Goal: Task Accomplishment & Management: Use online tool/utility

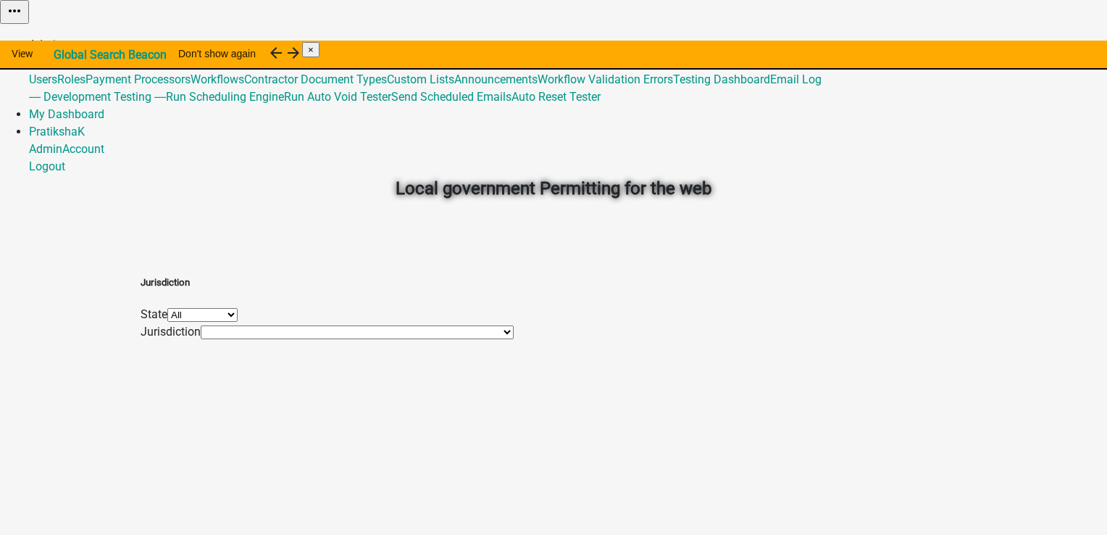
click at [62, 38] on link "Admin" at bounding box center [45, 45] width 33 height 14
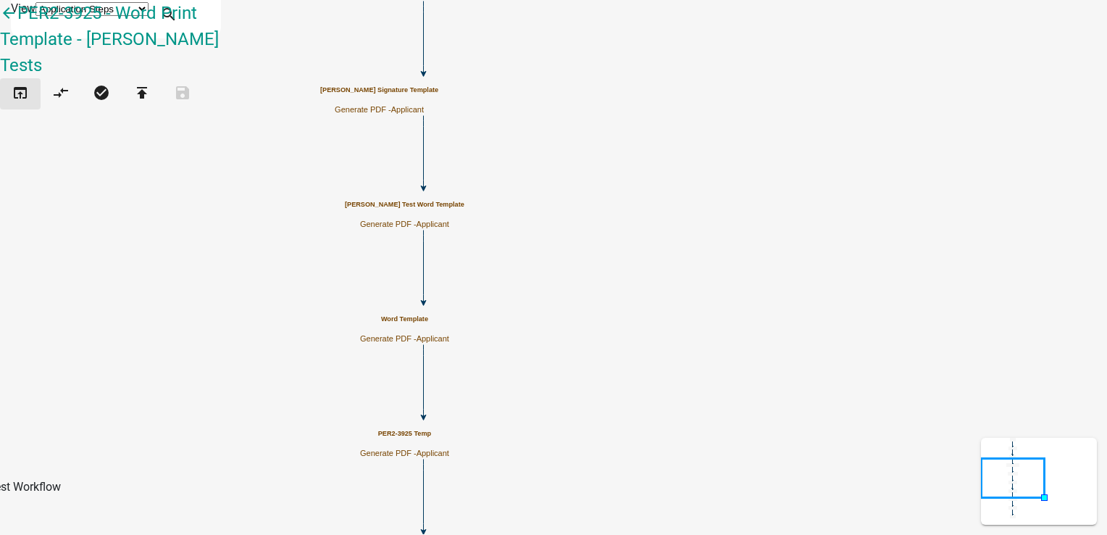
click at [29, 84] on icon "open_in_browser" at bounding box center [20, 94] width 17 height 20
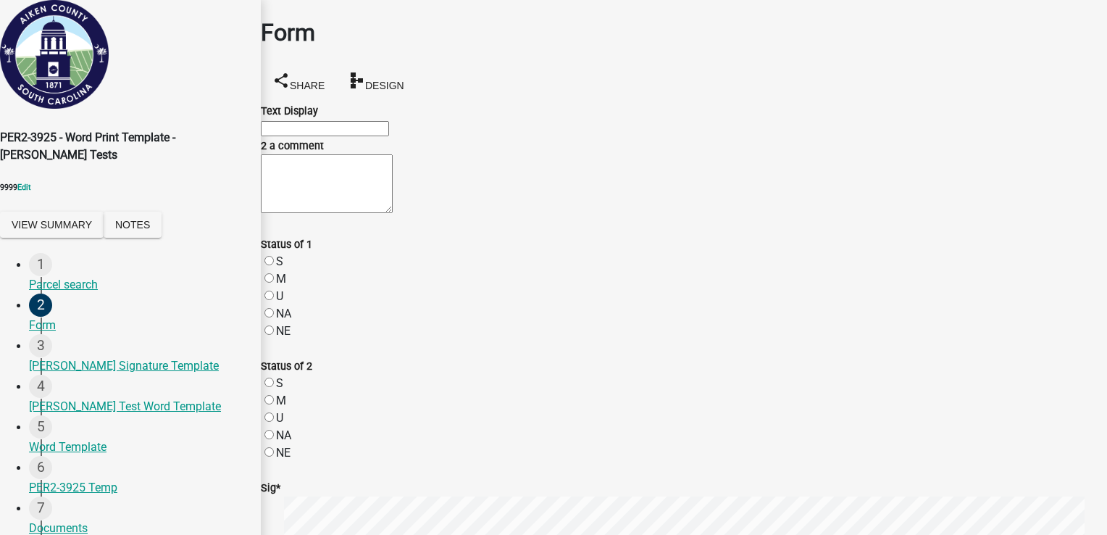
click at [389, 134] on input "Text Display" at bounding box center [325, 128] width 128 height 15
click at [413, 68] on div "Form share Share schema Design Text Display 2 a comment Status of 1 S M U NA NE…" at bounding box center [684, 516] width 868 height 1033
click at [318, 133] on input "Text Display" at bounding box center [325, 128] width 128 height 15
type input "test 1p"
click at [328, 213] on textarea "2 a comment" at bounding box center [327, 183] width 132 height 59
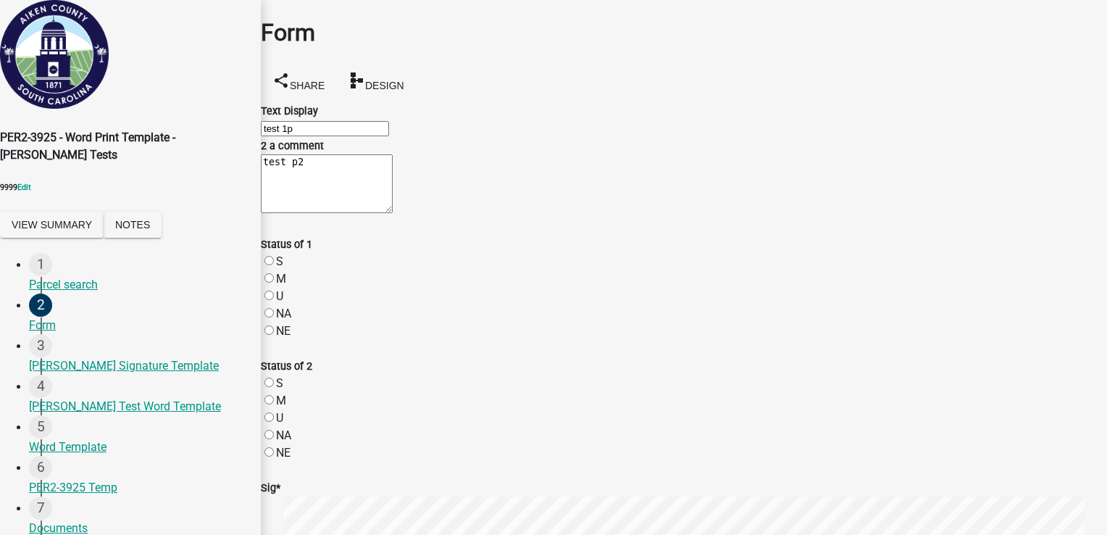
type textarea "test p2"
click at [283, 268] on label "S" at bounding box center [279, 261] width 7 height 14
click at [274, 265] on input "S" at bounding box center [269, 260] width 9 height 9
radio input "true"
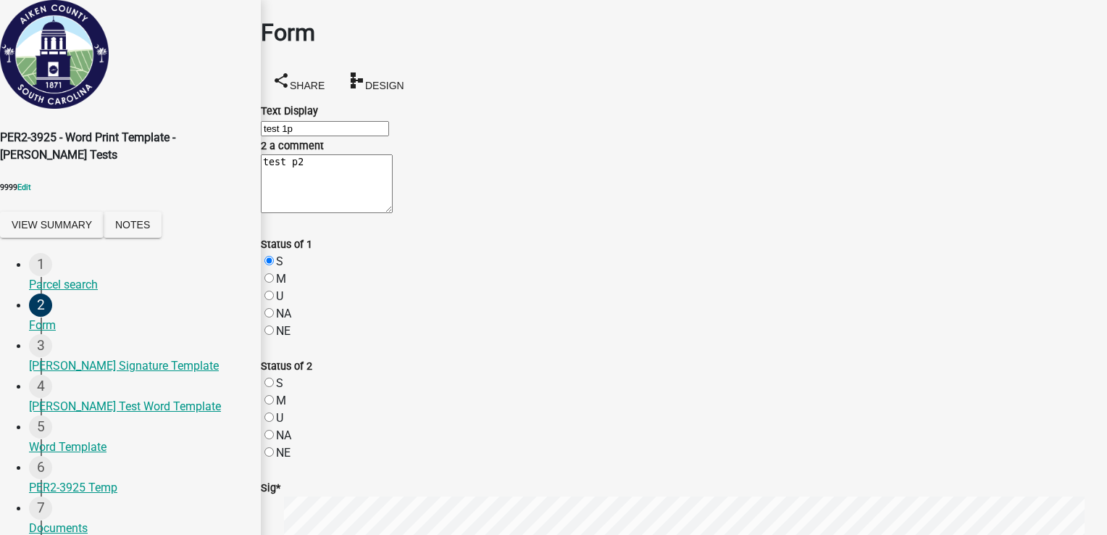
click at [283, 394] on label "M" at bounding box center [281, 401] width 10 height 14
click at [274, 395] on input "M" at bounding box center [269, 399] width 9 height 9
radio input "true"
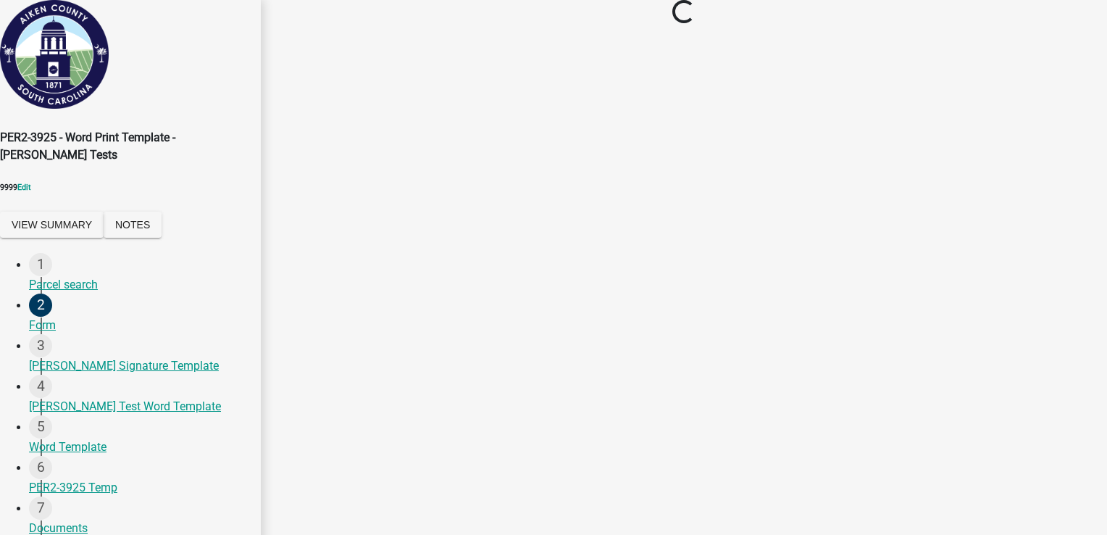
scroll to position [0, 0]
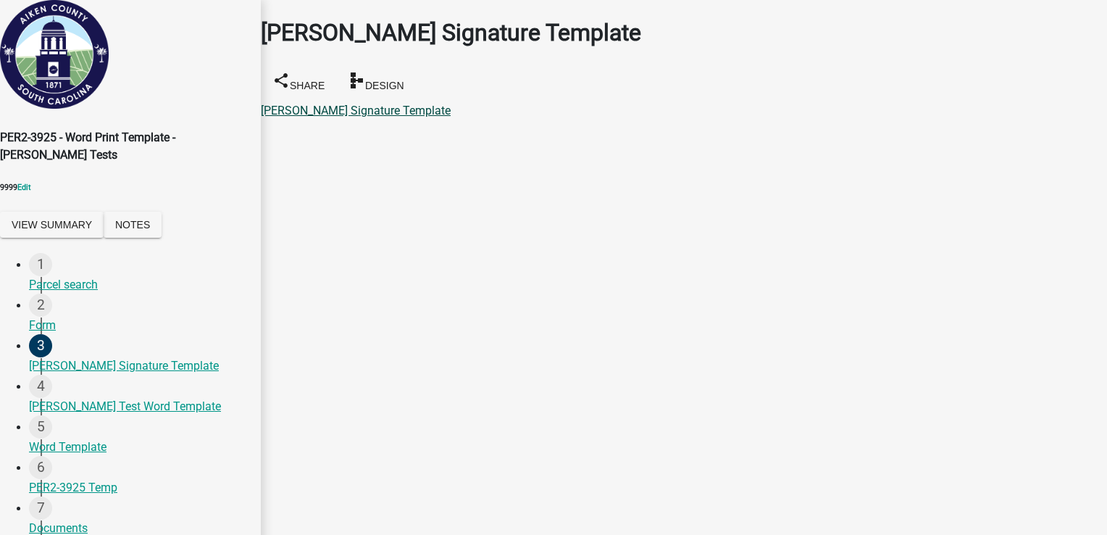
click at [407, 104] on link "[PERSON_NAME] Signature Template" at bounding box center [356, 111] width 190 height 14
click at [397, 104] on link "[PERSON_NAME] Test Word Template" at bounding box center [357, 111] width 192 height 14
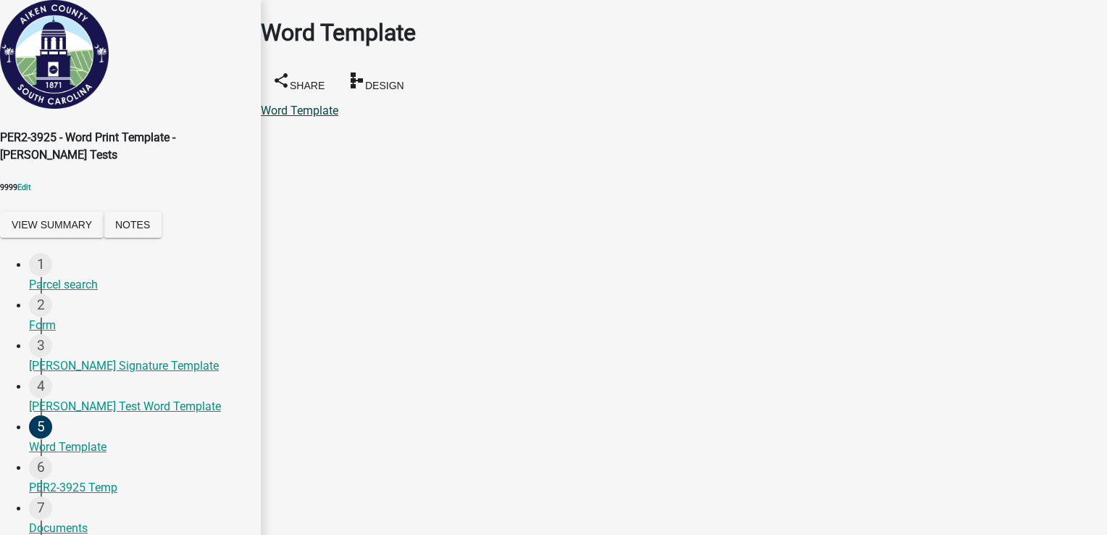
click at [338, 104] on link "Word Template" at bounding box center [300, 111] width 78 height 14
click at [333, 104] on link "PER2-3925 Temp" at bounding box center [305, 111] width 88 height 14
click at [319, 104] on link "Documents" at bounding box center [290, 111] width 59 height 14
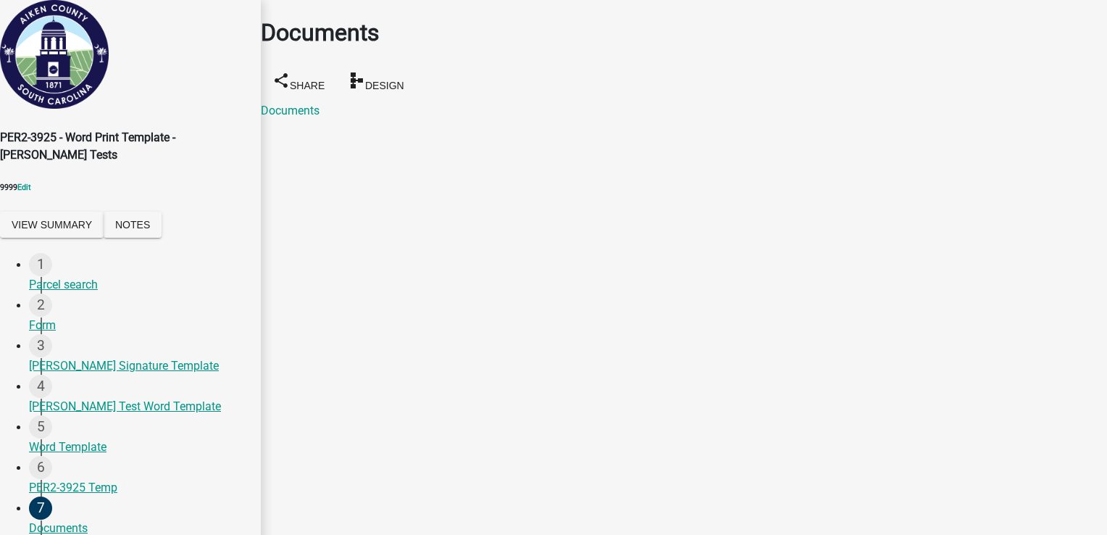
click at [323, 104] on link "PDF Template" at bounding box center [297, 111] width 72 height 14
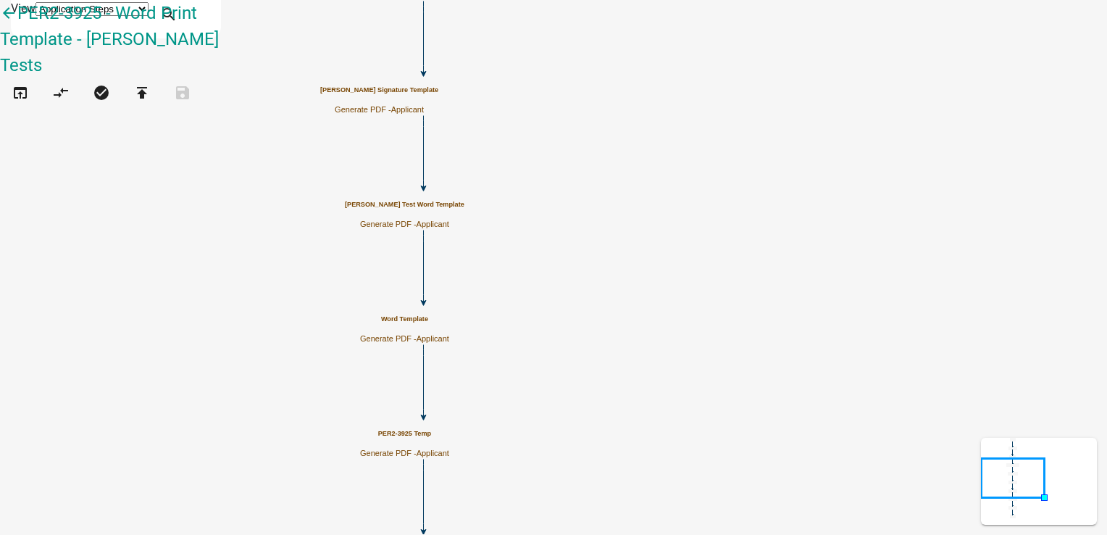
click at [438, 94] on h5 "[PERSON_NAME] Signature Template" at bounding box center [379, 90] width 118 height 8
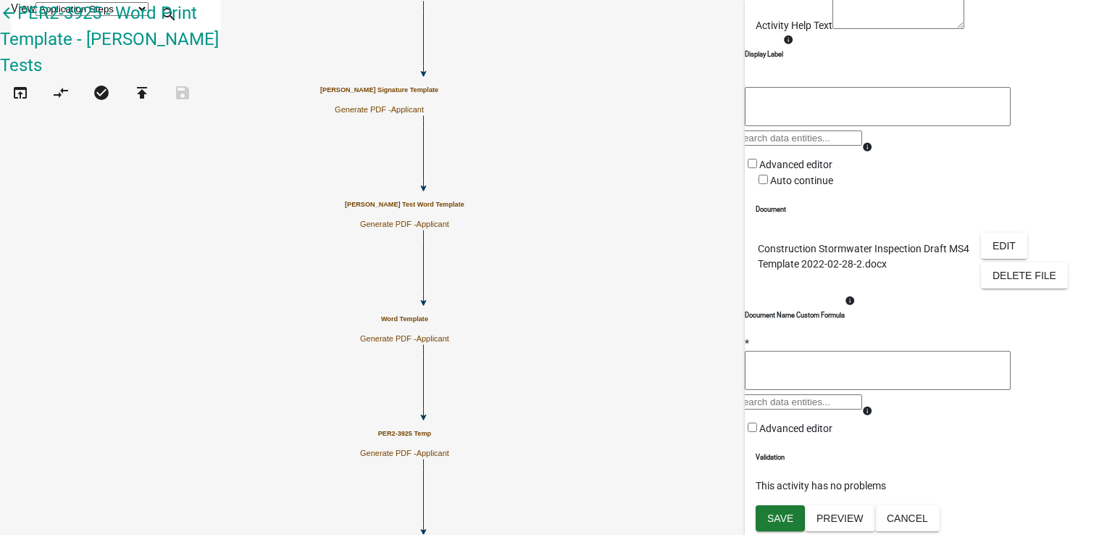
scroll to position [287, 0]
click at [988, 233] on button "Edit" at bounding box center [1004, 246] width 46 height 26
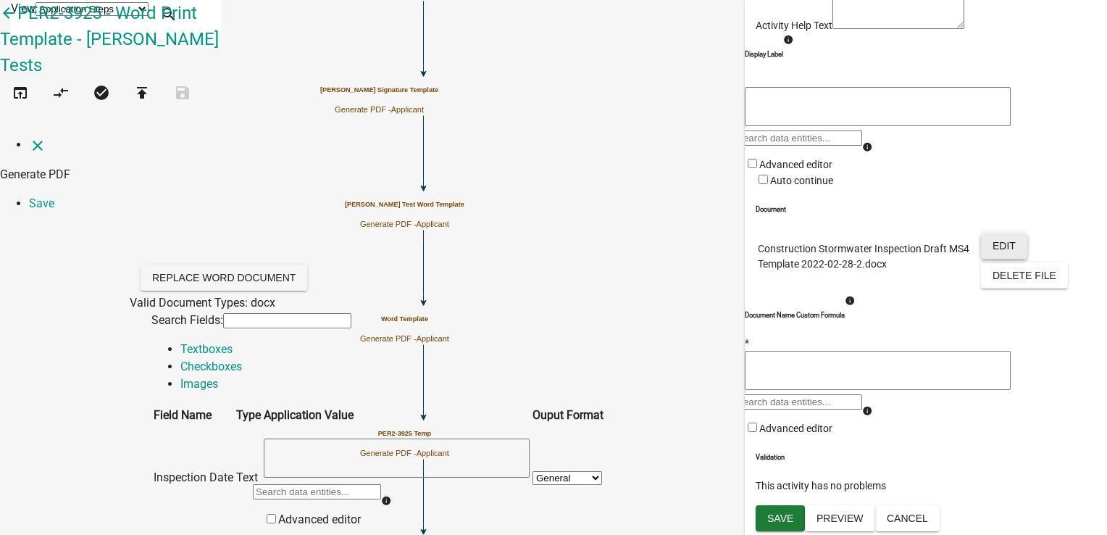
scroll to position [0, 0]
click at [218, 377] on link "Images" at bounding box center [199, 384] width 38 height 14
click at [242, 359] on link "Checkboxes" at bounding box center [211, 366] width 62 height 14
click at [218, 377] on link "Images" at bounding box center [199, 384] width 38 height 14
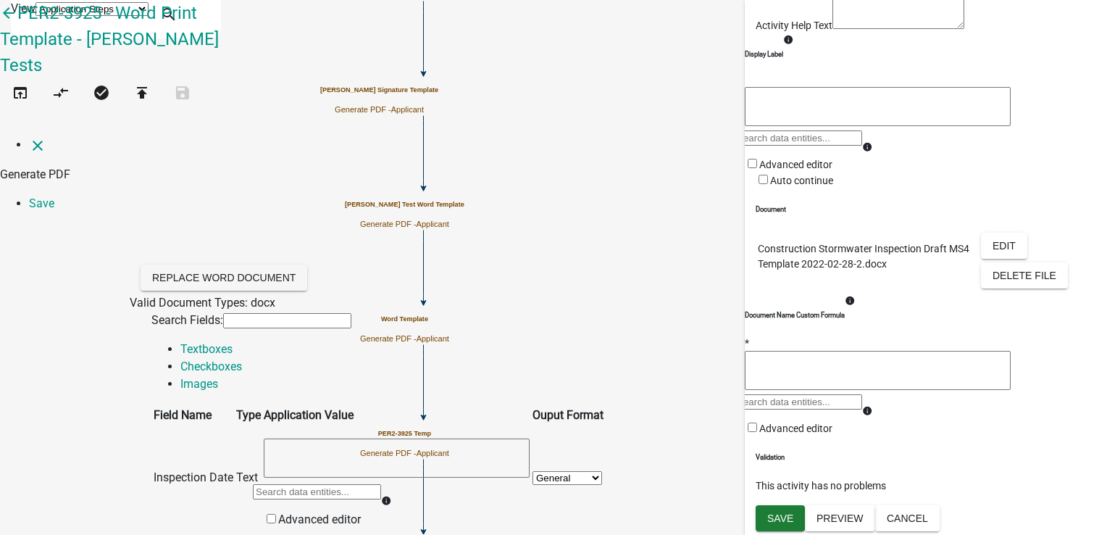
select select "MAP1"
click at [54, 196] on link "Save" at bounding box center [41, 203] width 25 height 14
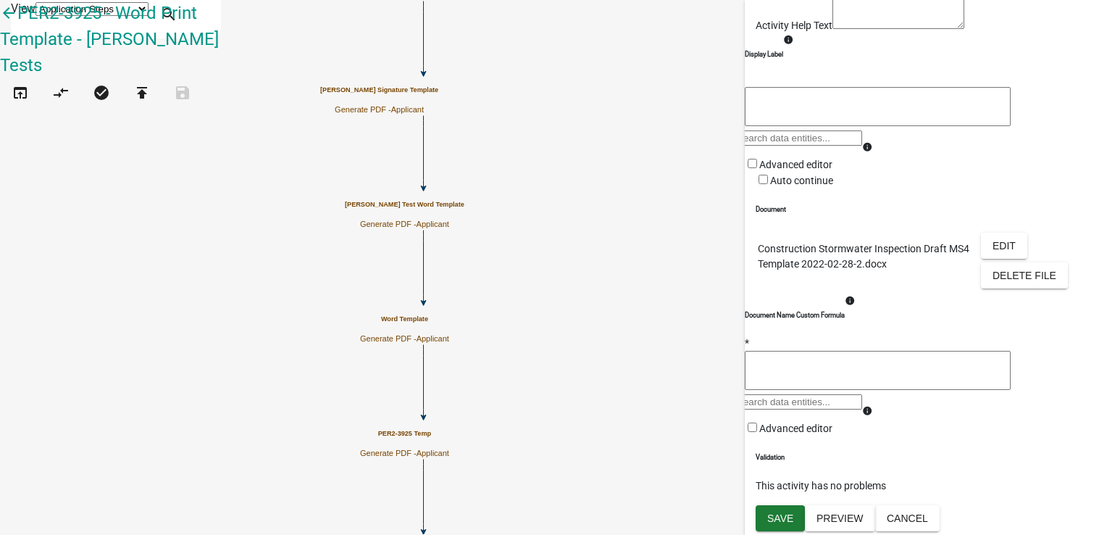
scroll to position [287, 0]
click at [779, 515] on span "Save" at bounding box center [780, 518] width 26 height 12
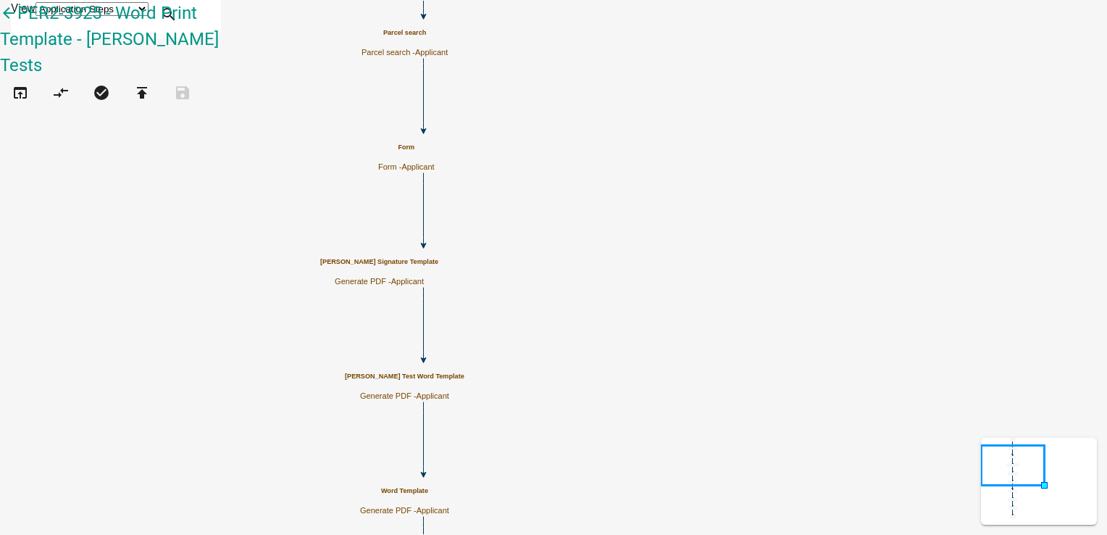
click at [465, 391] on p "Generate PDF - Applicant" at bounding box center [405, 395] width 120 height 9
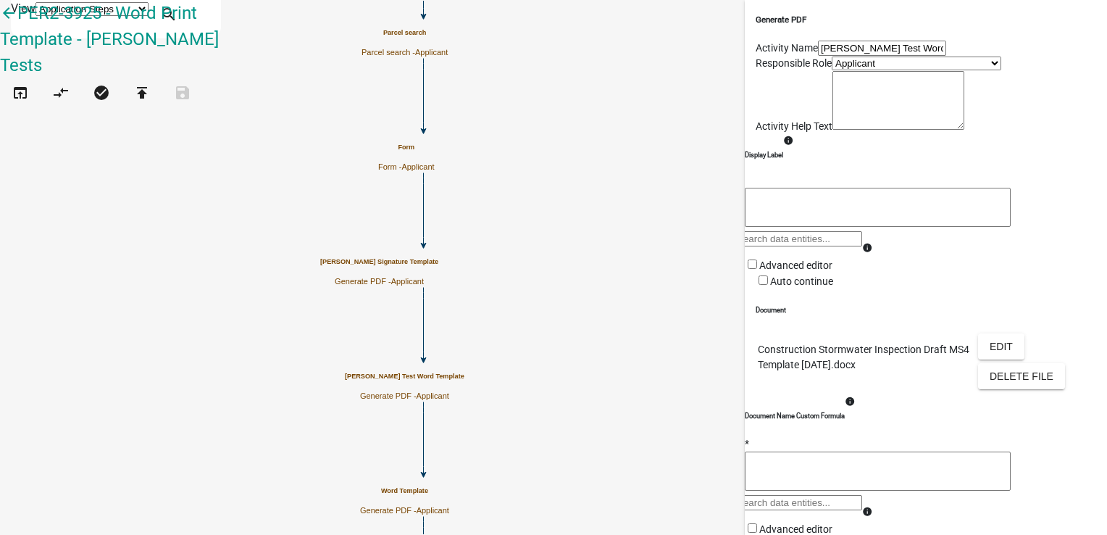
scroll to position [217, 0]
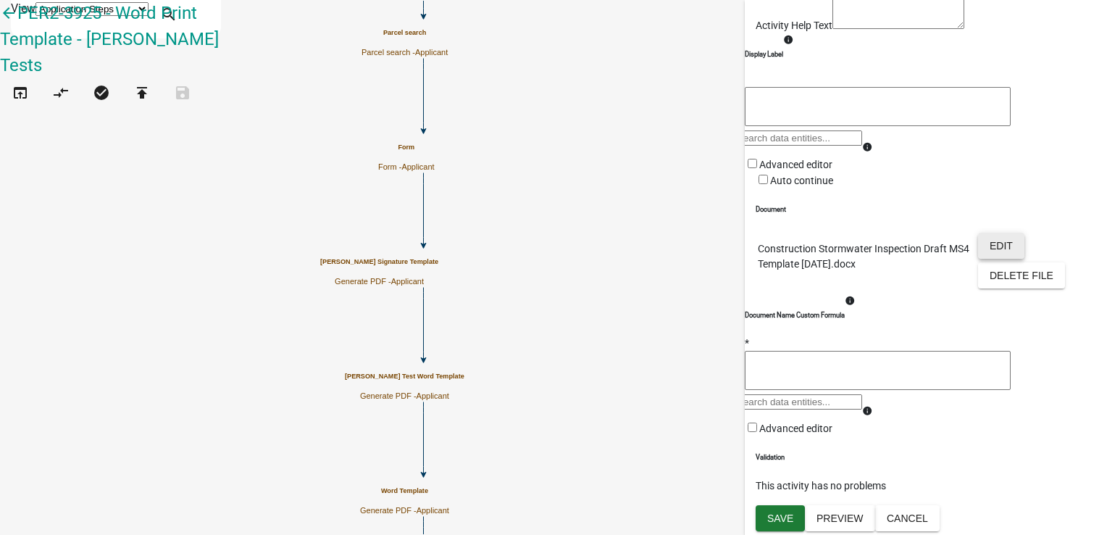
click at [978, 259] on button "Edit" at bounding box center [1001, 246] width 46 height 26
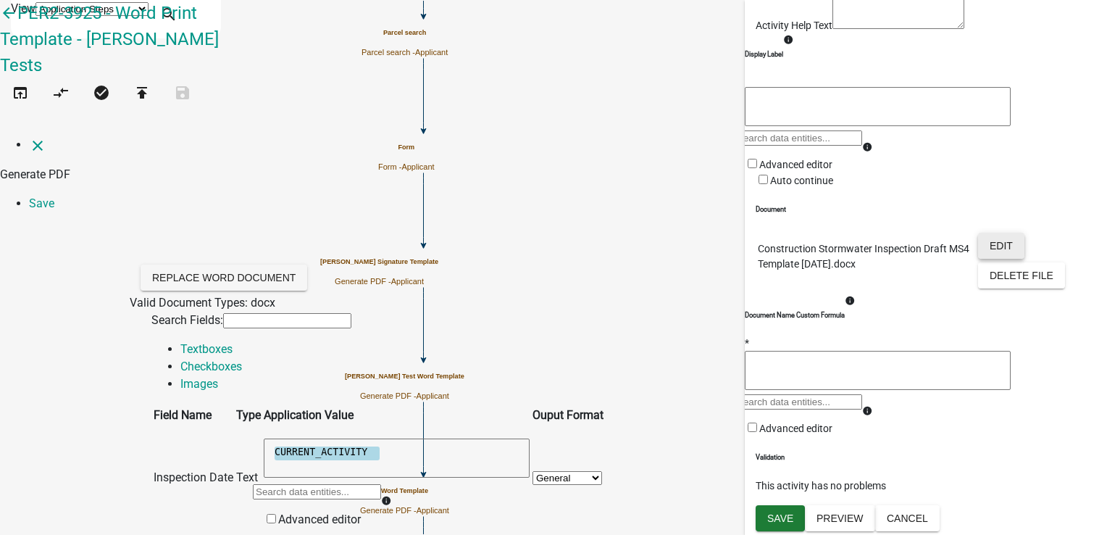
scroll to position [145, 0]
click at [512, 438] on textarea "CURRENT_ACTIVITY" at bounding box center [397, 457] width 266 height 39
type textarea "t"
click at [381, 483] on div at bounding box center [317, 497] width 128 height 28
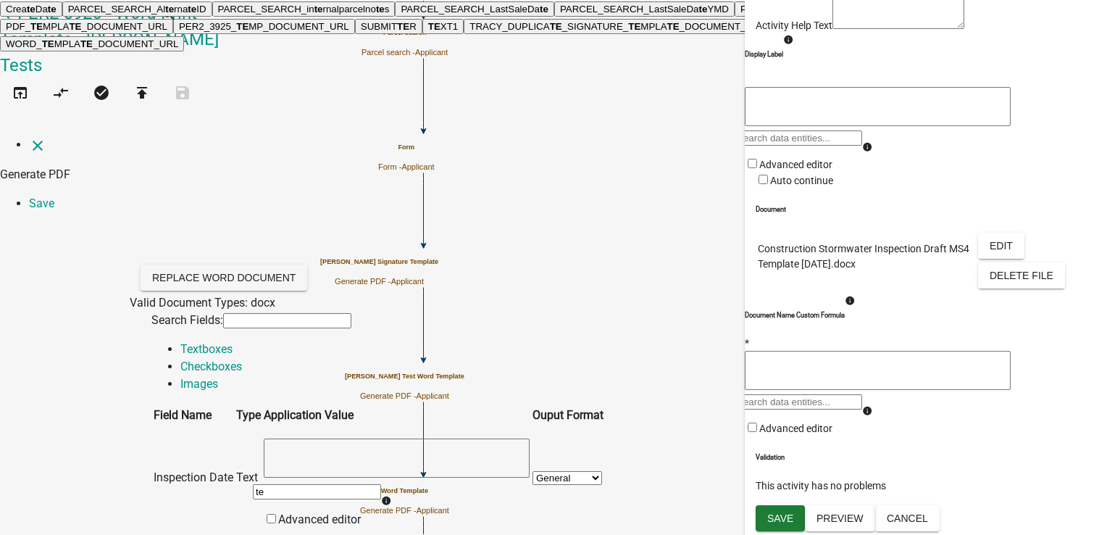
type input "t"
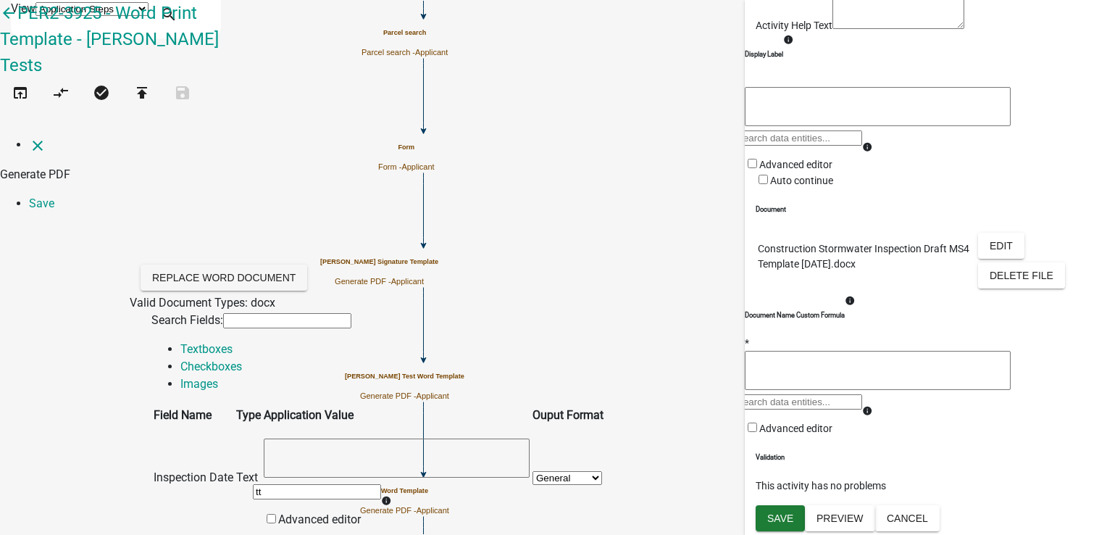
type input "t"
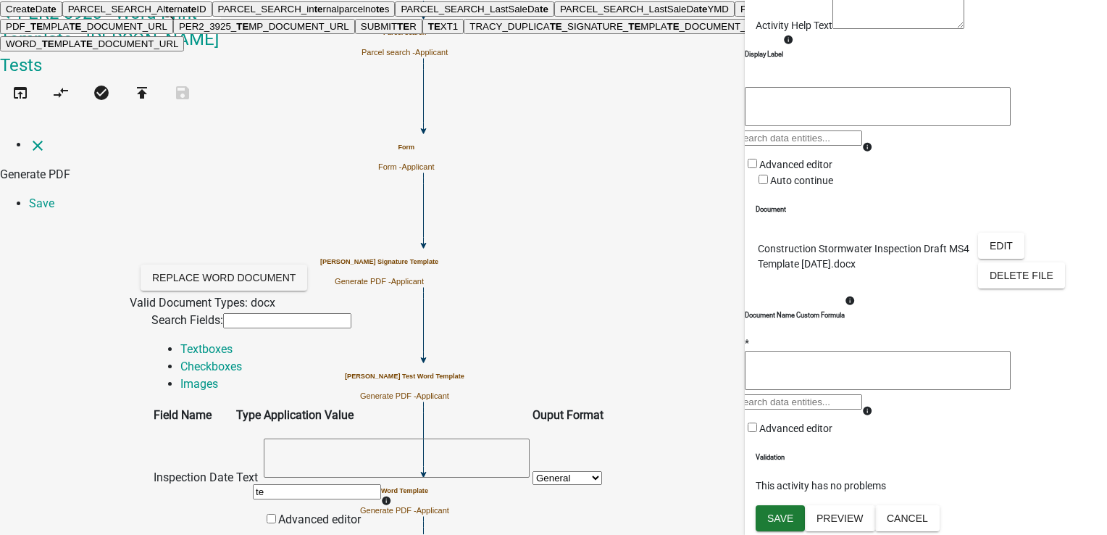
type input "tex"
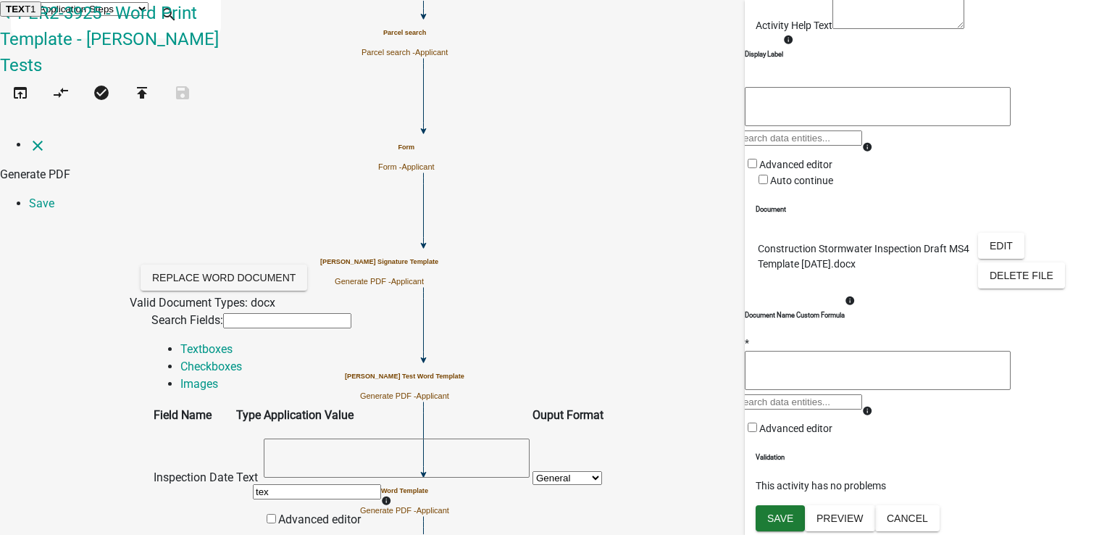
click at [25, 14] on span "TEX" at bounding box center [15, 9] width 19 height 11
type textarea "TEXT1"
click at [381, 483] on div at bounding box center [317, 497] width 128 height 28
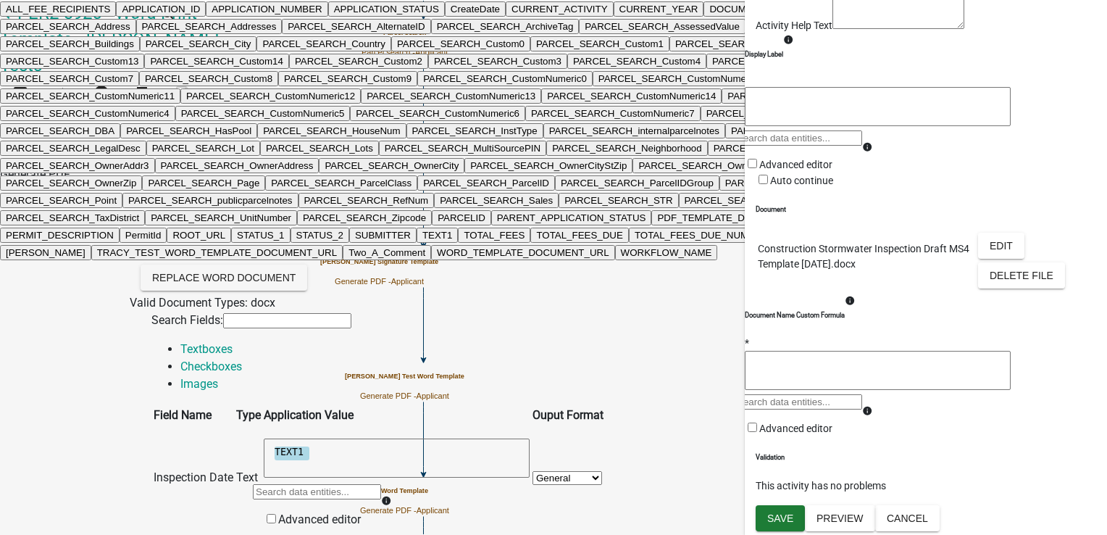
click at [454, 438] on textarea "TEXT1" at bounding box center [397, 457] width 266 height 39
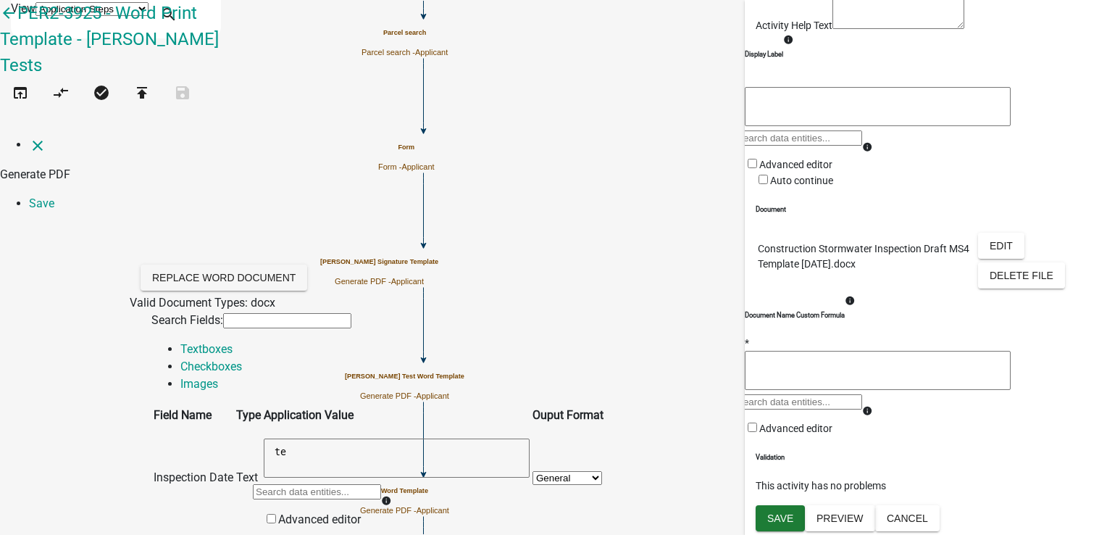
type textarea "t"
click at [381, 483] on div at bounding box center [317, 497] width 128 height 28
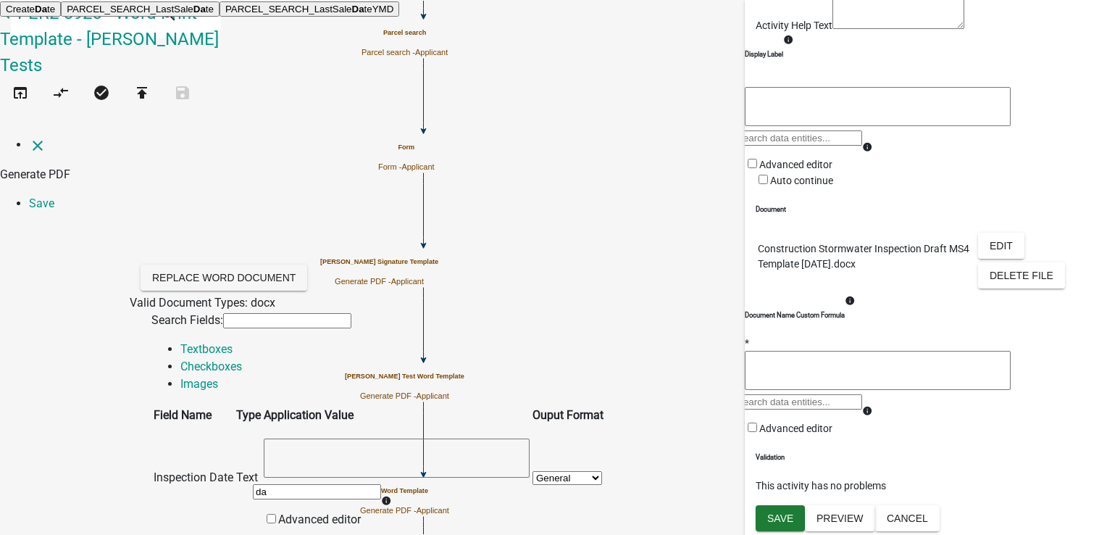
click at [234, 426] on td "Inspection Date" at bounding box center [193, 477] width 81 height 103
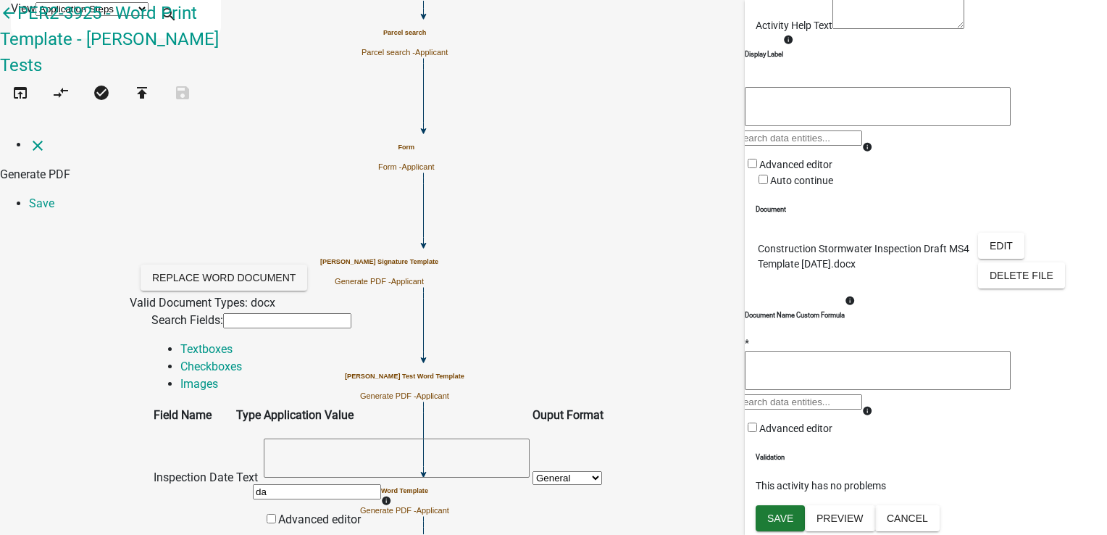
click at [381, 483] on div "da" at bounding box center [317, 497] width 128 height 28
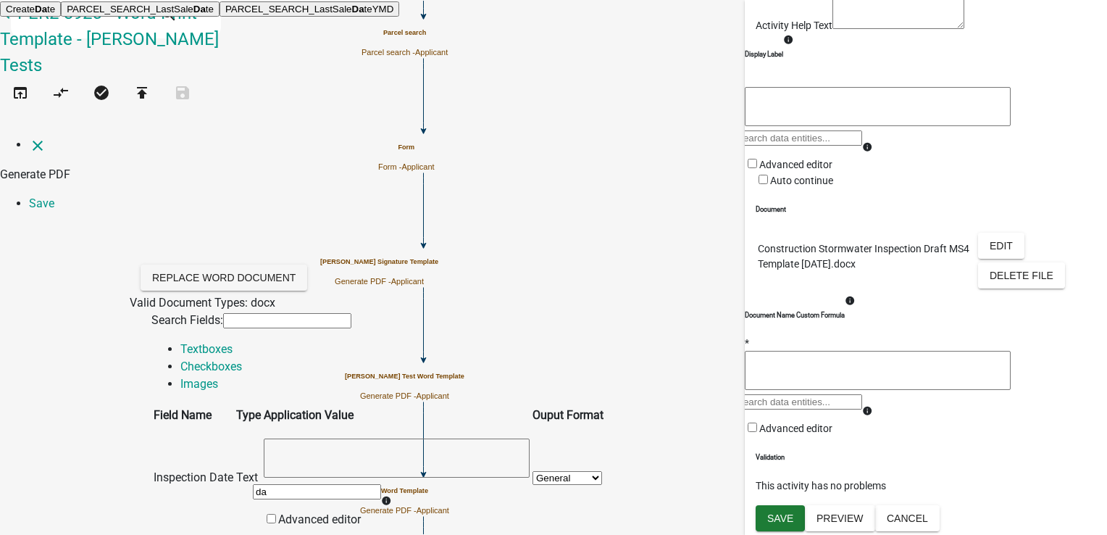
type input "d"
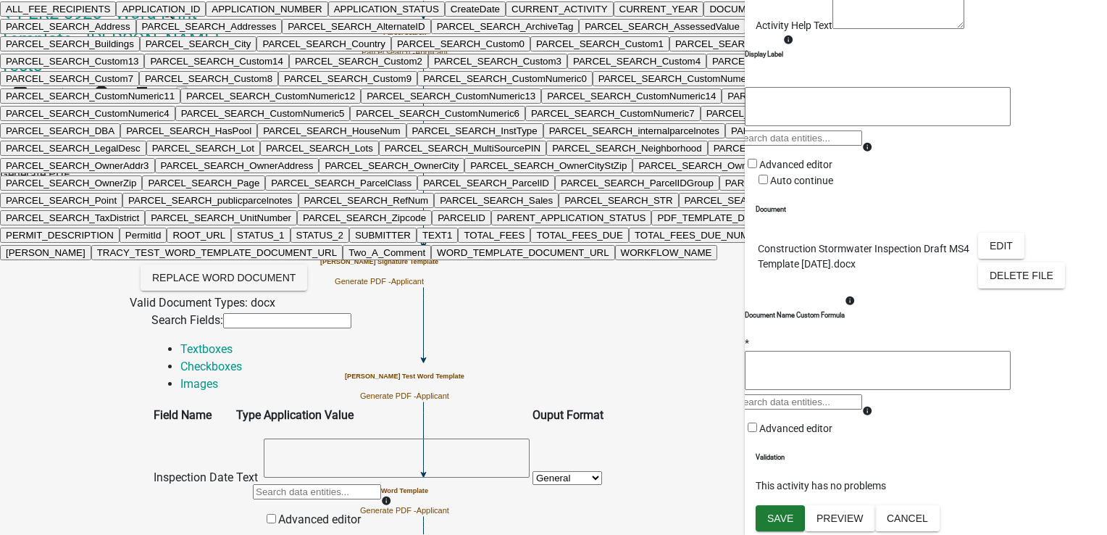
click at [620, 14] on ngb-highlight "CURRENT_YEAR" at bounding box center [659, 9] width 79 height 11
type textarea "CURRENT_YEAR"
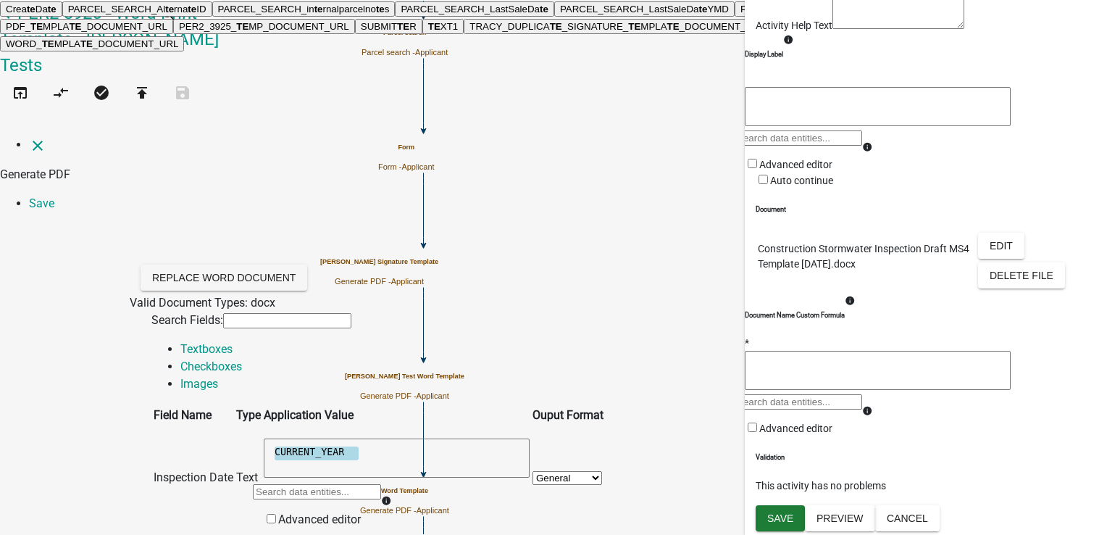
type input "text"
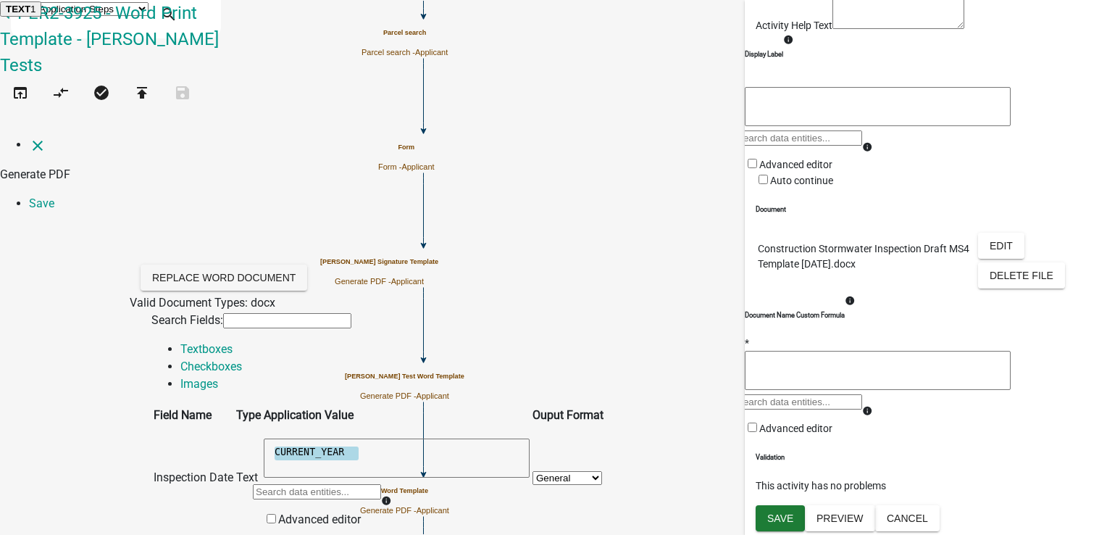
click at [36, 14] on ngb-highlight "TEXT 1" at bounding box center [21, 9] width 30 height 11
type textarea "TEXT1"
click at [242, 359] on link "Checkboxes" at bounding box center [211, 366] width 62 height 14
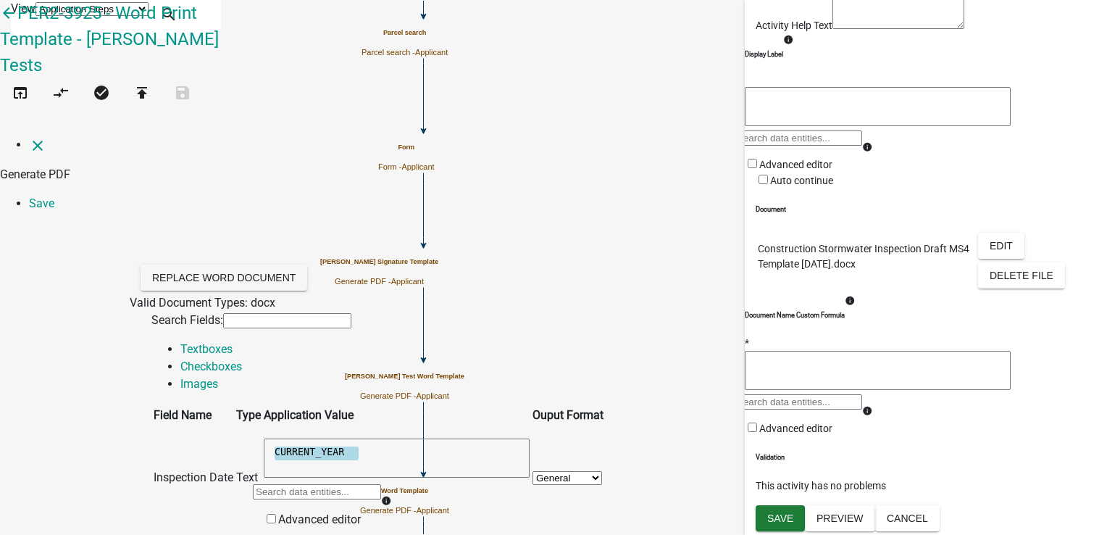
radio input "true"
radio input "false"
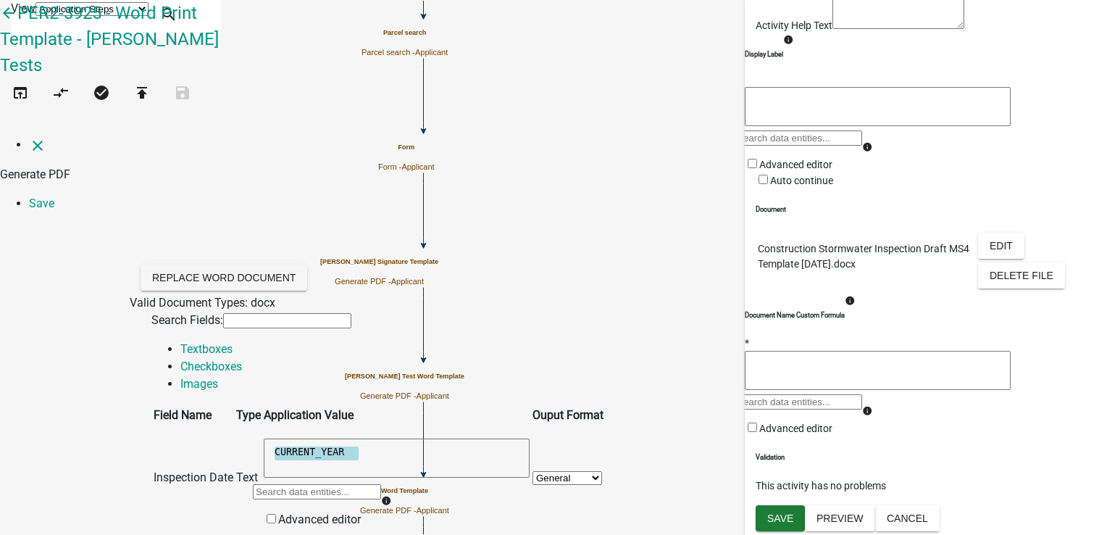
radio input "true"
radio input "false"
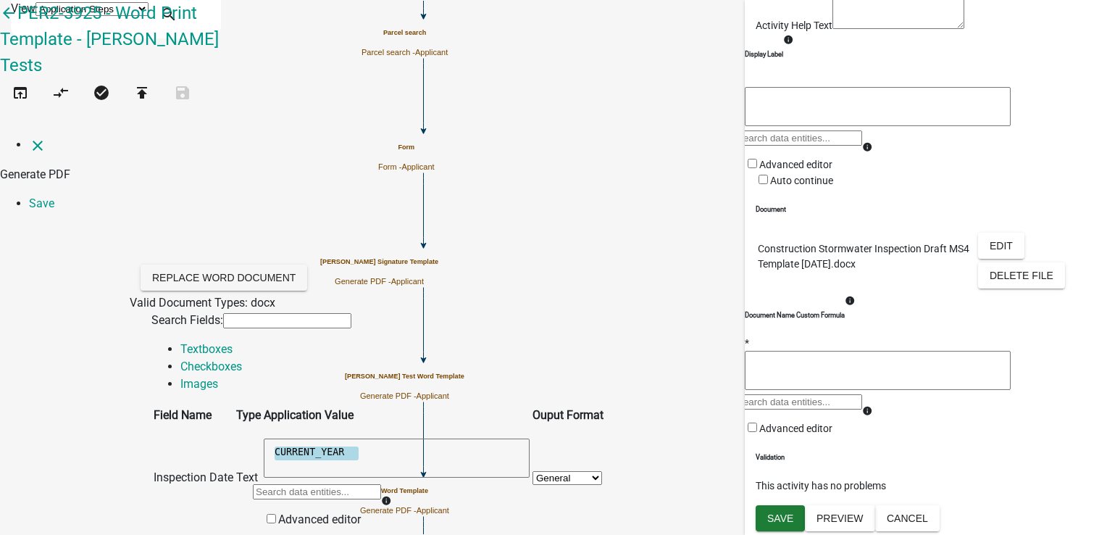
select select "96: STATUS_1"
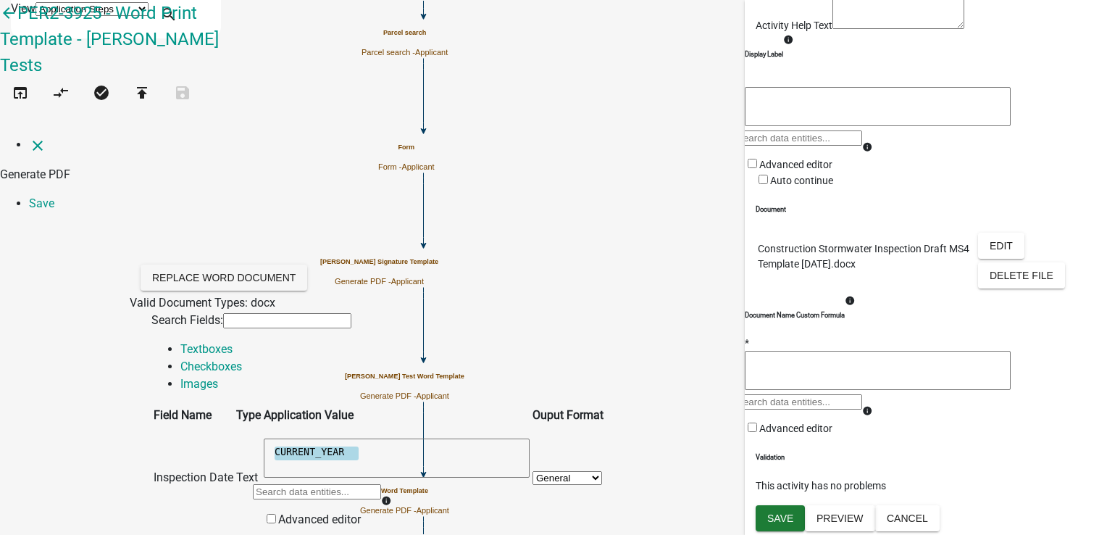
select select "4: S"
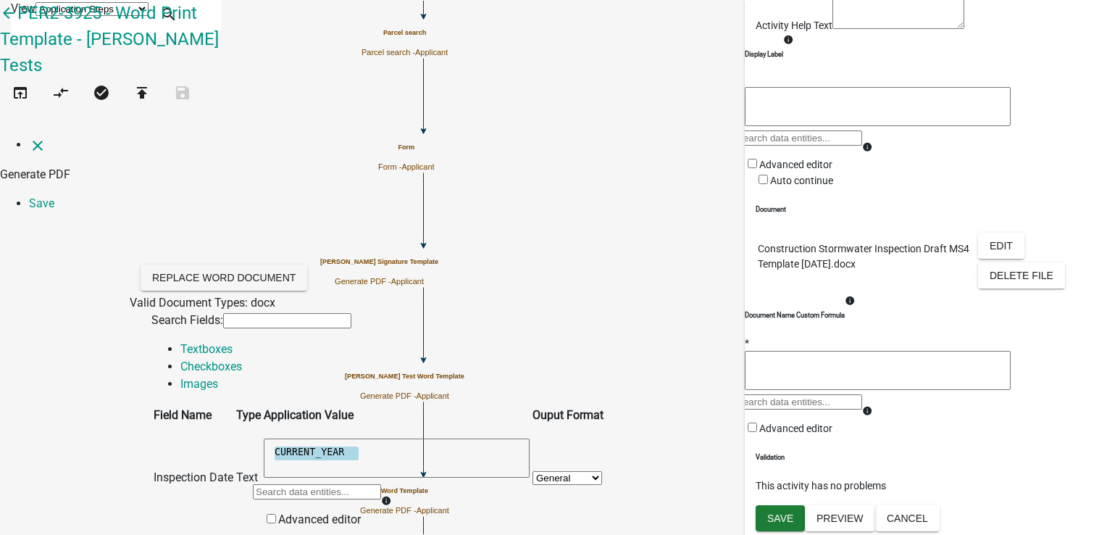
radio input "true"
radio input "false"
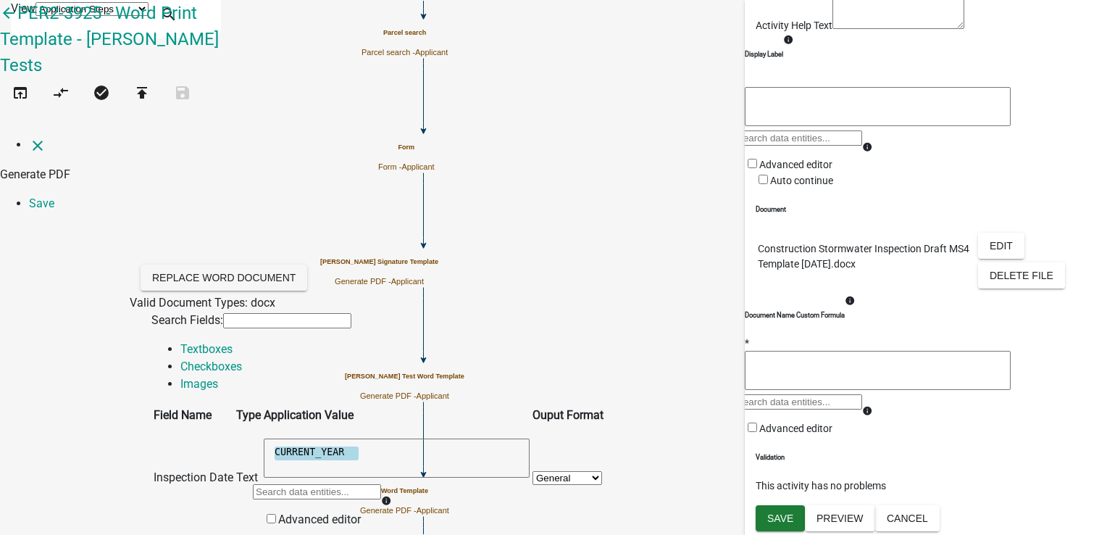
select select "96: STATUS_1"
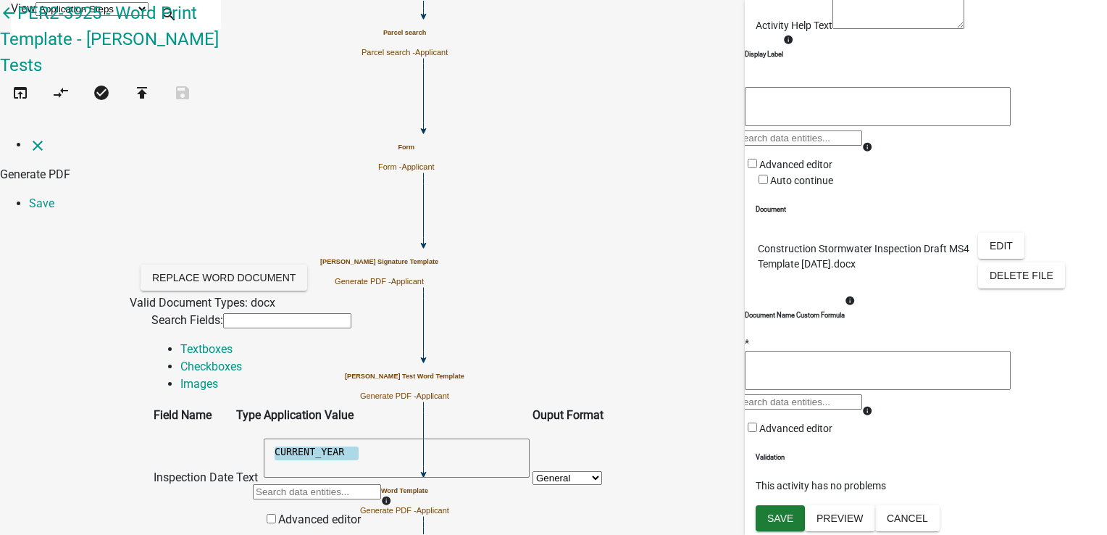
select select "6: M"
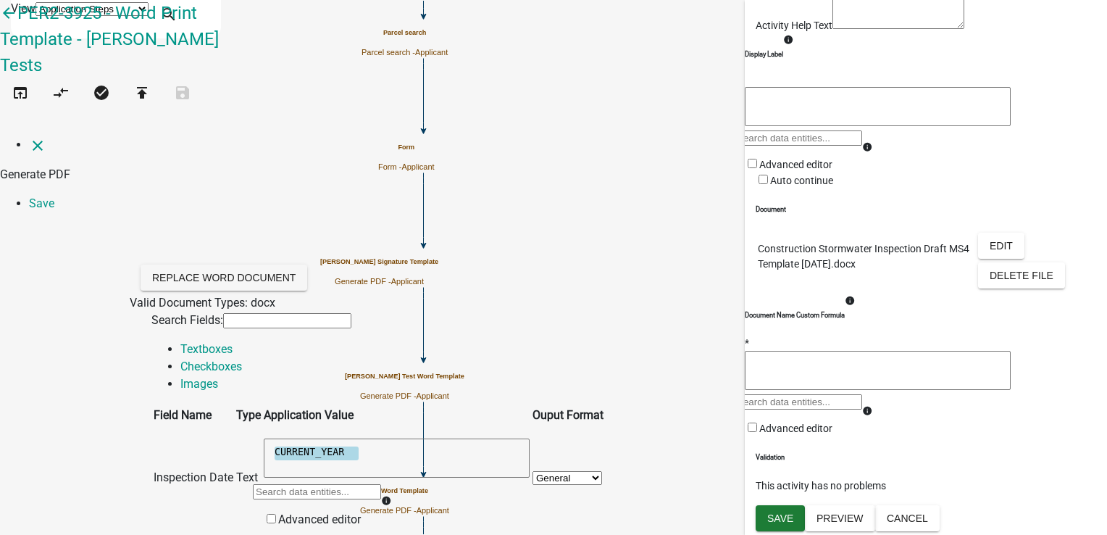
scroll to position [870, 0]
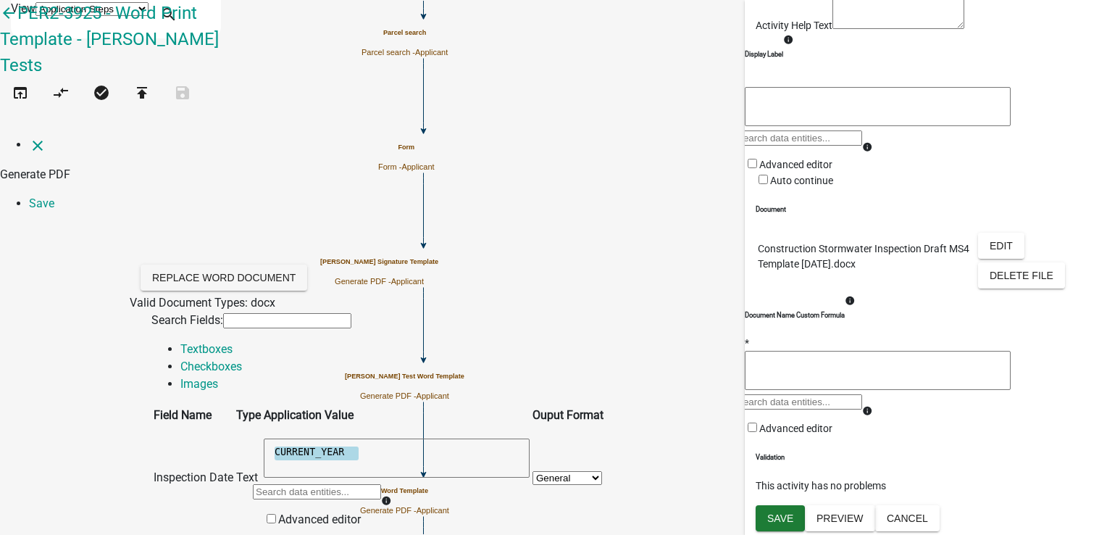
radio input "true"
radio input "false"
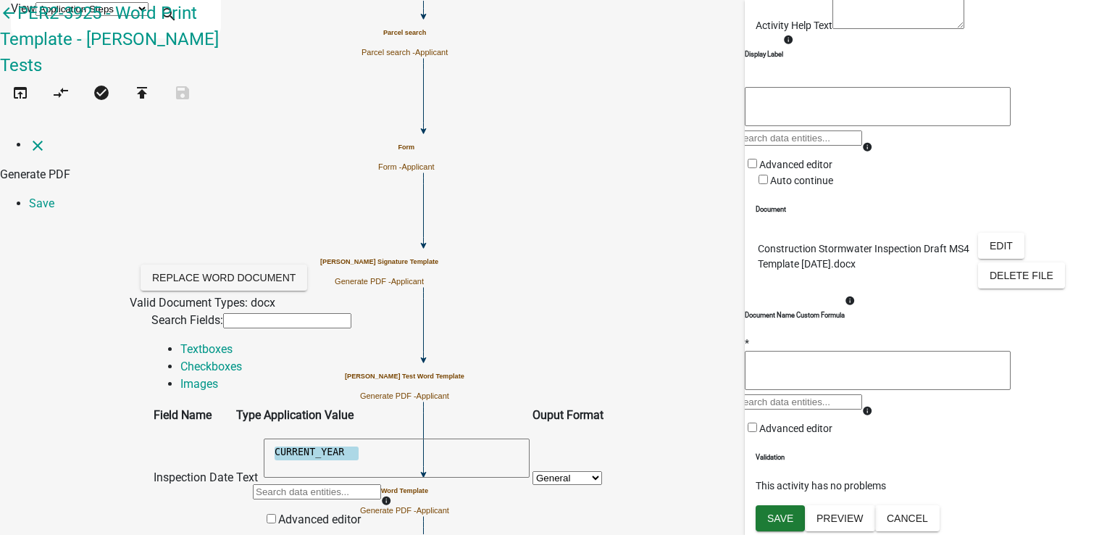
select select "96: STATUS_1"
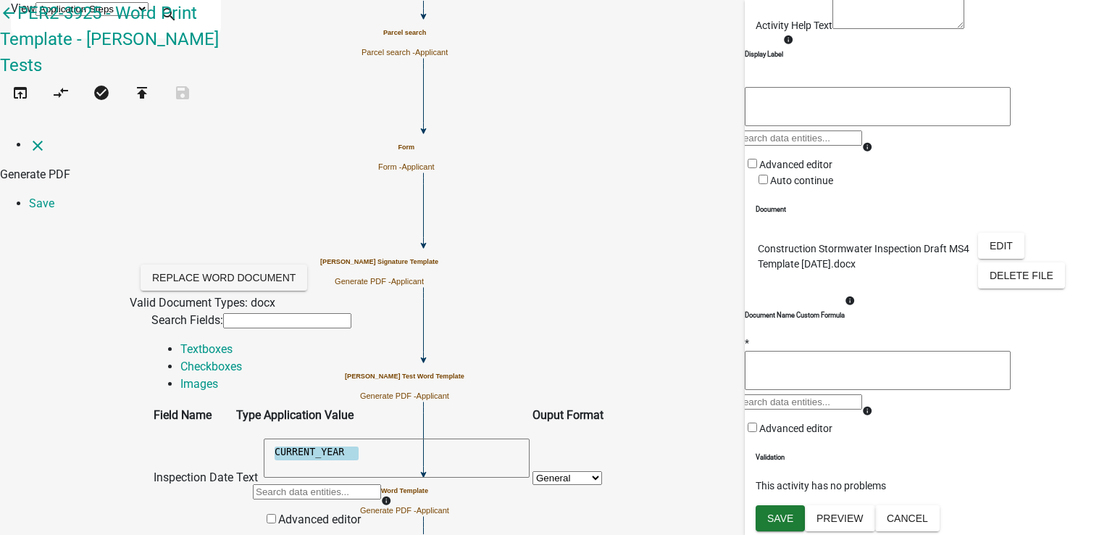
select select "5: U"
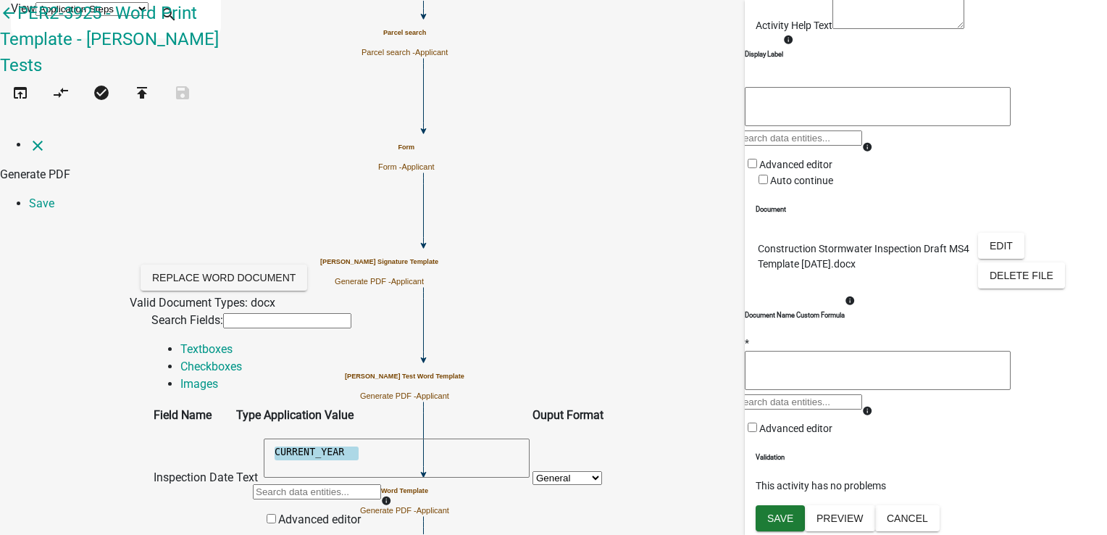
radio input "true"
radio input "false"
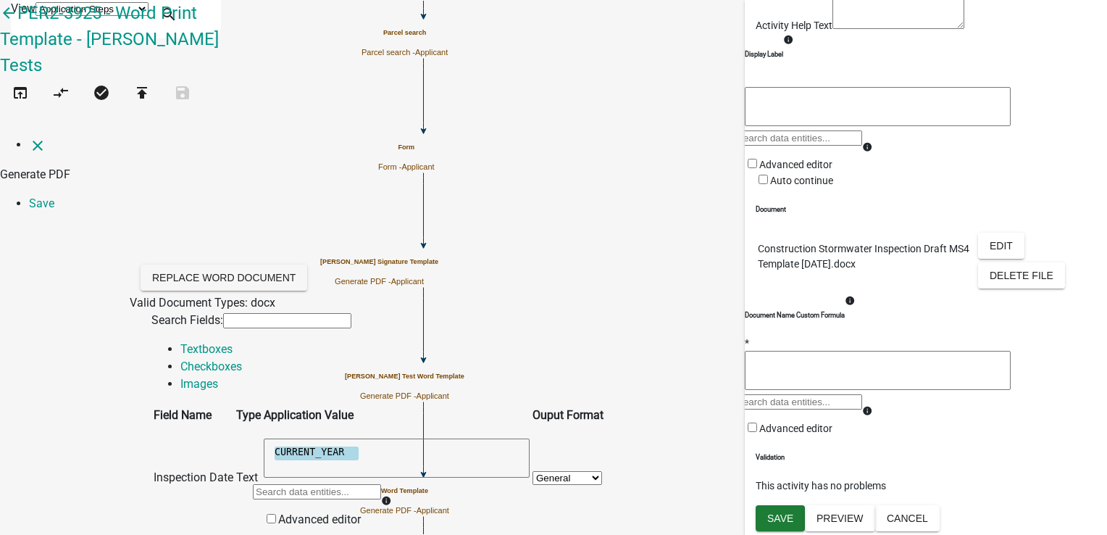
select select "96: STATUS_1"
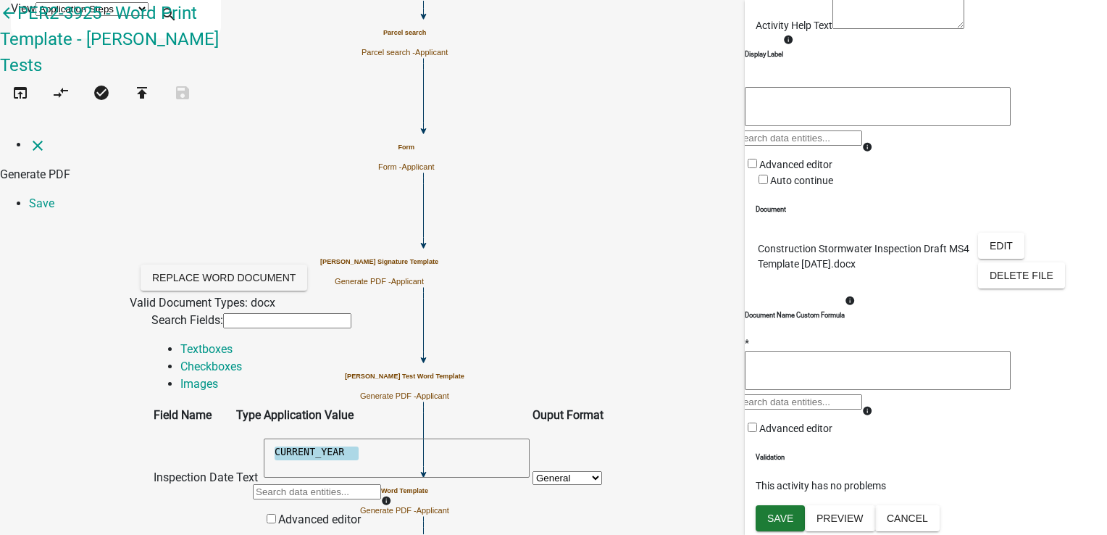
select select "2: NA"
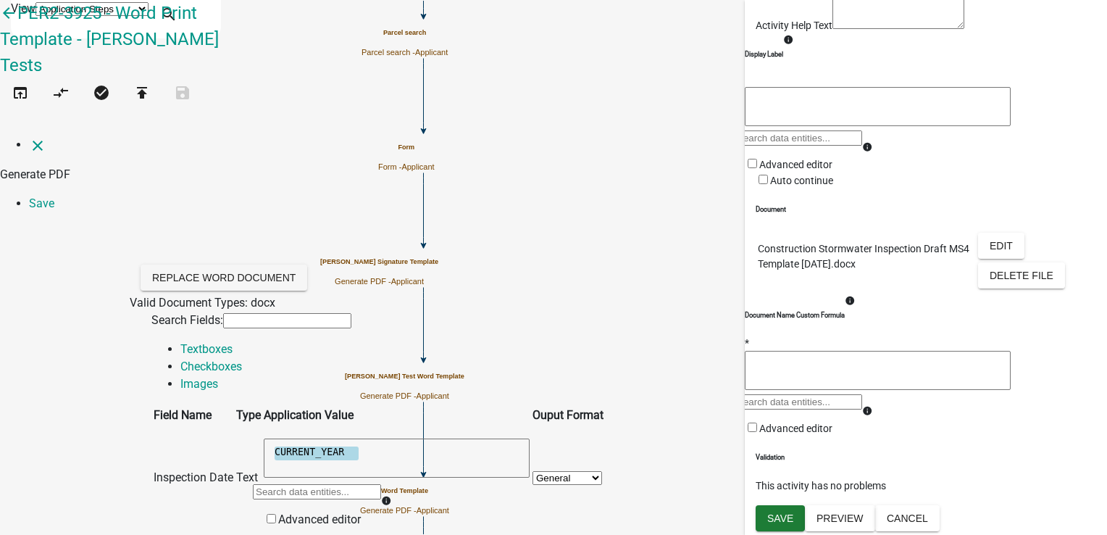
radio input "true"
radio input "false"
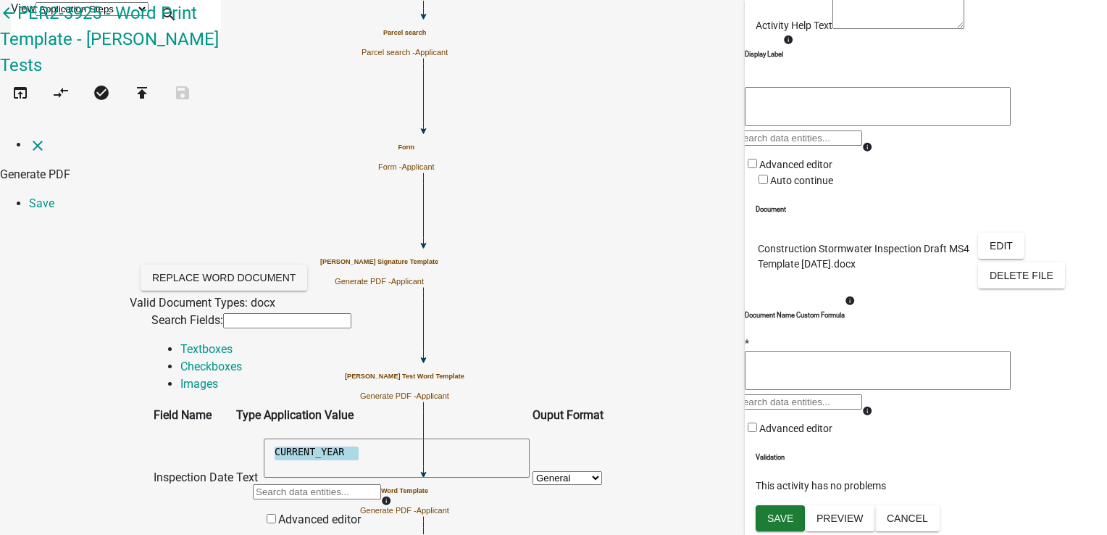
select select "96: STATUS_1"
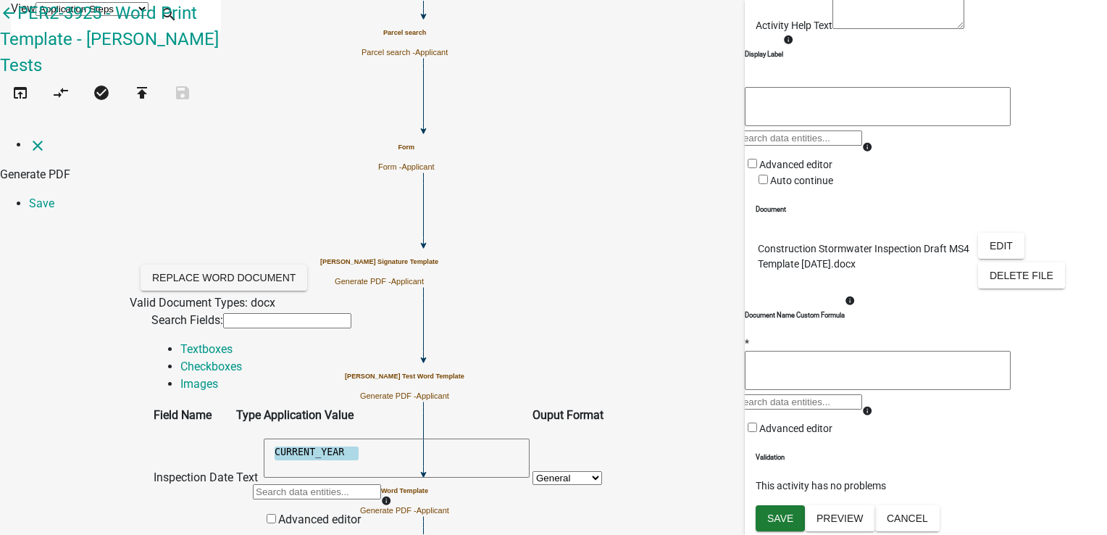
select select "3: NE"
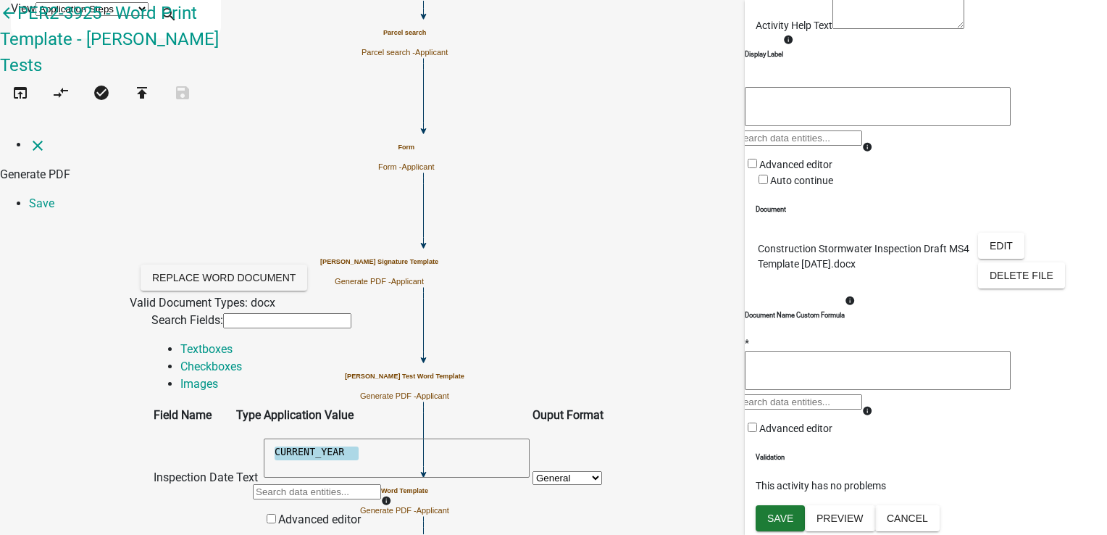
scroll to position [0, 0]
click at [218, 377] on link "Images" at bounding box center [199, 384] width 38 height 14
click at [242, 359] on link "Checkboxes" at bounding box center [211, 366] width 62 height 14
click at [183, 342] on link "Textboxes" at bounding box center [206, 349] width 52 height 14
click at [54, 196] on link "Save" at bounding box center [41, 203] width 25 height 14
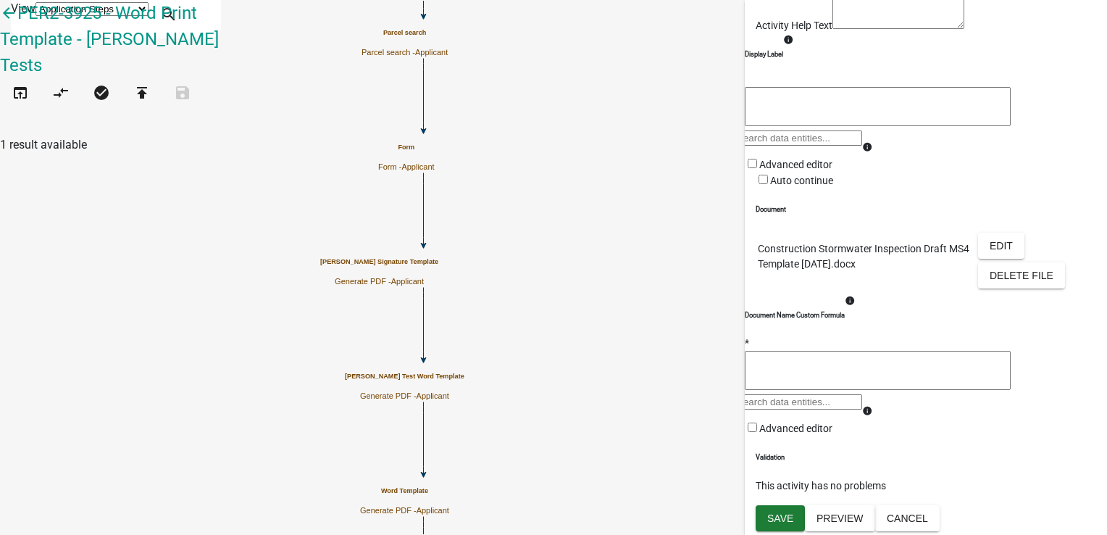
scroll to position [287, 0]
click at [788, 522] on span "Save" at bounding box center [780, 518] width 26 height 12
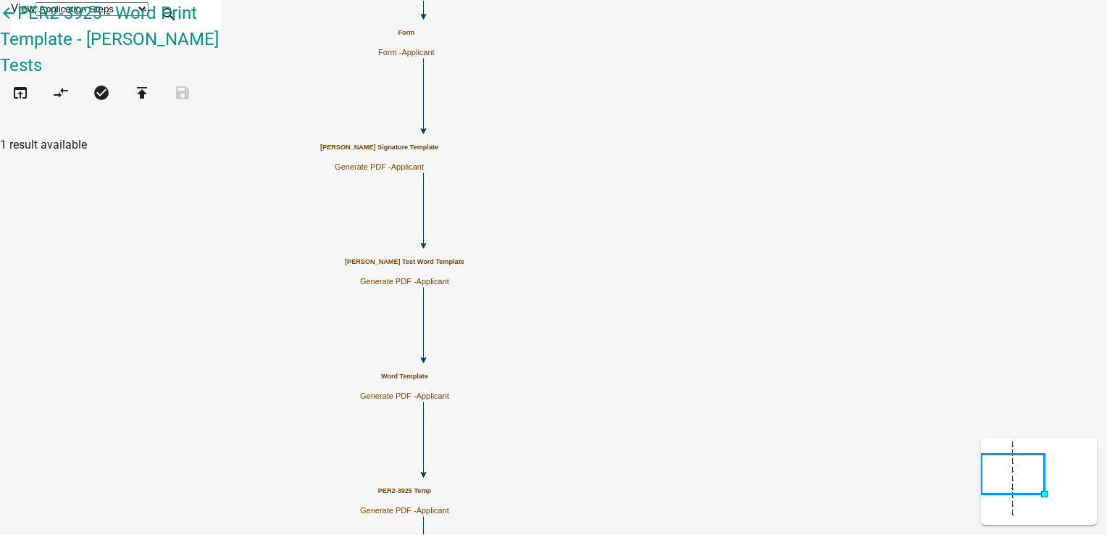
click at [465, 279] on p "Generate PDF - Applicant" at bounding box center [405, 281] width 120 height 9
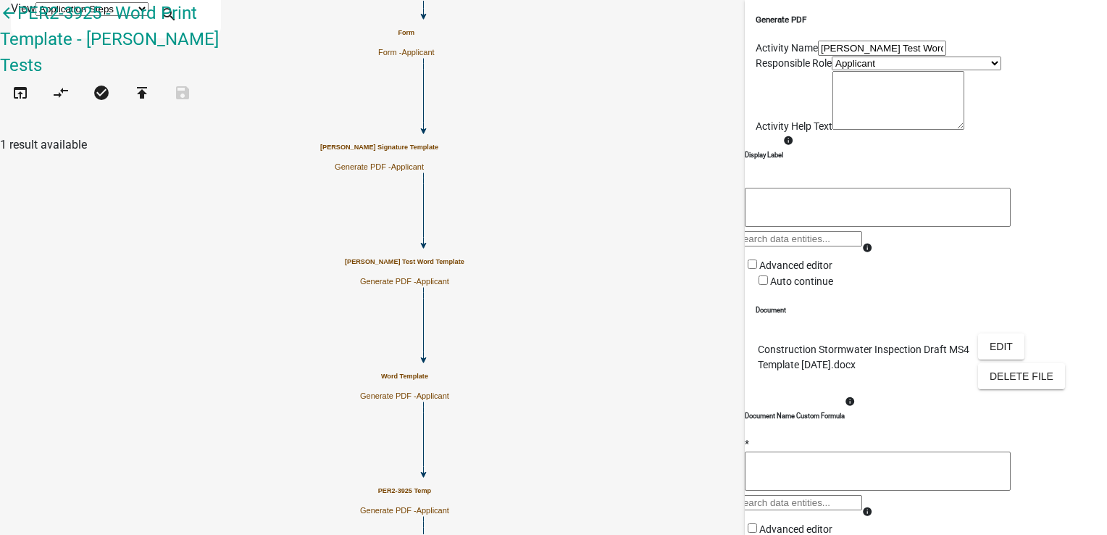
click at [842, 372] on p "Construction Stormwater Inspection Draft MS4 Template [DATE].docx" at bounding box center [866, 357] width 217 height 30
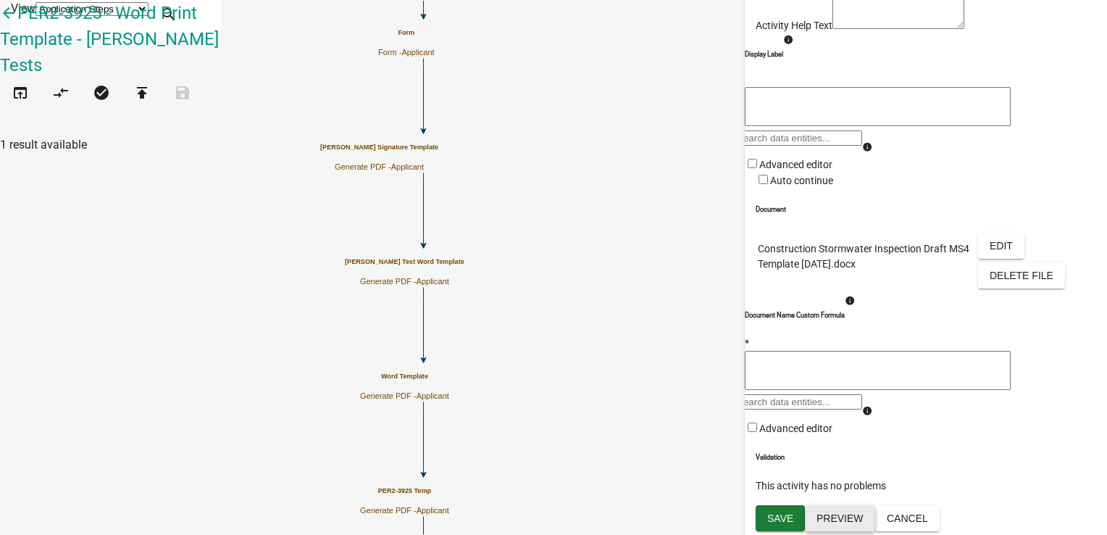
click at [849, 530] on button "Preview" at bounding box center [840, 518] width 70 height 26
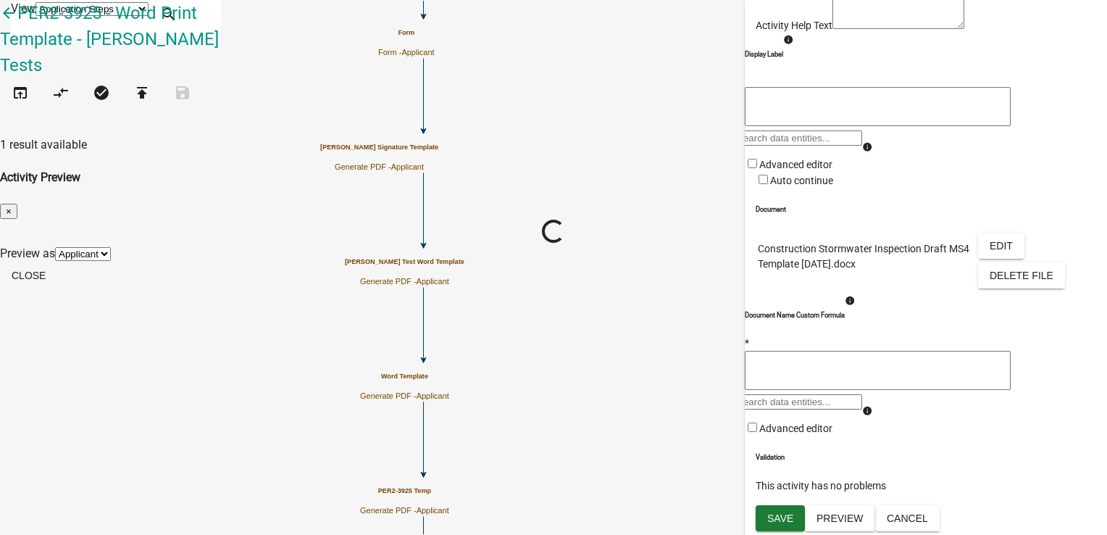
click at [849, 291] on ngb-modal-window "Activity Preview × Loading... Preview as Applicant Close" at bounding box center [553, 230] width 1107 height 122
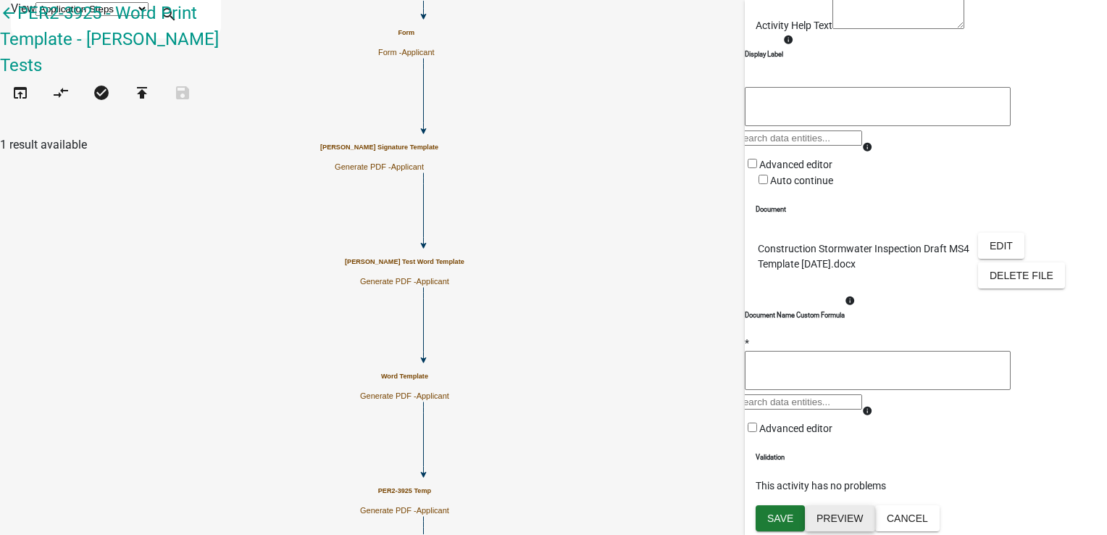
click at [849, 514] on button "Preview" at bounding box center [840, 518] width 70 height 26
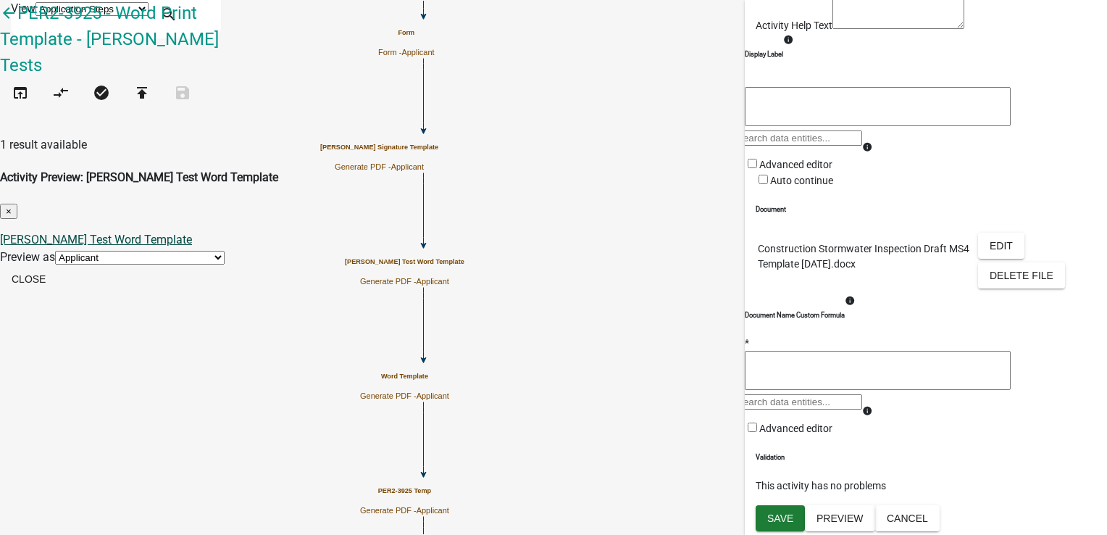
click at [192, 233] on link "[PERSON_NAME] Test Word Template" at bounding box center [96, 240] width 192 height 14
click at [57, 266] on button "Close" at bounding box center [28, 279] width 57 height 26
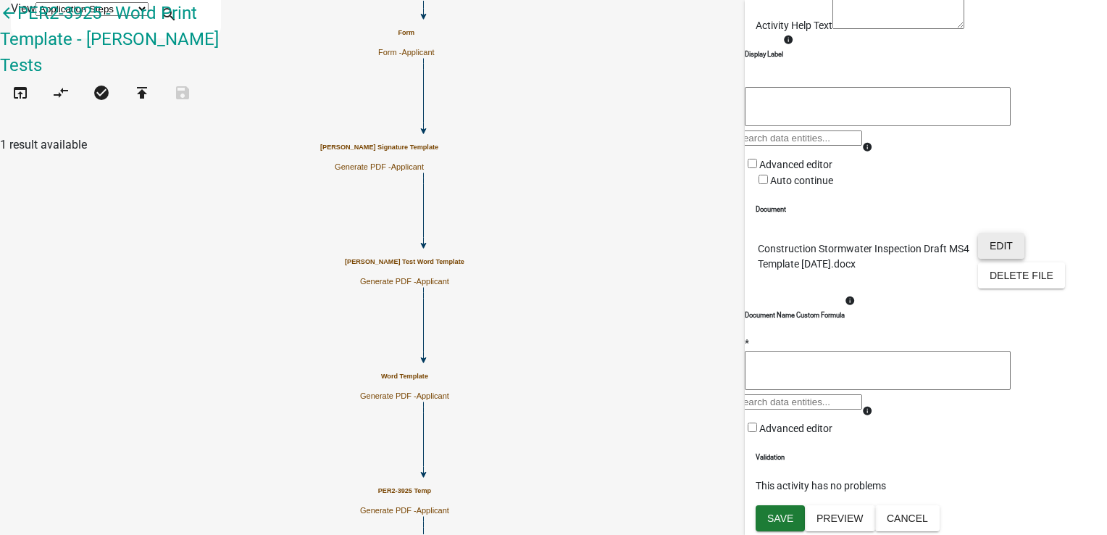
click at [997, 233] on button "Edit" at bounding box center [1001, 246] width 46 height 26
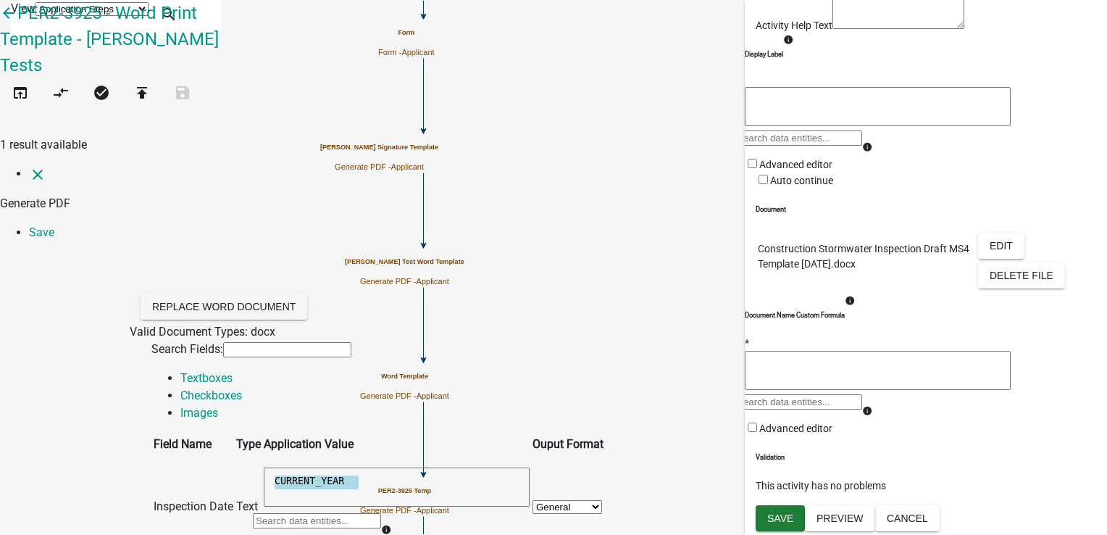
click at [399, 467] on textarea "CURRENT_YEAR" at bounding box center [397, 486] width 266 height 39
click at [381, 512] on div at bounding box center [317, 526] width 128 height 28
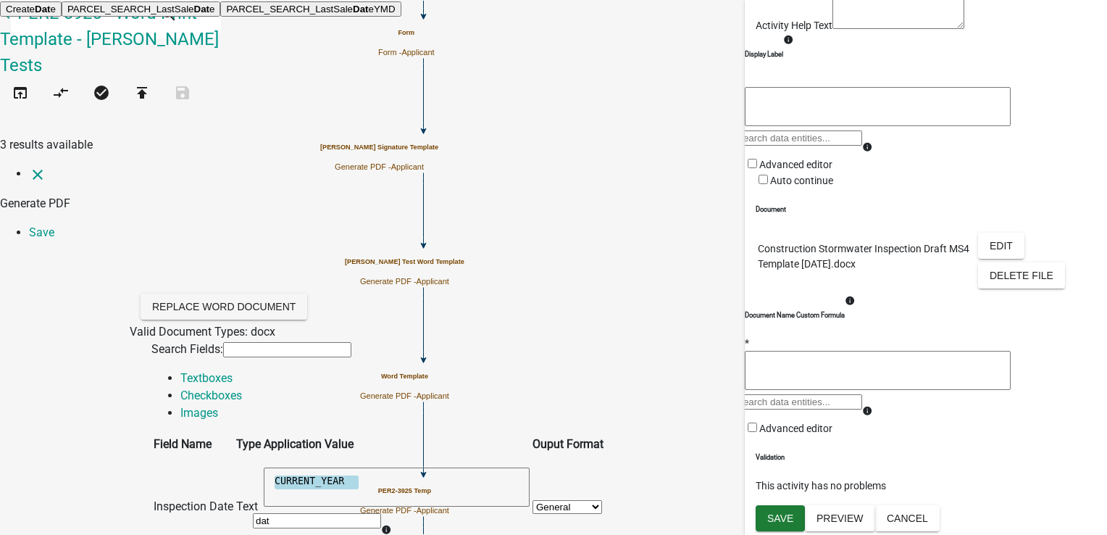
type input "date"
click at [381, 513] on input "date" at bounding box center [317, 520] width 128 height 15
click at [62, 17] on button "Create Date" at bounding box center [31, 8] width 62 height 15
type textarea "@(CreateDateCURRENT_YEAR)"
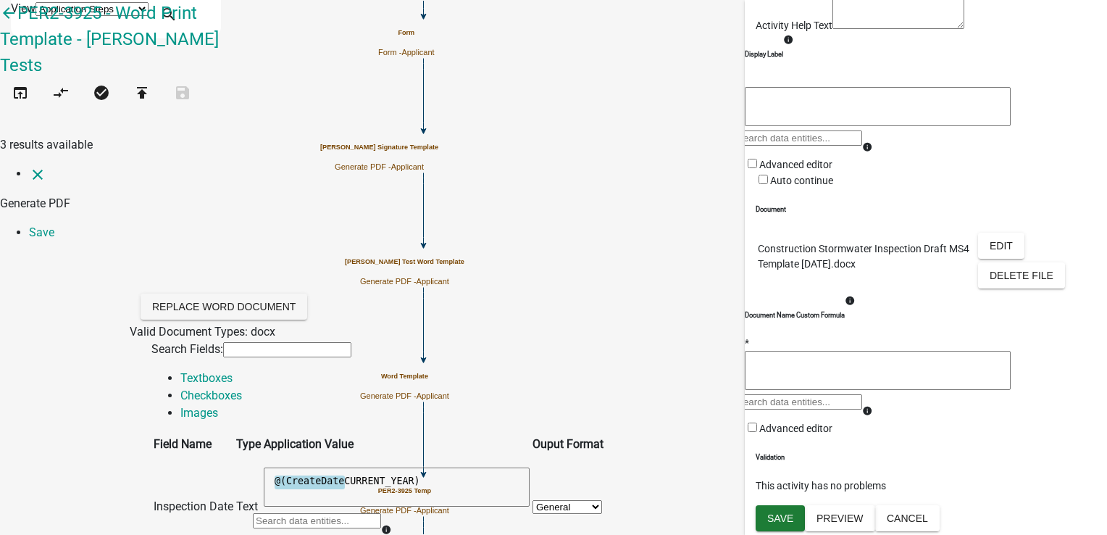
click at [530, 467] on textarea "@(CreateDateCURRENT_YEAR)" at bounding box center [397, 486] width 266 height 39
click at [54, 225] on link "Save" at bounding box center [41, 232] width 25 height 14
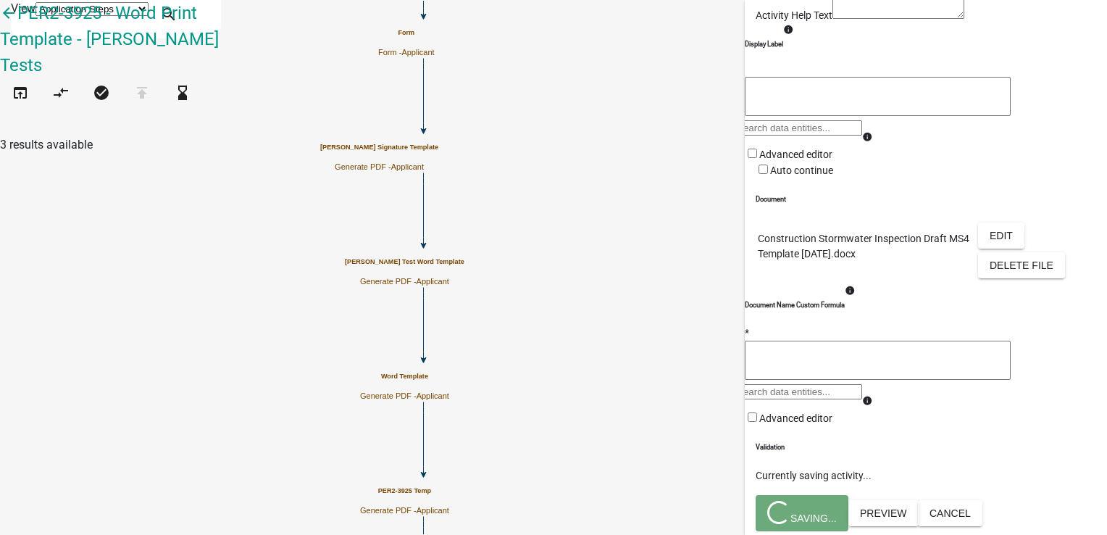
scroll to position [0, 0]
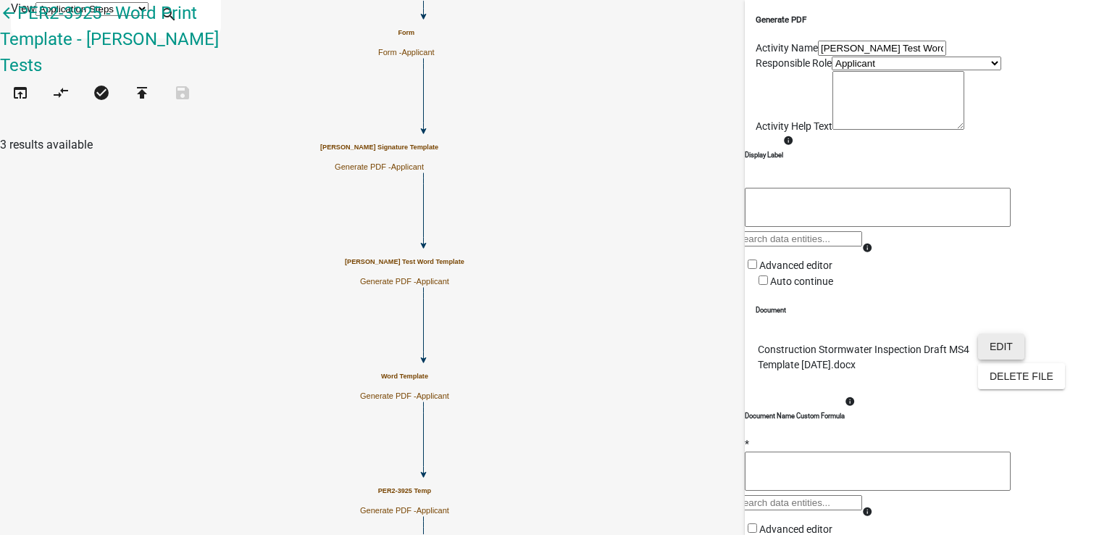
click at [997, 359] on button "Edit" at bounding box center [1001, 346] width 46 height 26
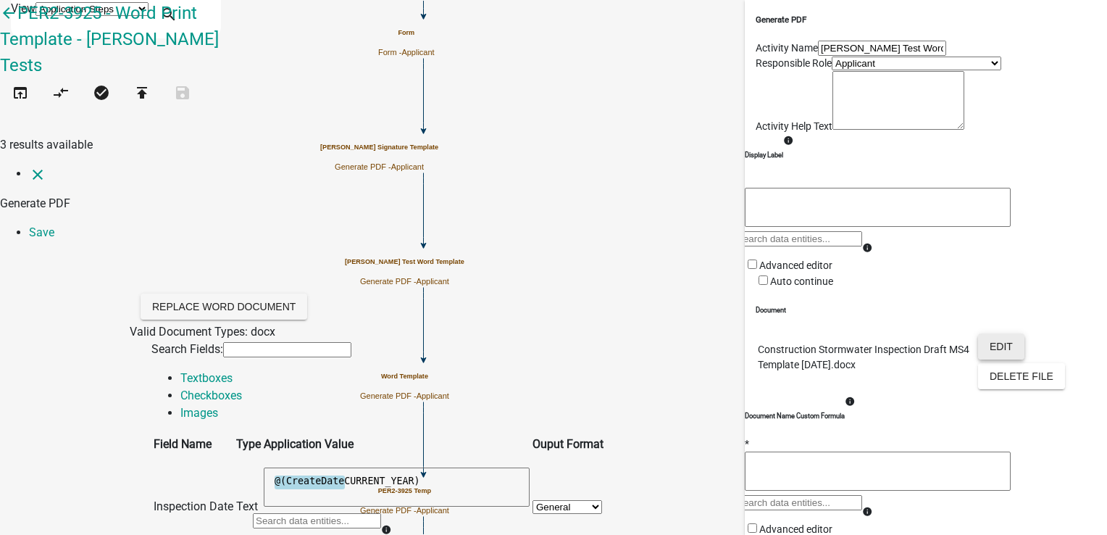
scroll to position [725, 0]
drag, startPoint x: 574, startPoint y: 422, endPoint x: 551, endPoint y: 454, distance: 39.4
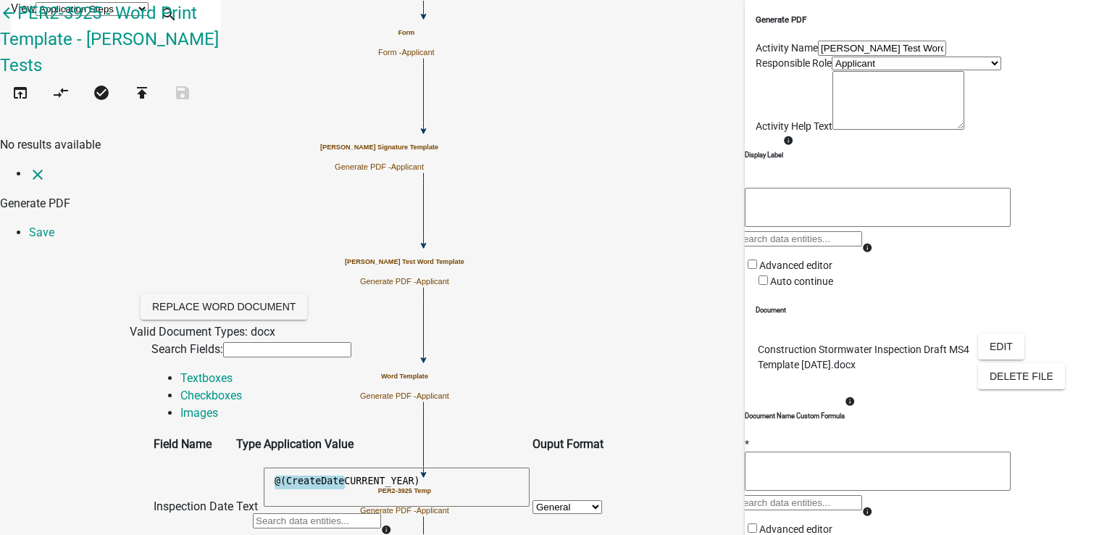
type input "s"
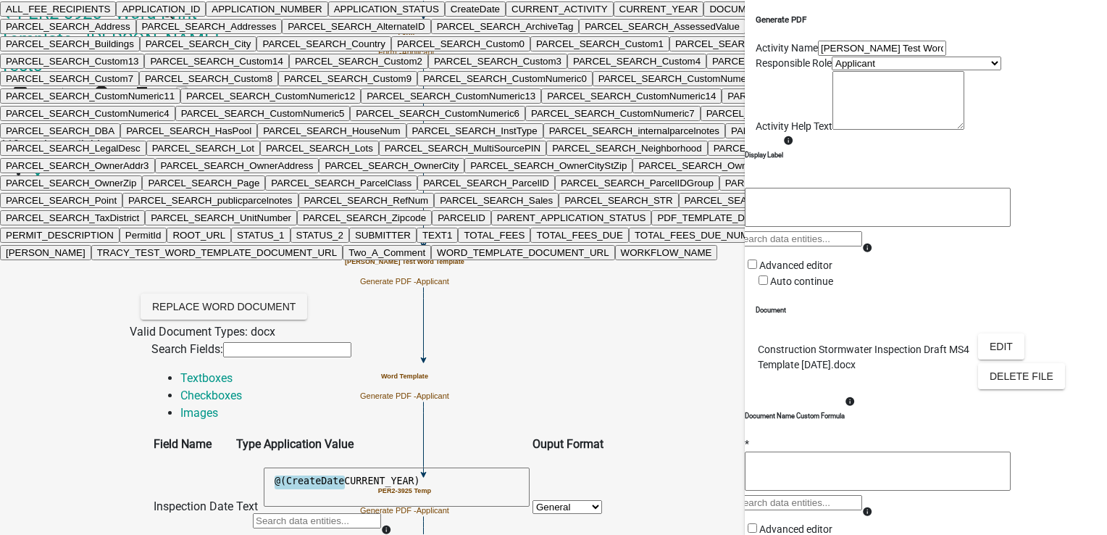
type input "text"
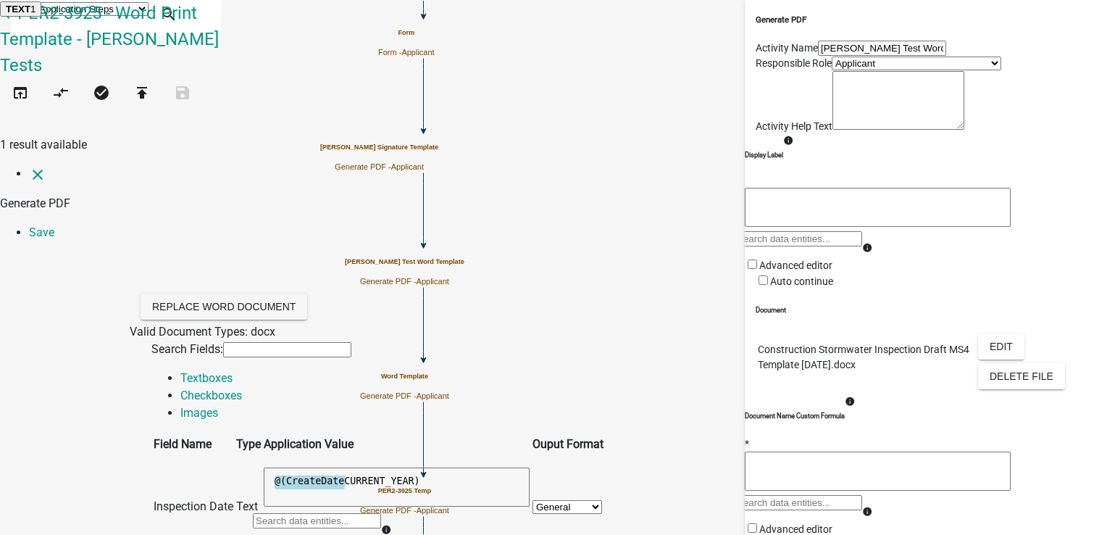
click at [41, 17] on button "TEXT 1" at bounding box center [20, 8] width 41 height 15
type textarea "TEXT1"
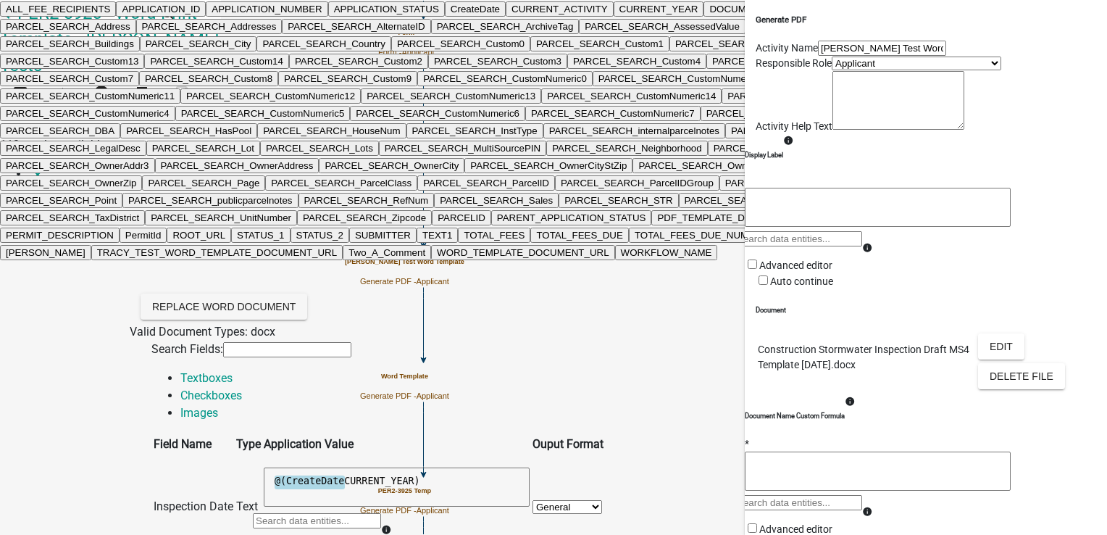
type input "Text"
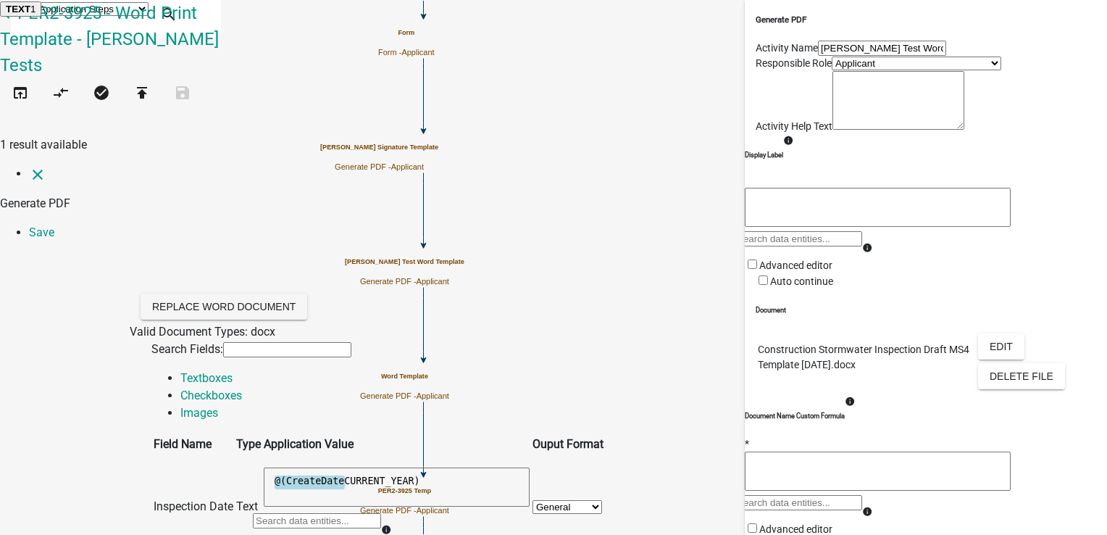
click at [41, 17] on button "TEXT 1" at bounding box center [20, 8] width 41 height 15
type textarea "TEXT1"
click at [242, 388] on link "Checkboxes" at bounding box center [211, 395] width 62 height 14
click at [218, 406] on link "Images" at bounding box center [199, 413] width 38 height 14
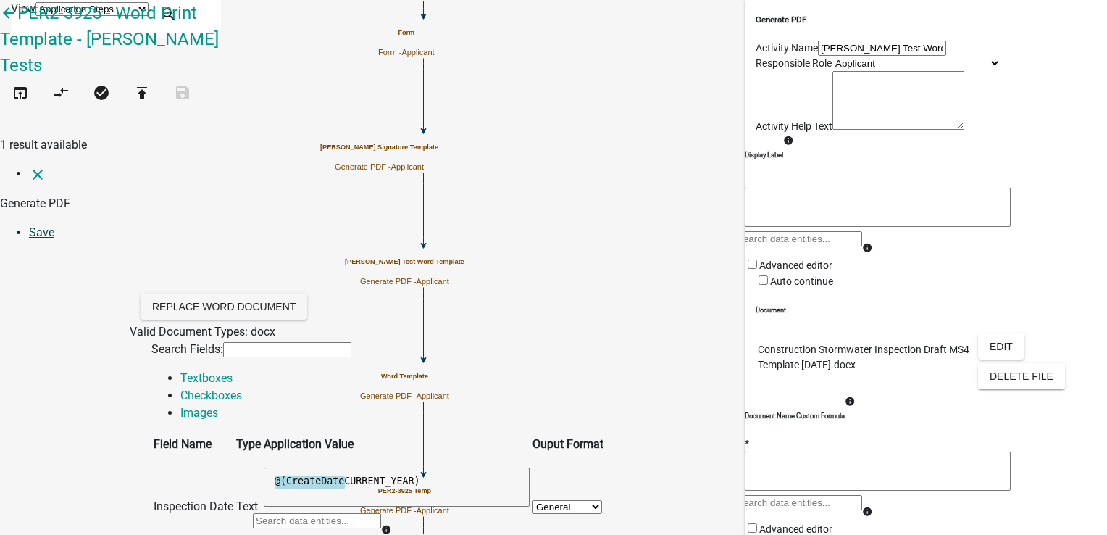
click at [54, 225] on link "Save" at bounding box center [41, 232] width 25 height 14
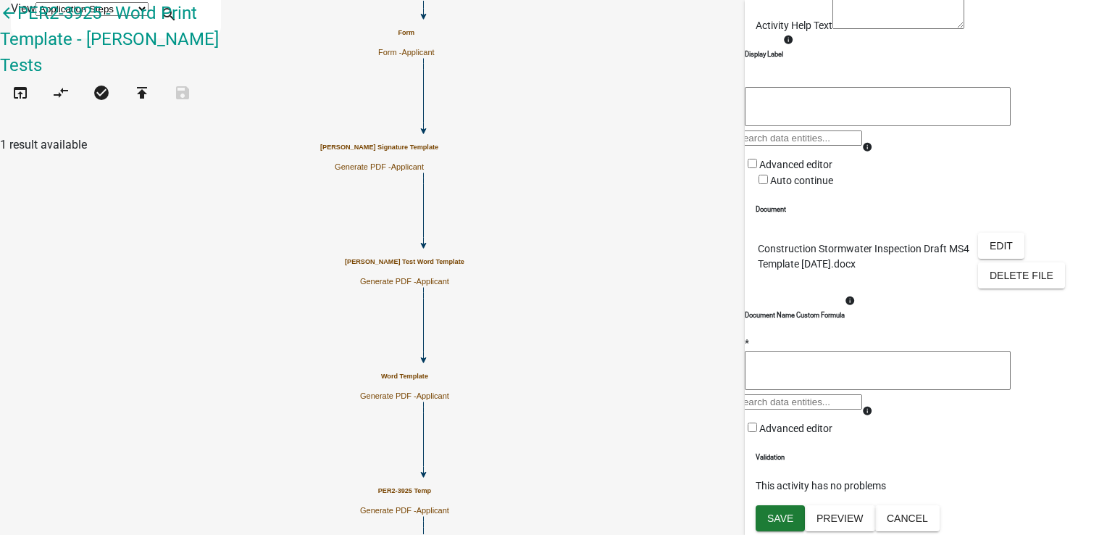
scroll to position [287, 0]
click at [784, 515] on span "Save" at bounding box center [780, 518] width 26 height 12
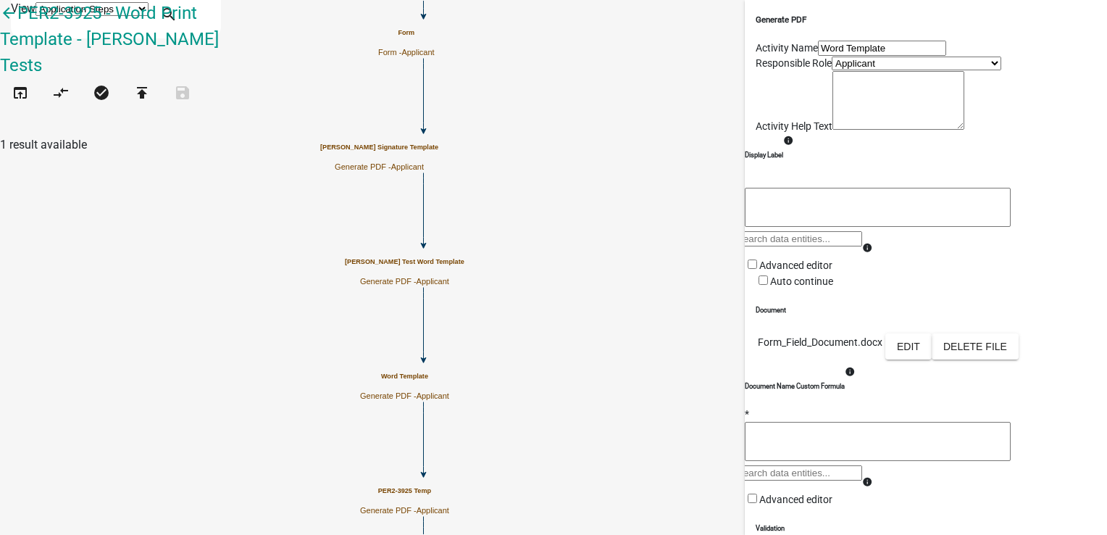
scroll to position [257, 0]
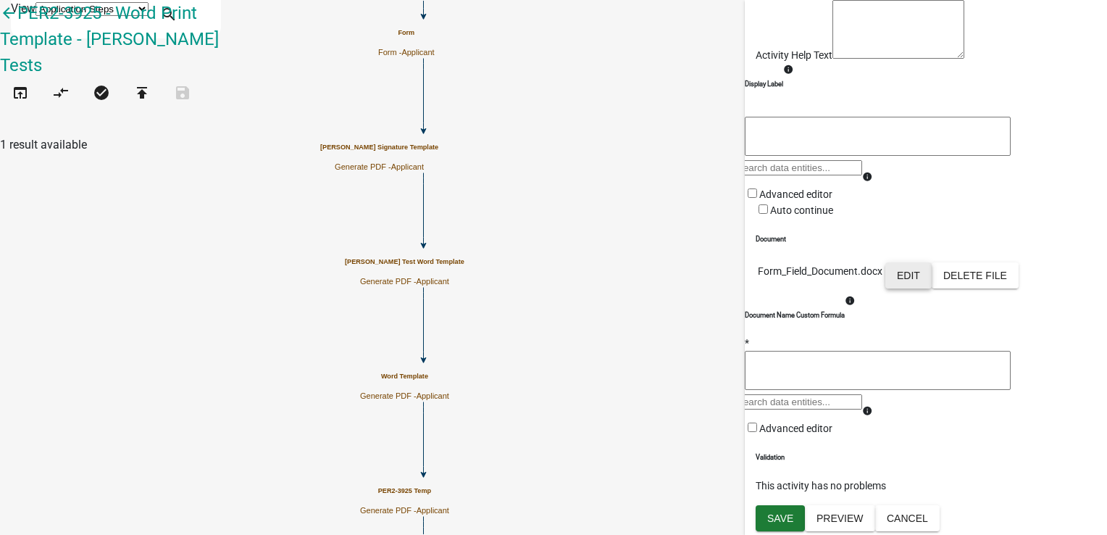
click at [932, 262] on button "Edit" at bounding box center [909, 275] width 46 height 26
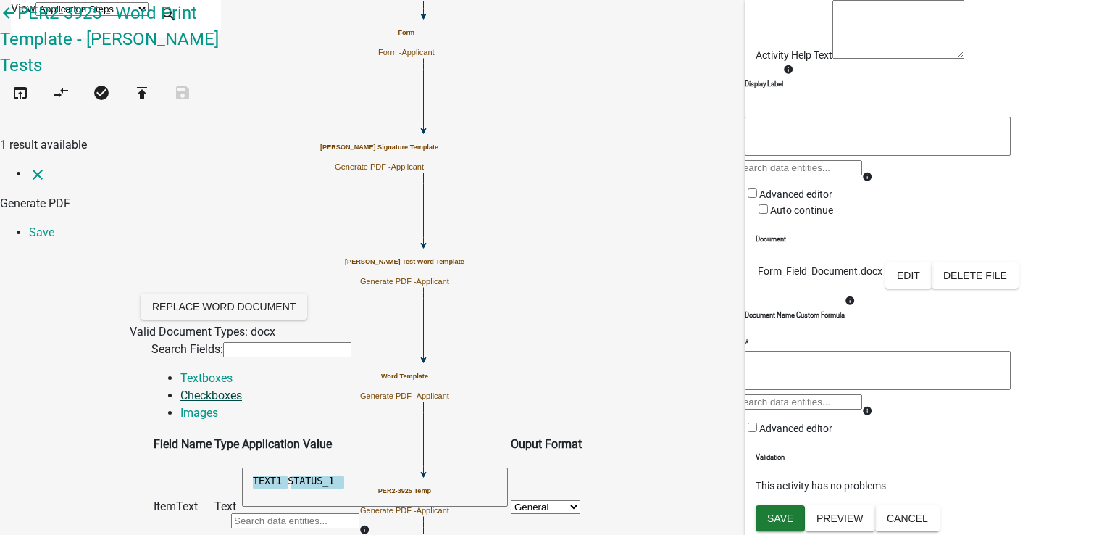
click at [242, 388] on link "Checkboxes" at bounding box center [211, 395] width 62 height 14
radio input "true"
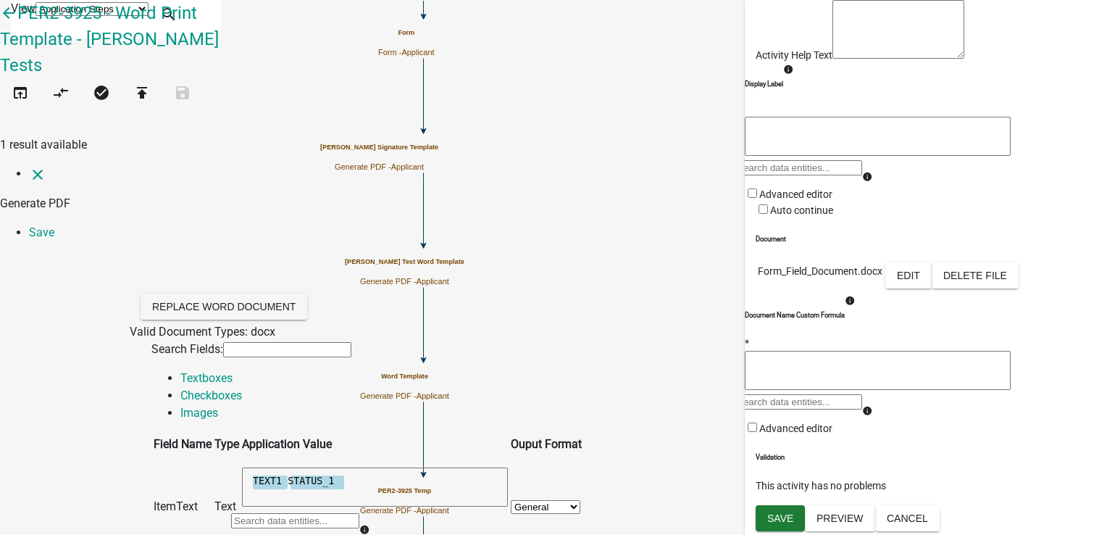
radio input "true"
radio input "false"
click at [218, 406] on link "Images" at bounding box center [199, 413] width 38 height 14
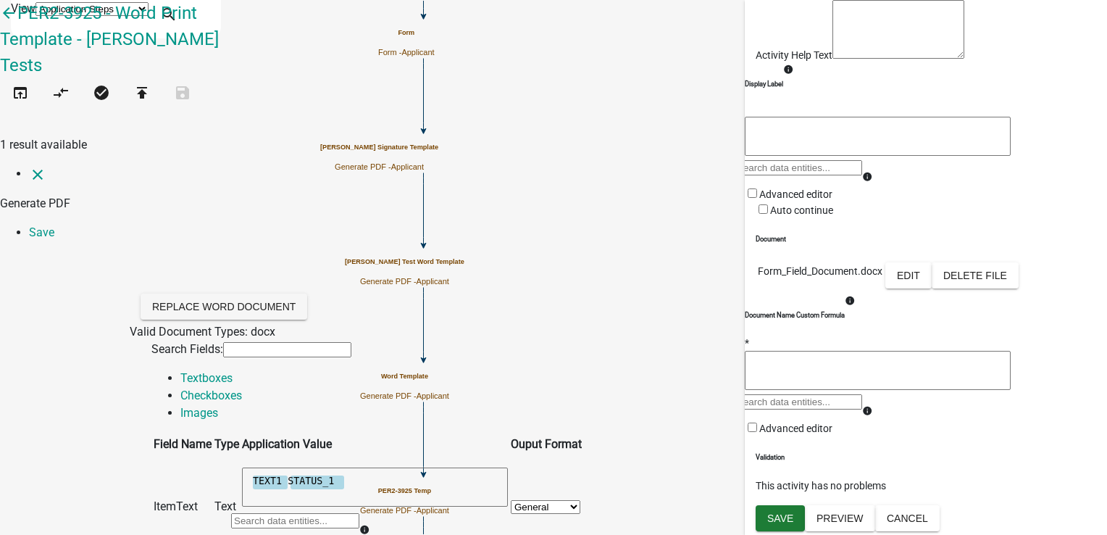
click at [351, 342] on input "text" at bounding box center [287, 349] width 128 height 15
click at [54, 225] on link "Save" at bounding box center [41, 232] width 25 height 14
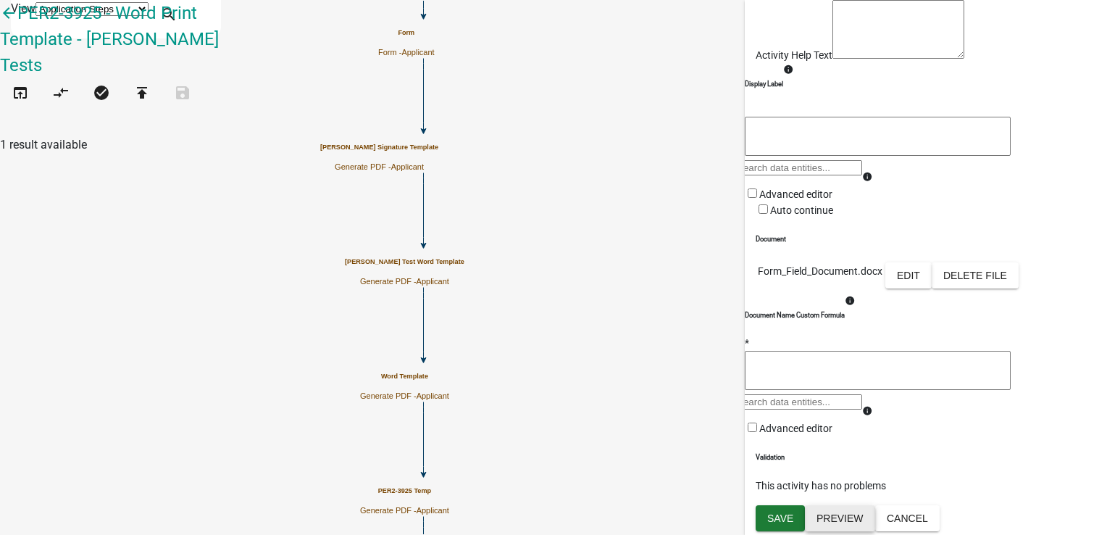
click at [848, 519] on button "Preview" at bounding box center [840, 518] width 70 height 26
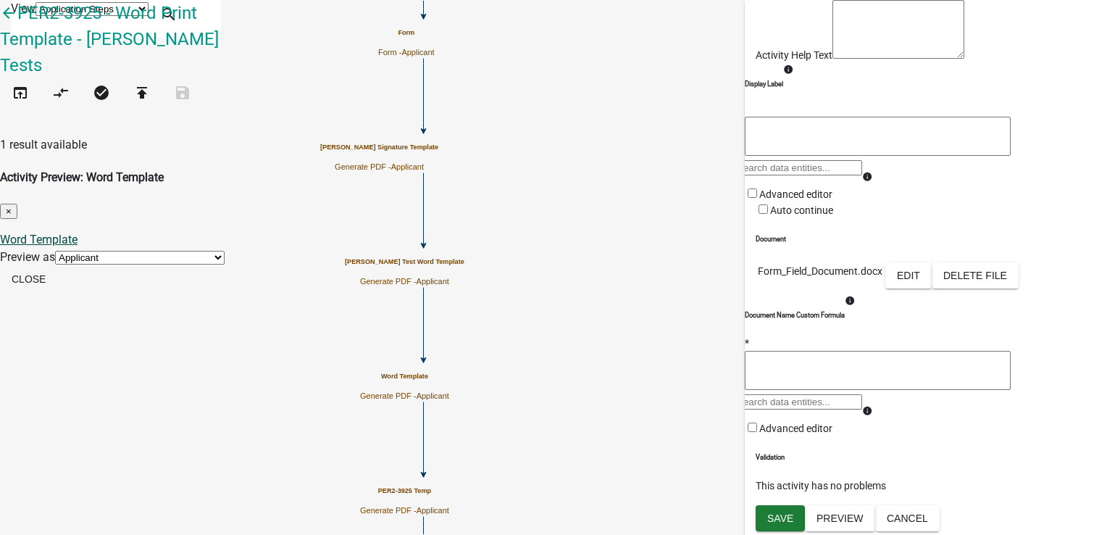
click at [78, 233] on link "Word Template" at bounding box center [39, 240] width 78 height 14
click at [57, 266] on button "Close" at bounding box center [28, 279] width 57 height 26
click at [808, 234] on h6 "Document" at bounding box center [926, 239] width 341 height 10
click at [984, 262] on td "Edit Delete File" at bounding box center [952, 277] width 135 height 31
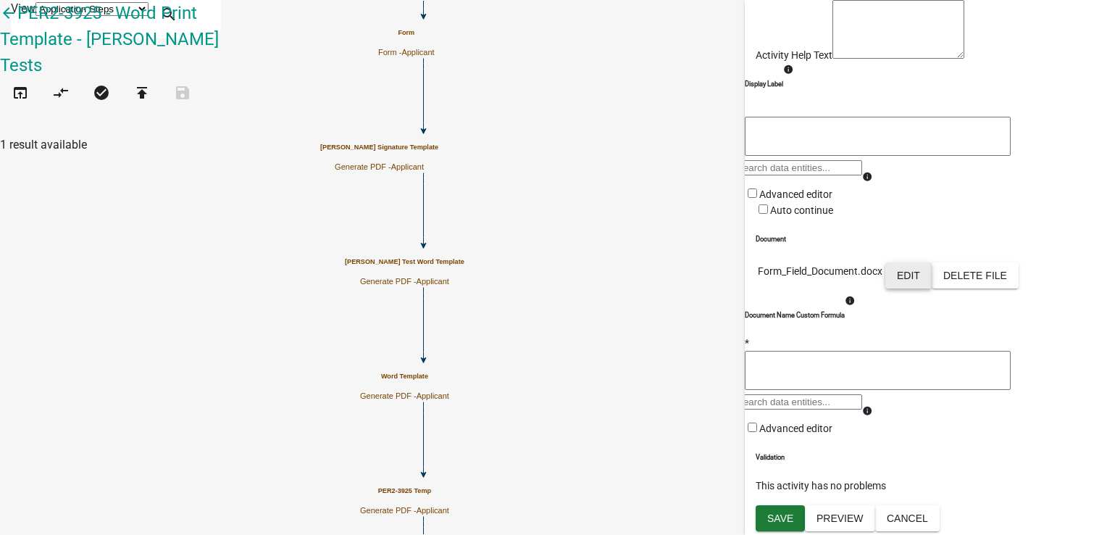
click at [932, 262] on button "Edit" at bounding box center [909, 275] width 46 height 26
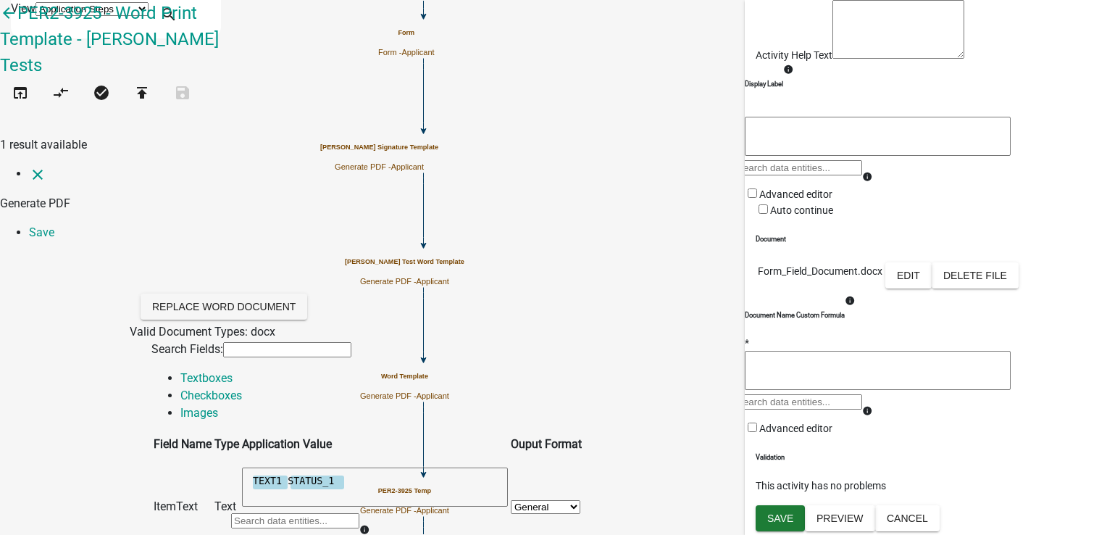
click at [54, 225] on link "Save" at bounding box center [41, 232] width 25 height 14
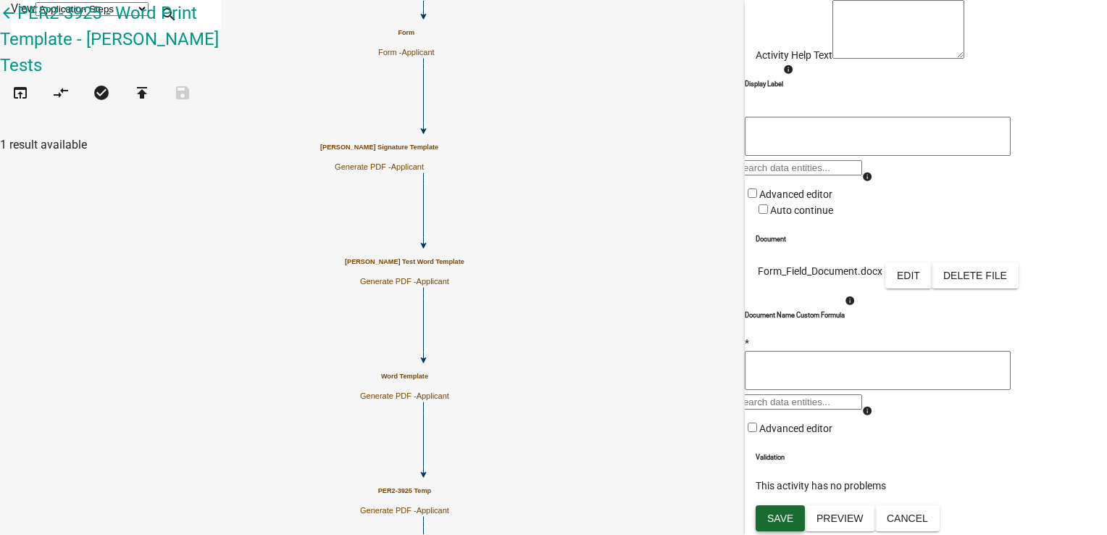
click at [780, 525] on button "Save" at bounding box center [780, 518] width 49 height 26
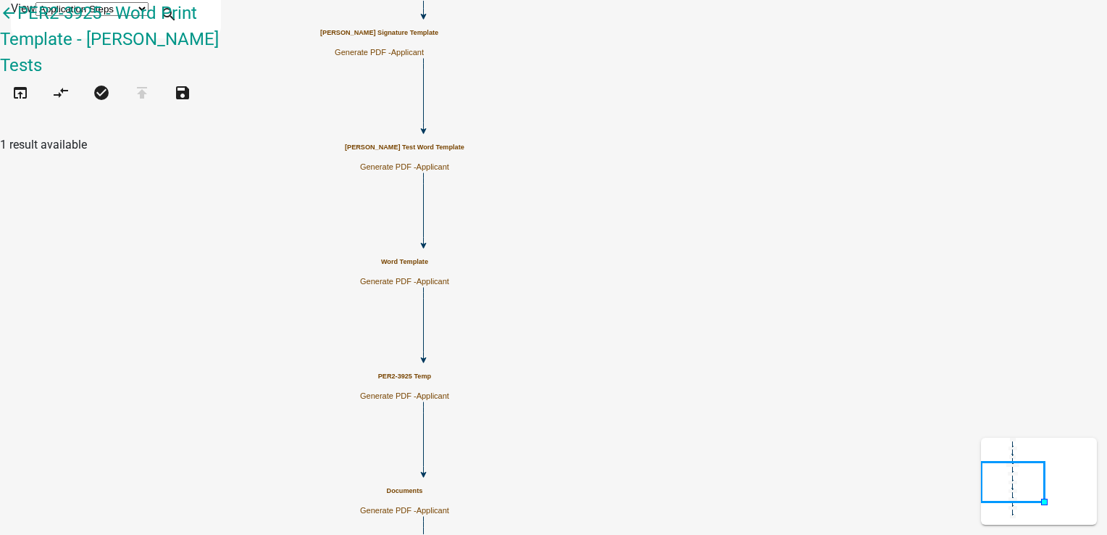
scroll to position [0, 0]
click at [449, 391] on p "Generate PDF - Applicant" at bounding box center [404, 395] width 89 height 9
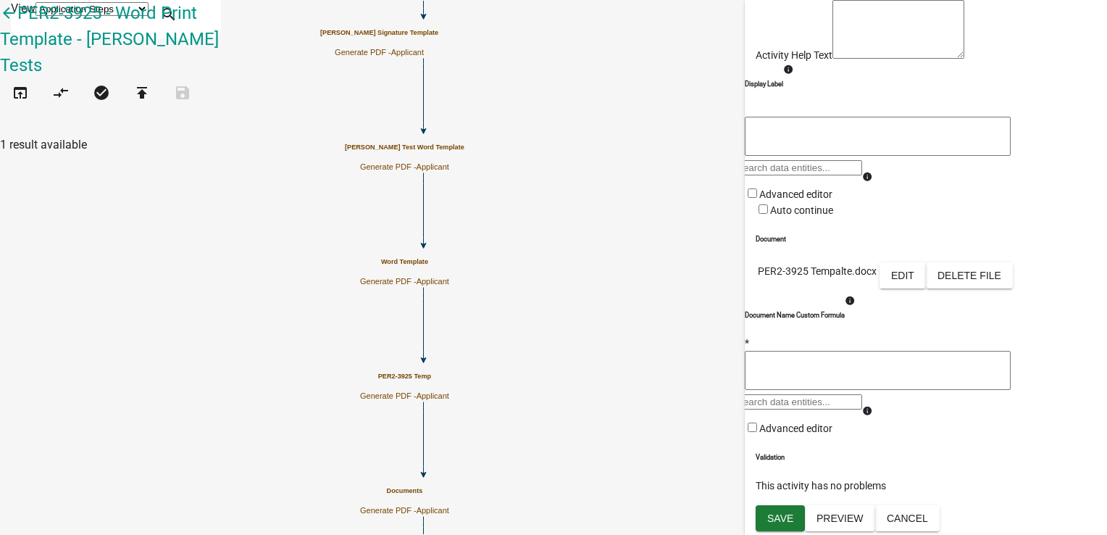
scroll to position [257, 0]
click at [861, 524] on button "Preview" at bounding box center [840, 518] width 70 height 26
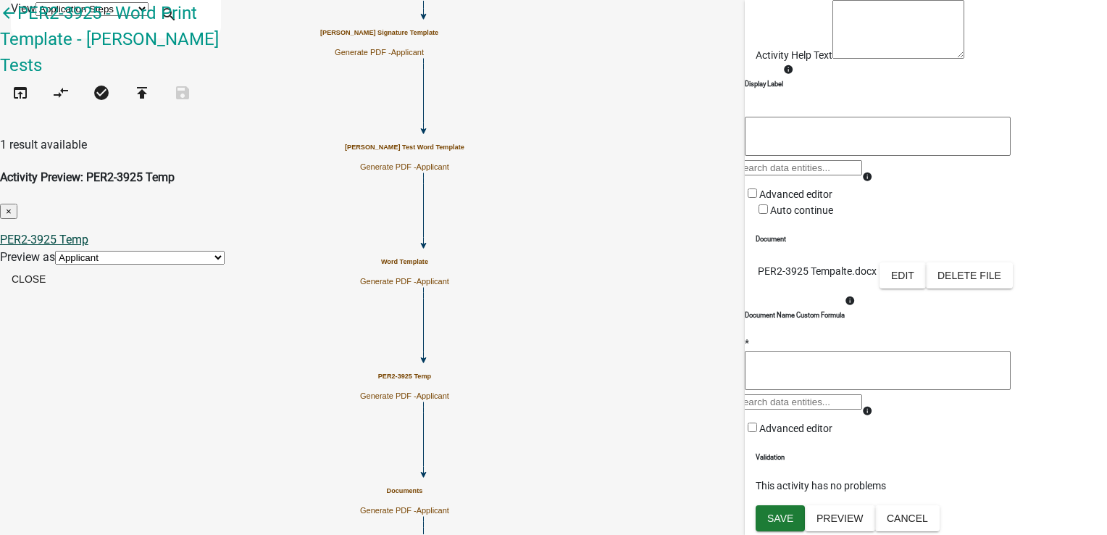
click at [88, 233] on link "PER2-3925 Temp" at bounding box center [44, 240] width 88 height 14
click at [57, 266] on button "Close" at bounding box center [28, 279] width 57 height 26
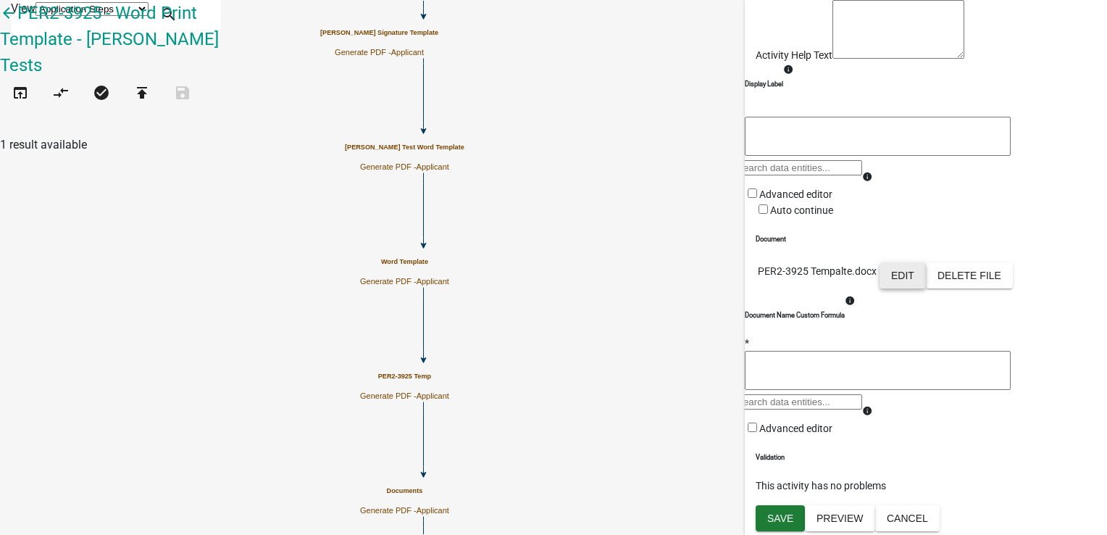
click at [926, 262] on button "Edit" at bounding box center [903, 275] width 46 height 26
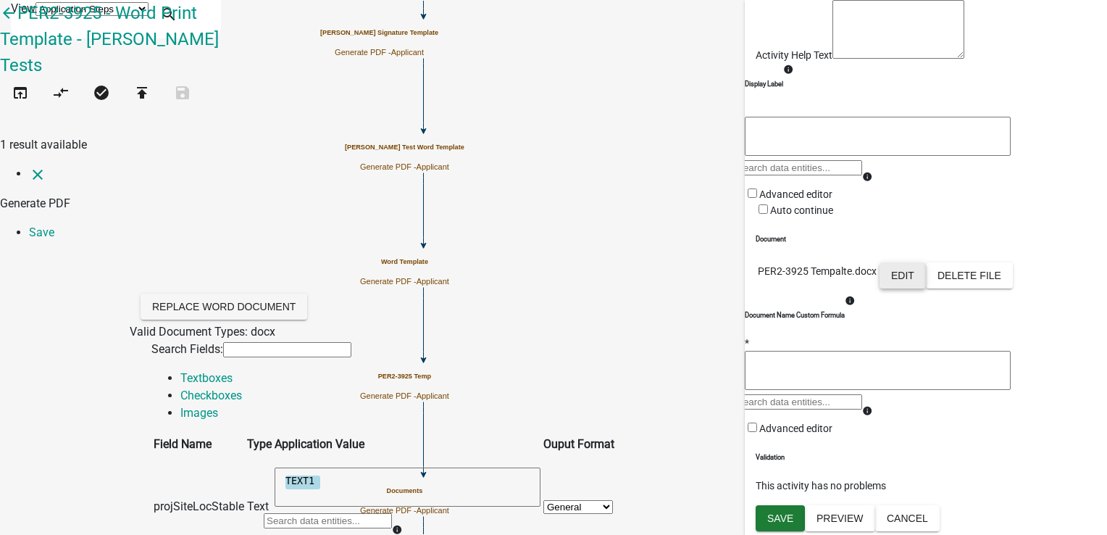
scroll to position [0, 0]
click at [242, 388] on link "Checkboxes" at bounding box center [211, 395] width 62 height 14
radio input "true"
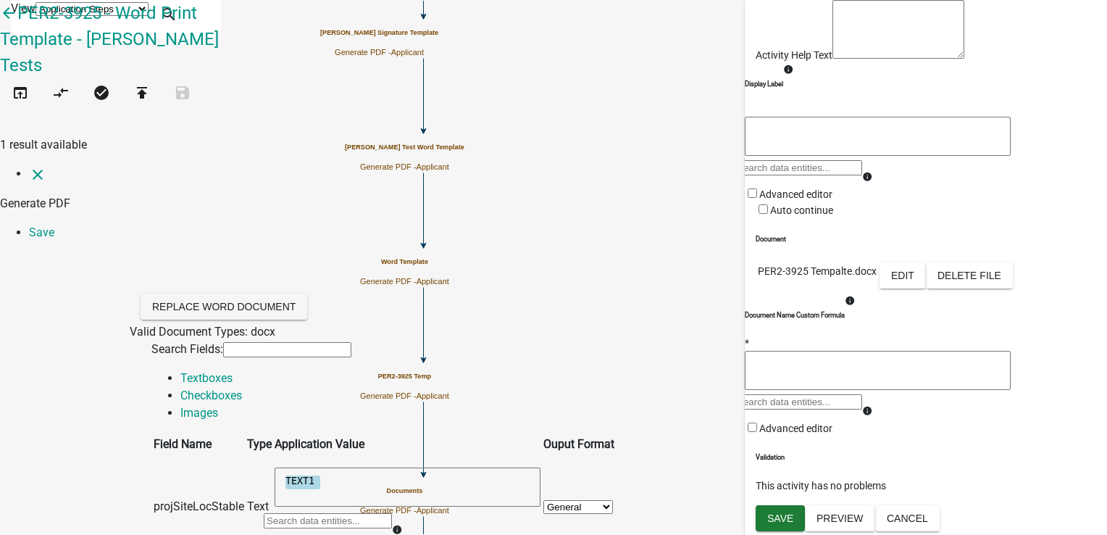
radio input "false"
select select "97: STATUS_1"
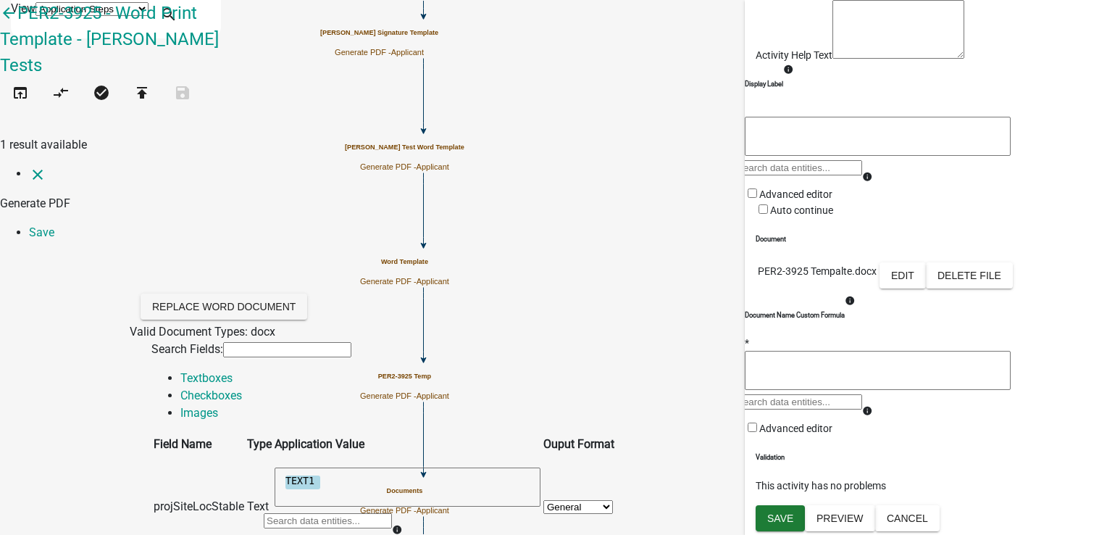
select select "4: S"
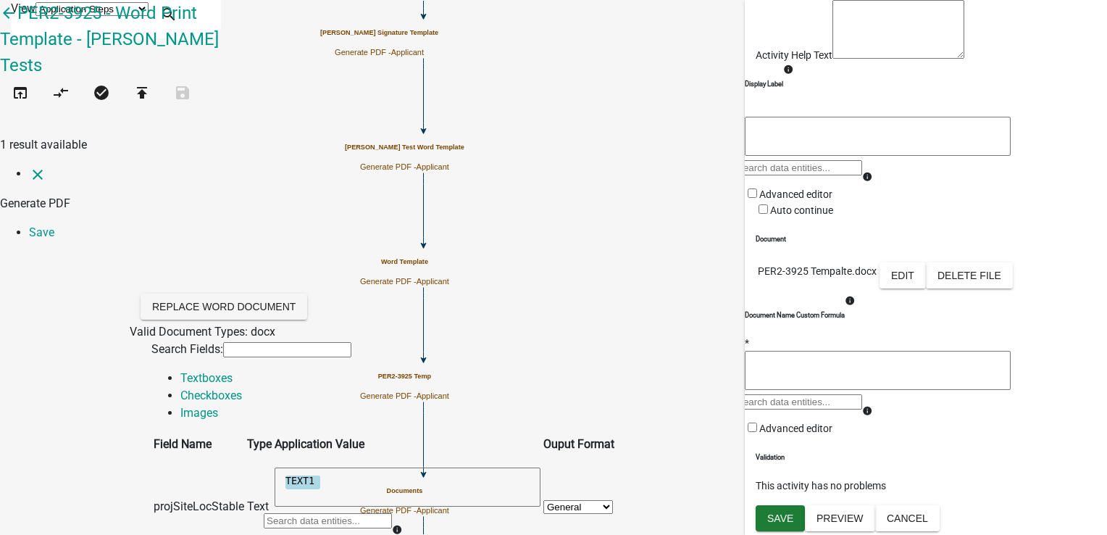
scroll to position [72, 0]
radio input "true"
radio input "false"
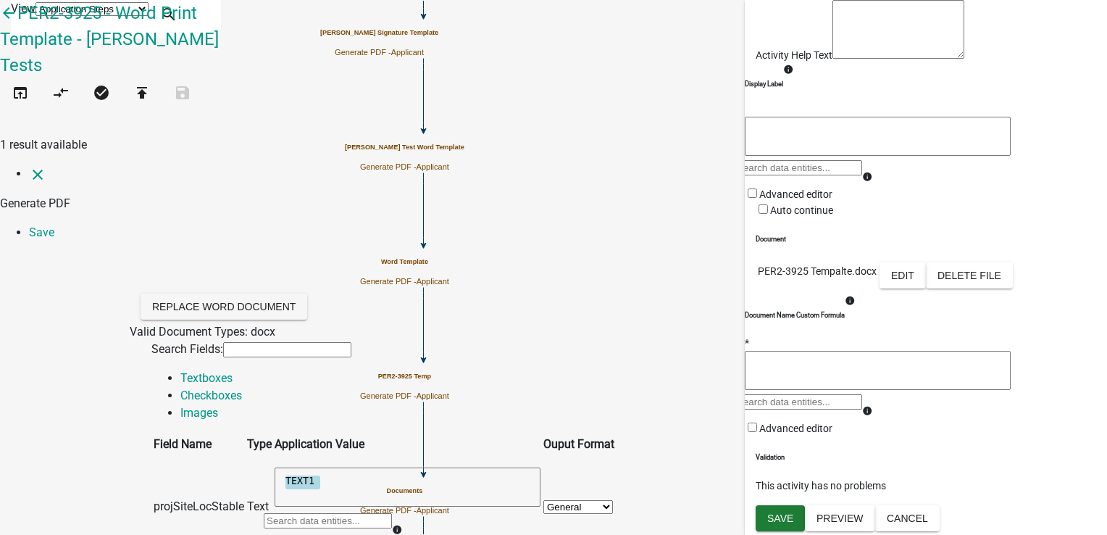
select select "97: STATUS_1"
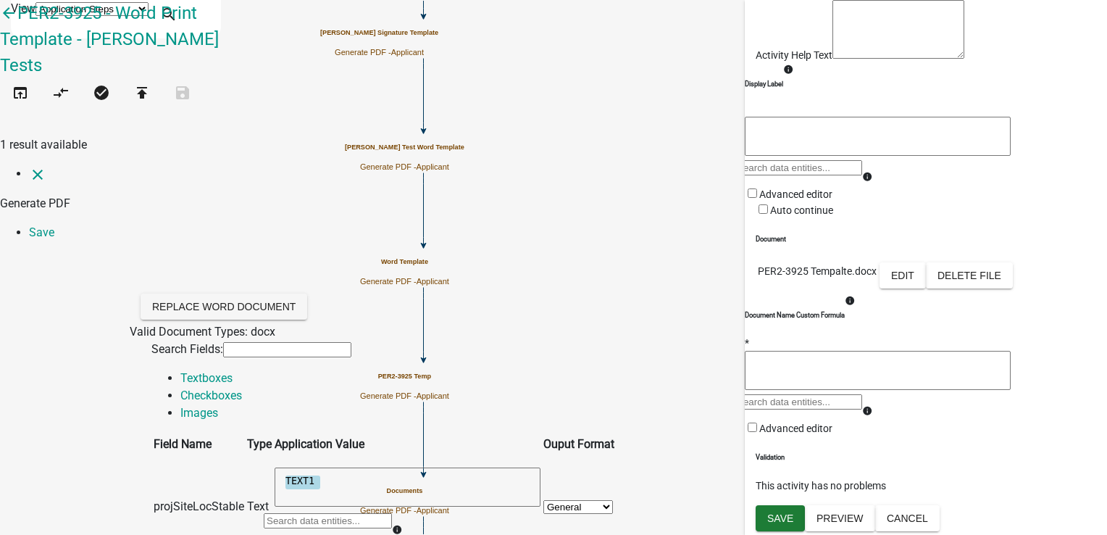
select select "1: M"
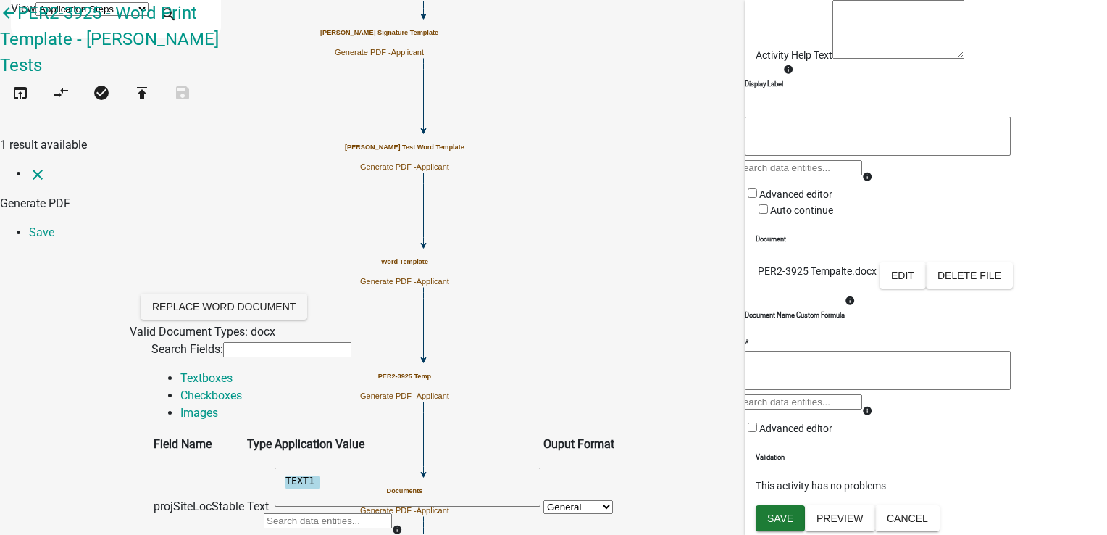
radio input "true"
radio input "false"
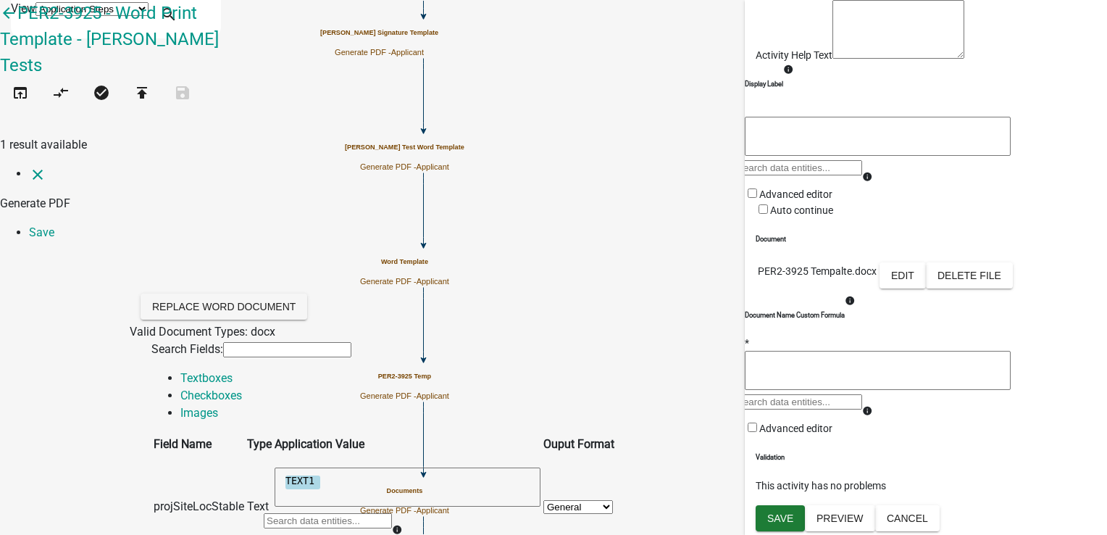
select select "97: STATUS_1"
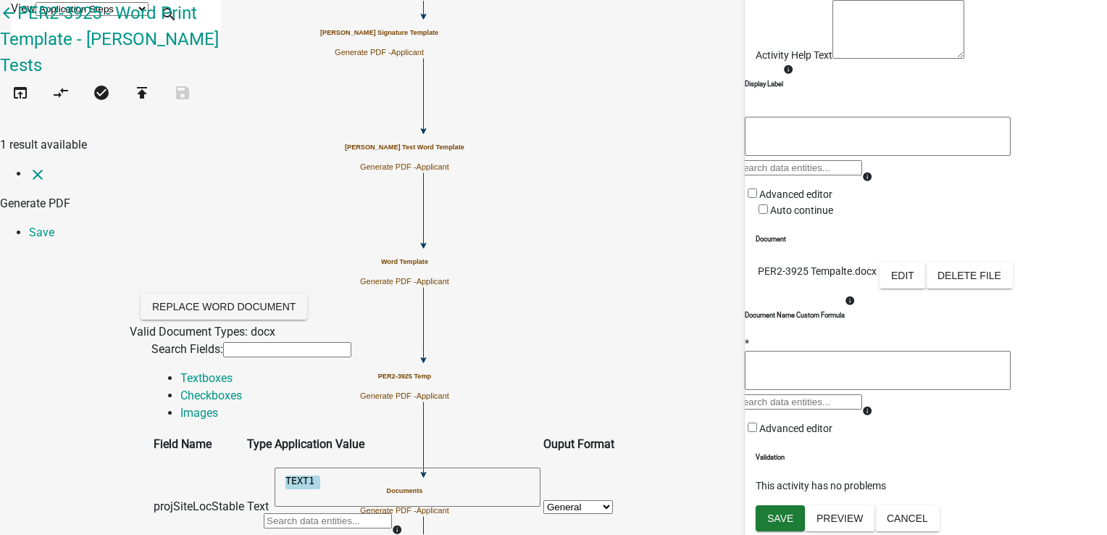
select select "5: U"
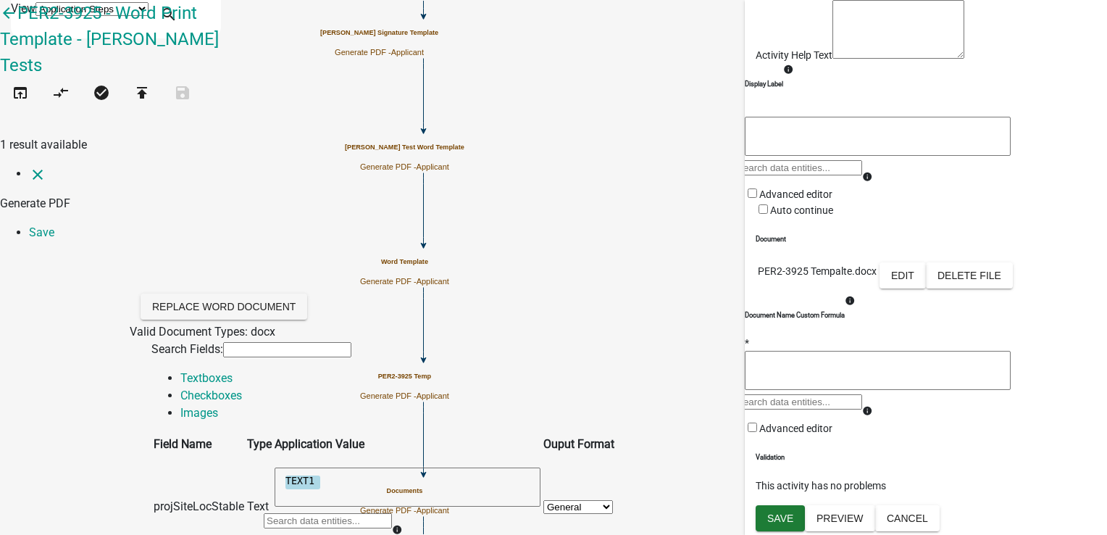
radio input "true"
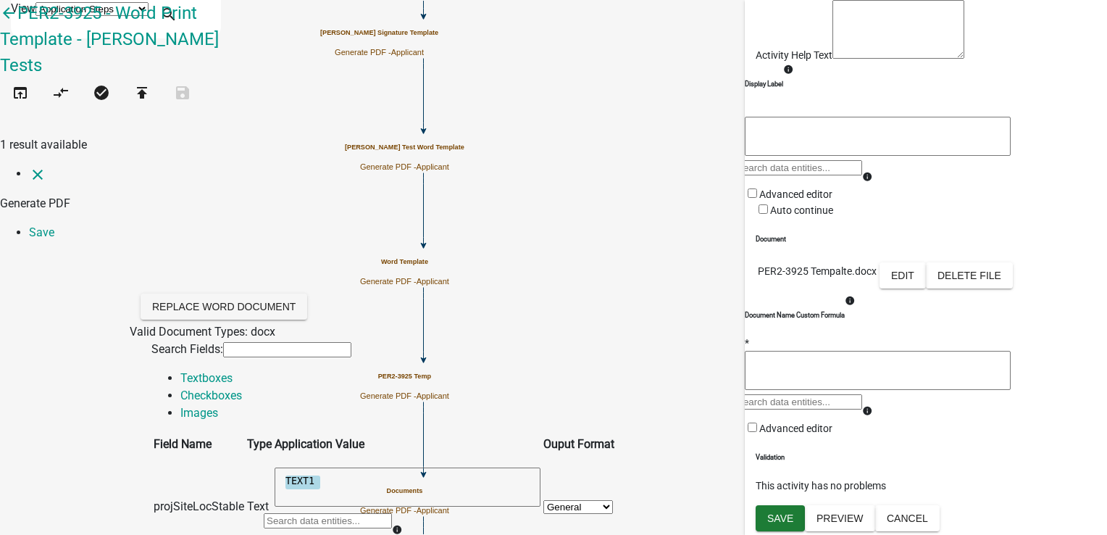
radio input "false"
select select "97: STATUS_1"
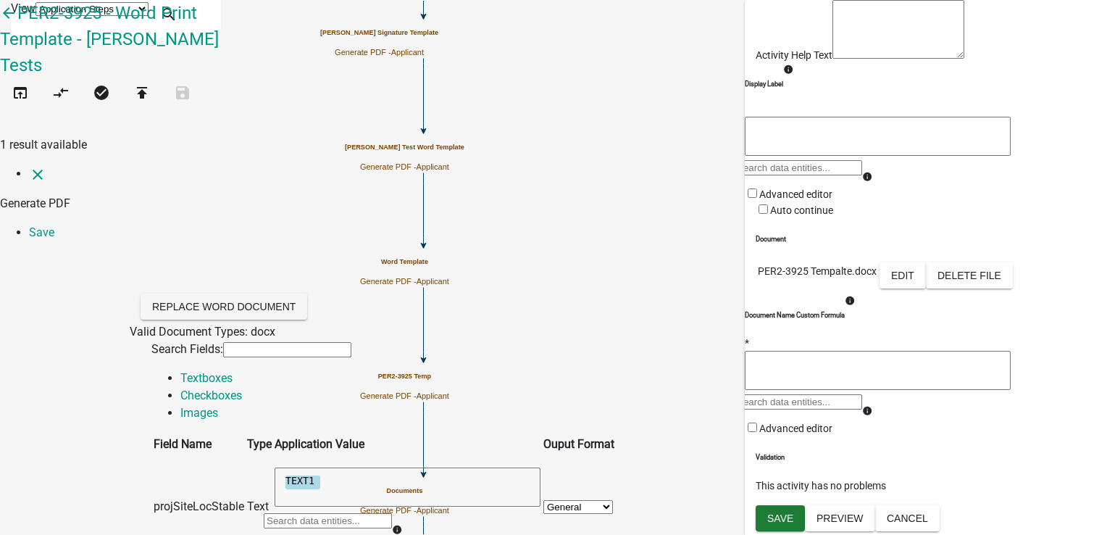
select select "2: NA"
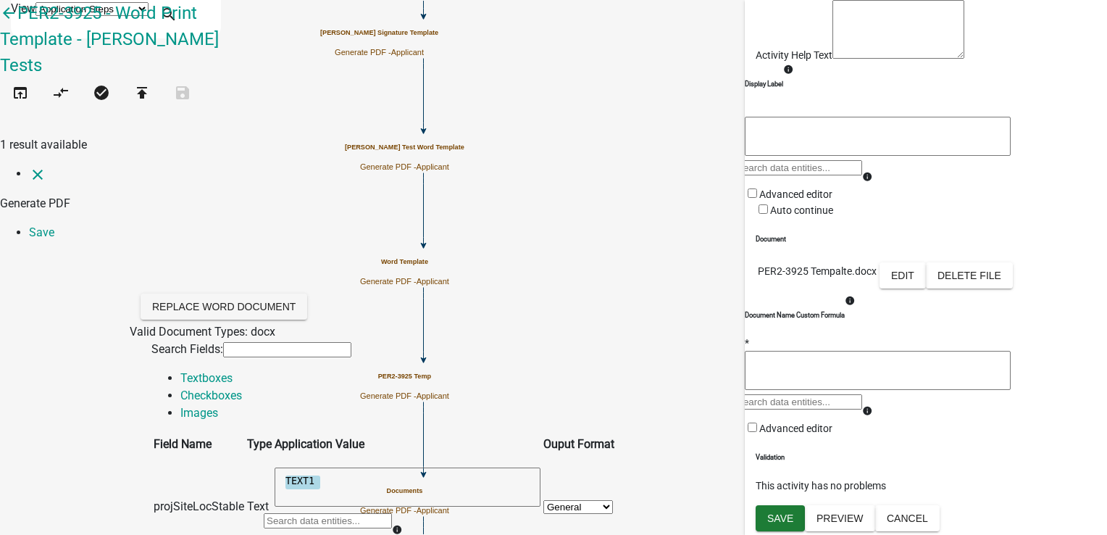
radio input "true"
radio input "false"
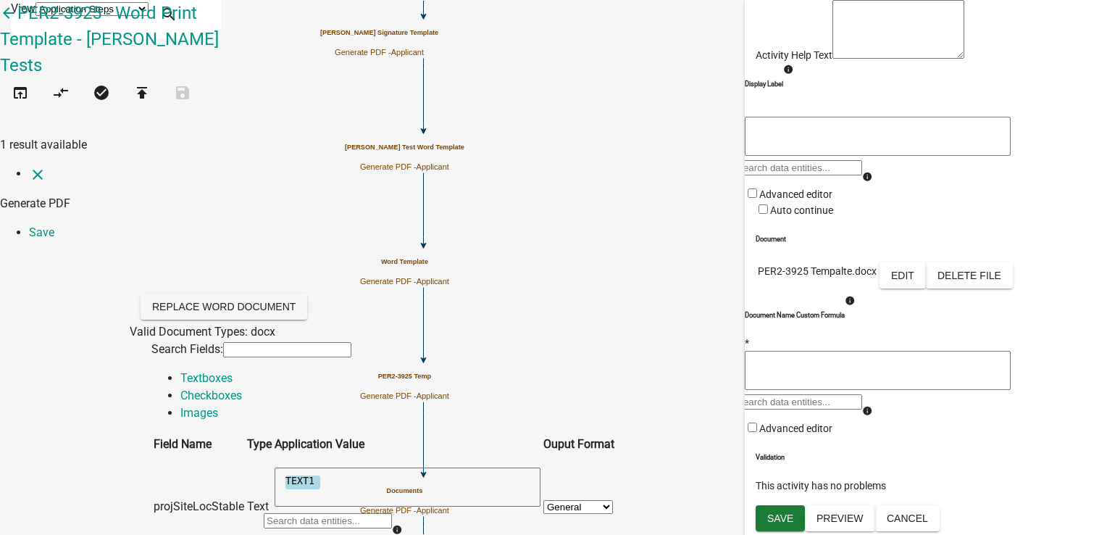
scroll to position [725, 0]
select select "97: STATUS_1"
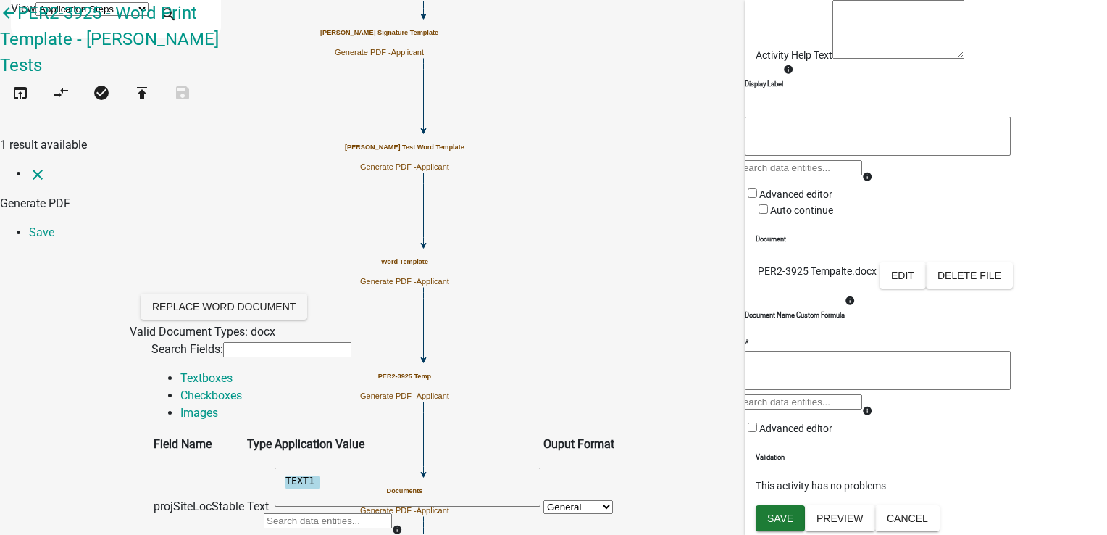
select select "3: NE"
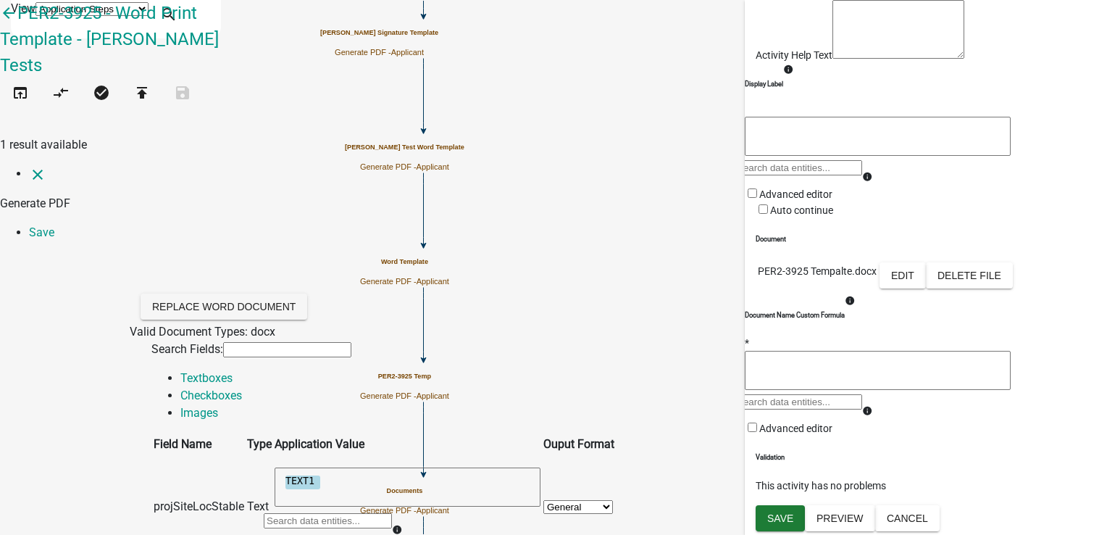
radio input "true"
radio input "false"
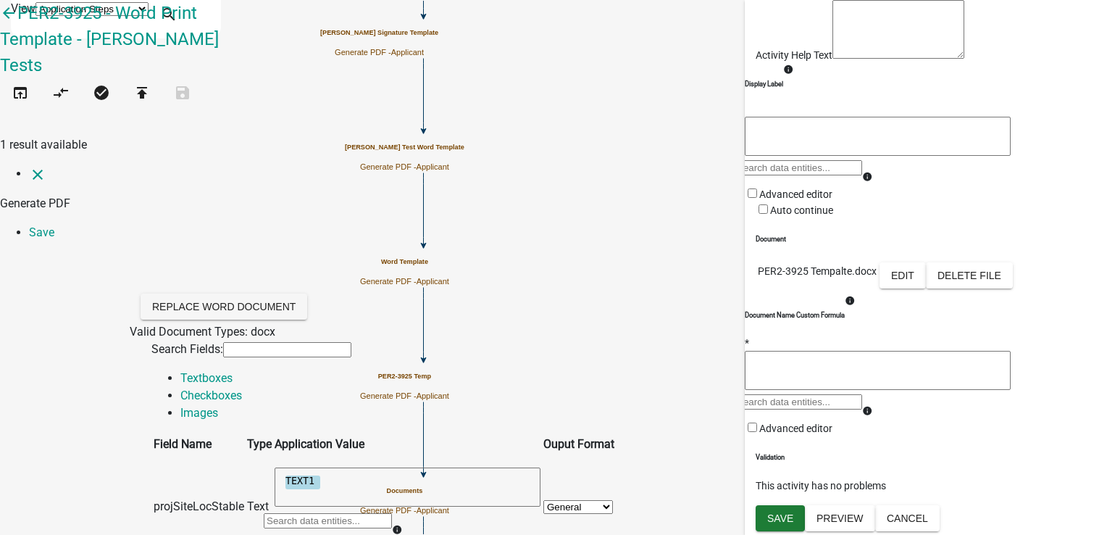
select select "98: STATUS_2"
select select "4: S"
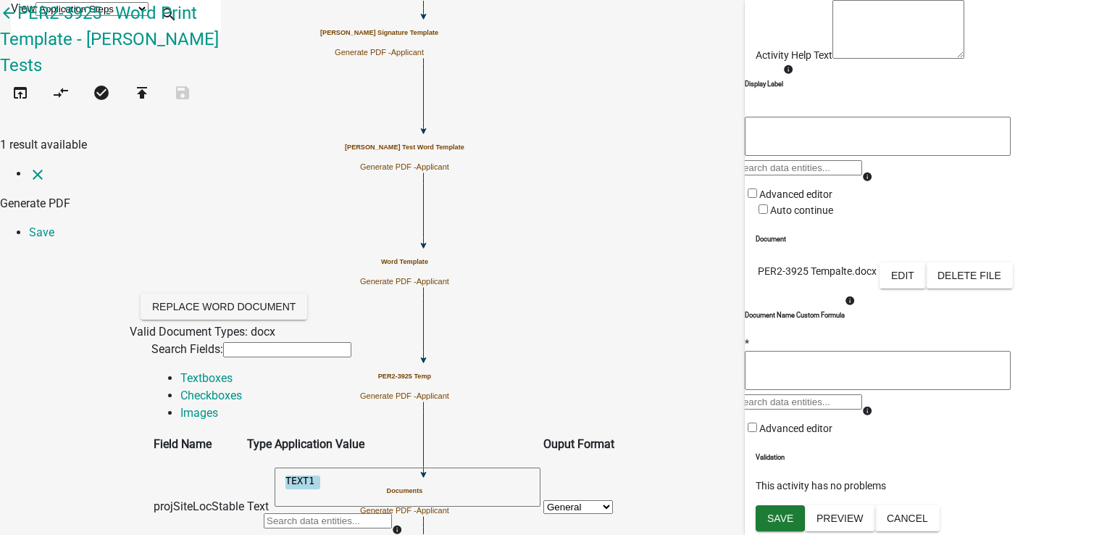
radio input "true"
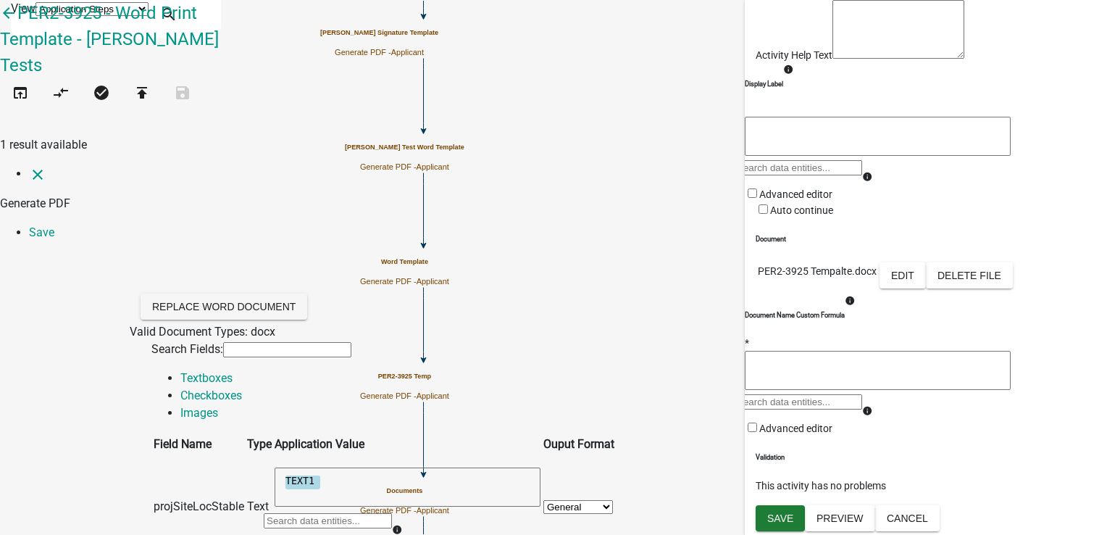
radio input "false"
select select "98: STATUS_2"
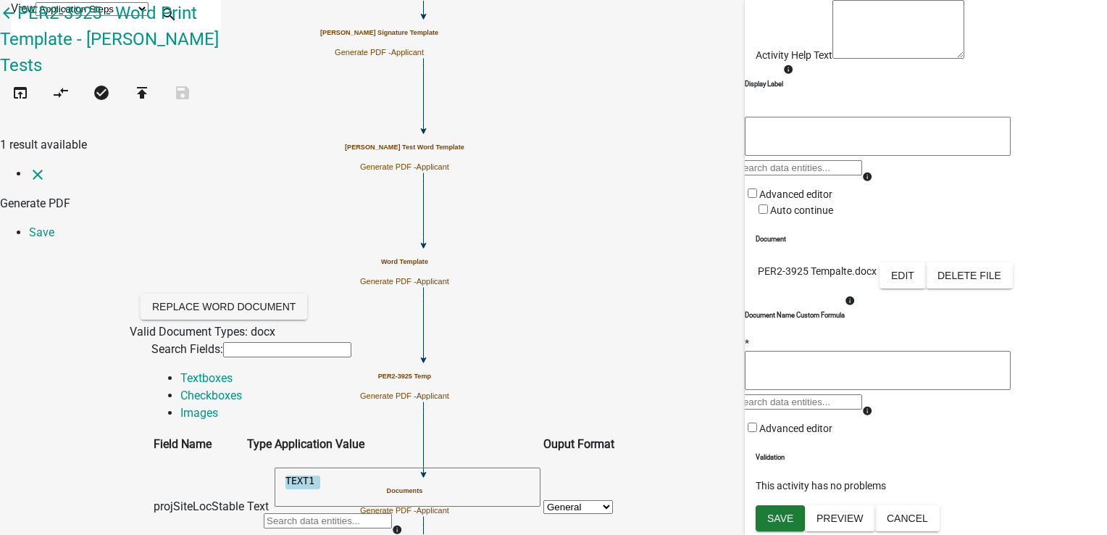
select select "1: M"
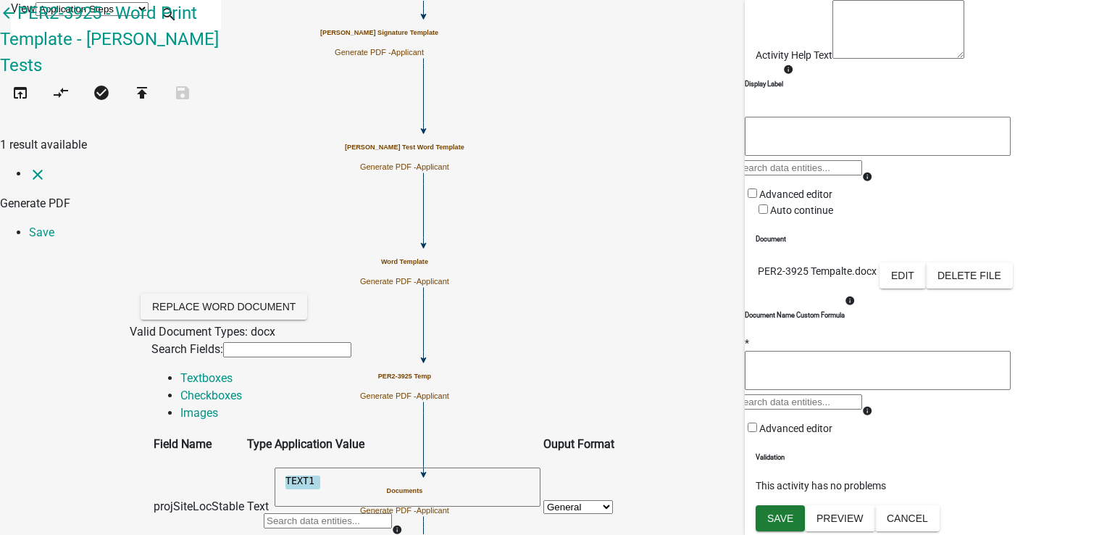
scroll to position [1232, 0]
radio input "true"
radio input "false"
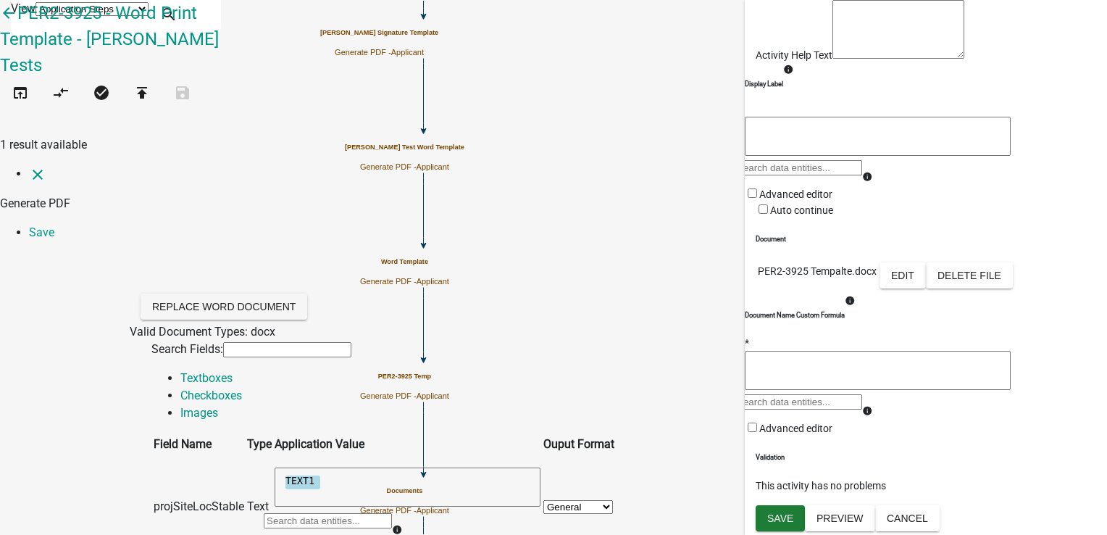
select select "98: STATUS_2"
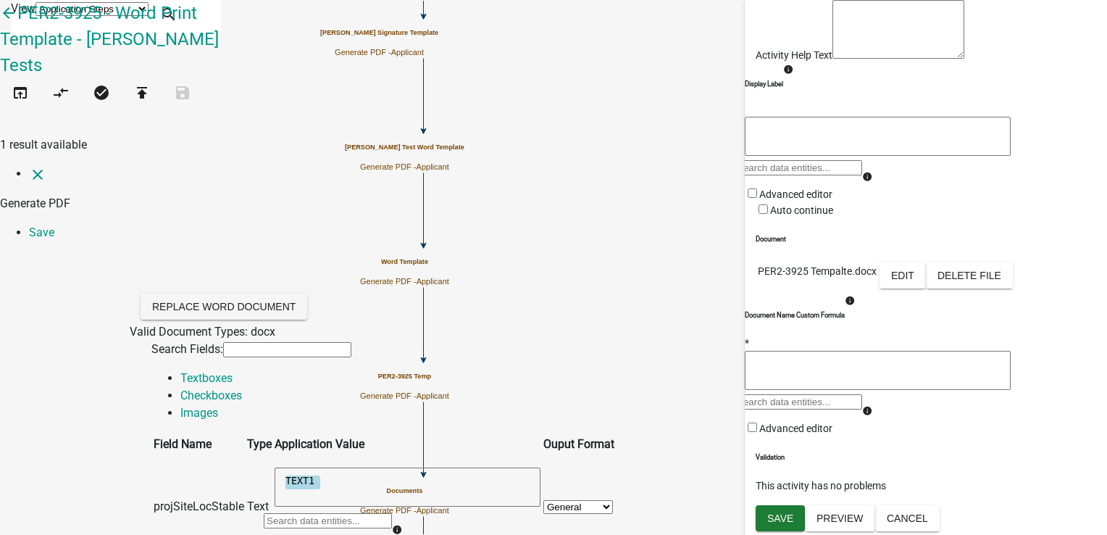
select select "5: U"
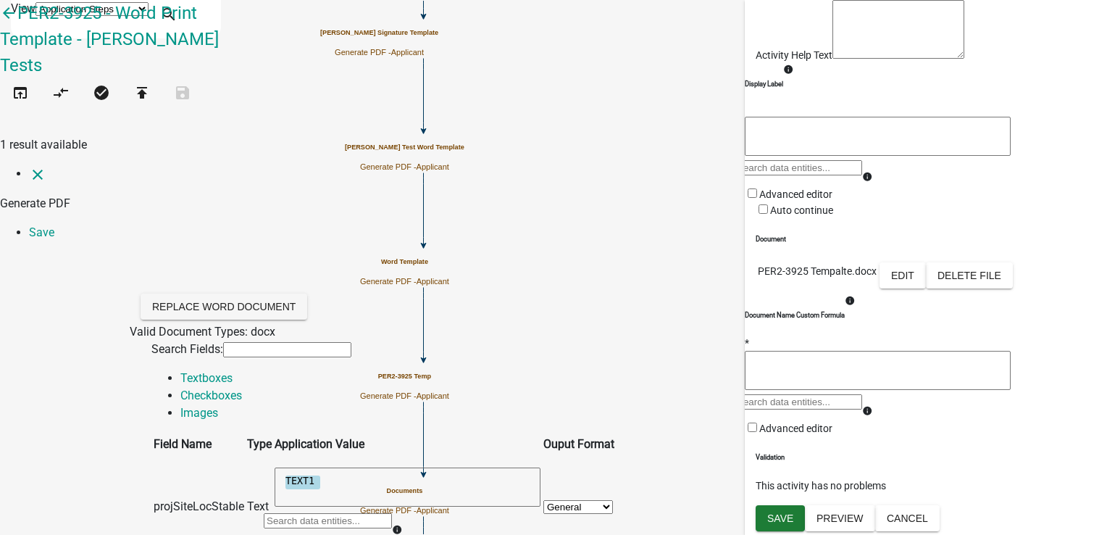
radio input "true"
radio input "false"
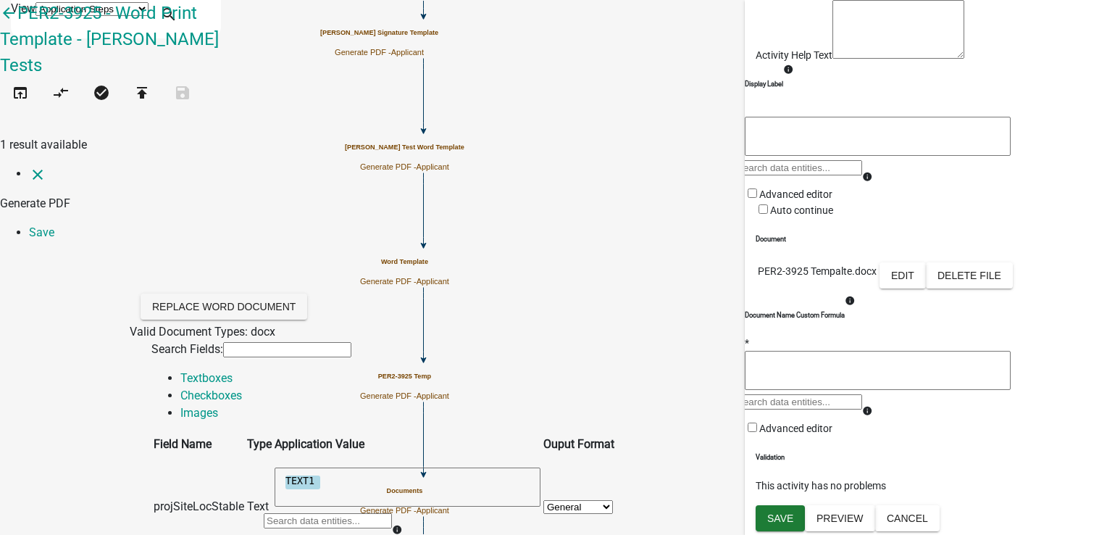
select select "98: STATUS_2"
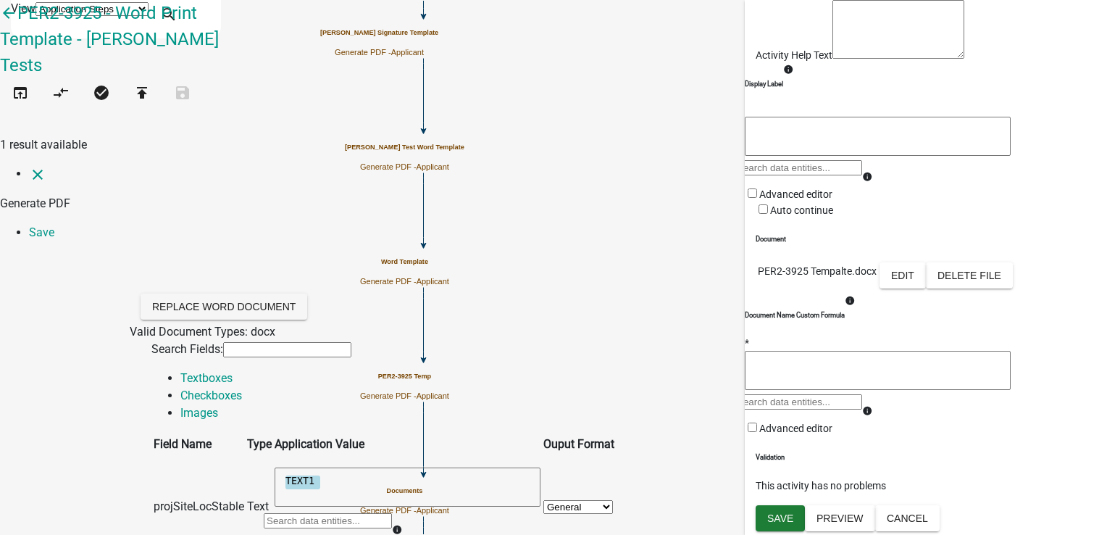
select select "2: NA"
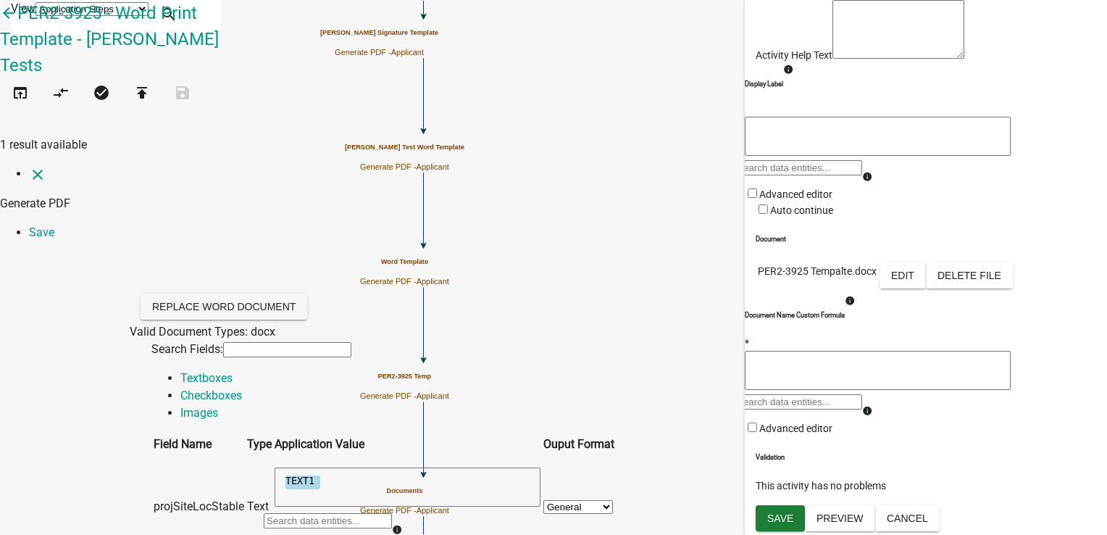
radio input "true"
radio input "false"
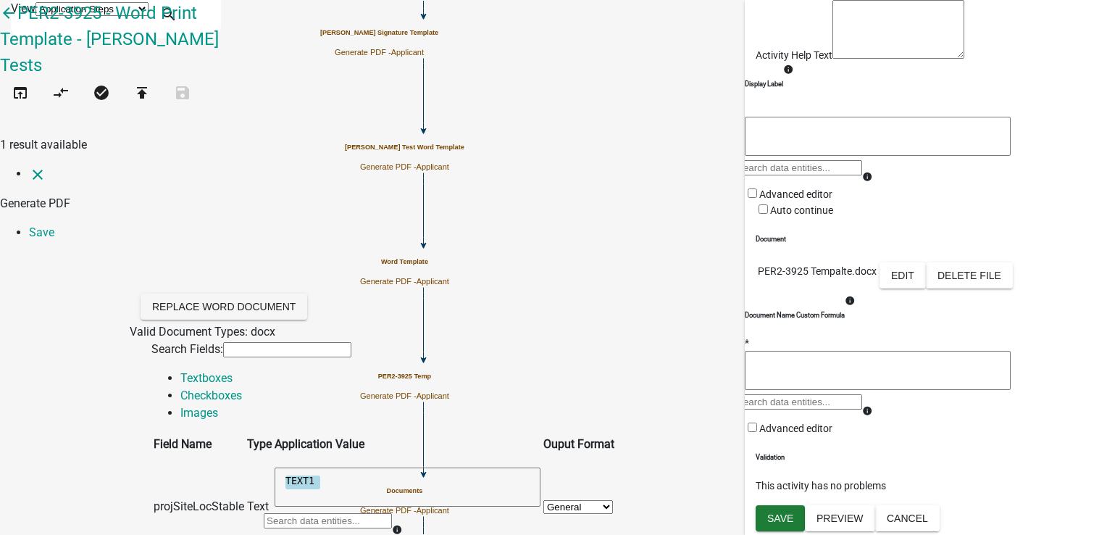
scroll to position [1438, 0]
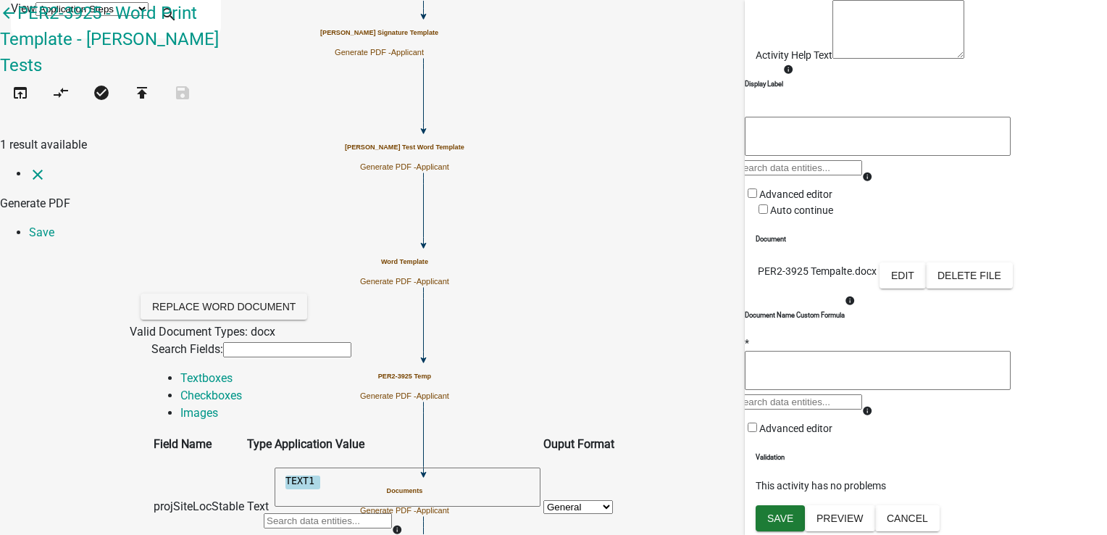
select select "98: STATUS_2"
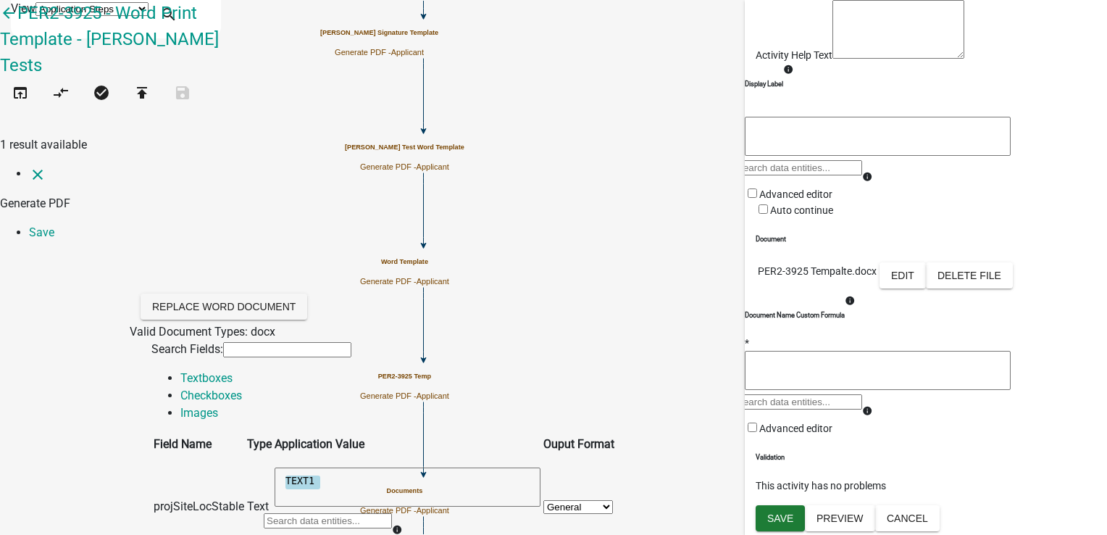
select select "3: NE"
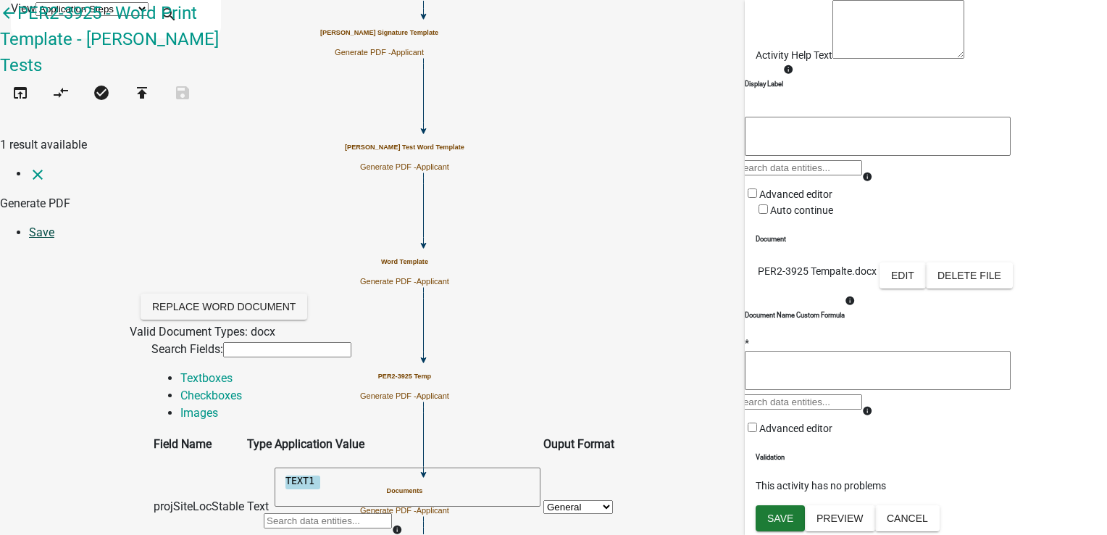
click at [54, 225] on link "Save" at bounding box center [41, 232] width 25 height 14
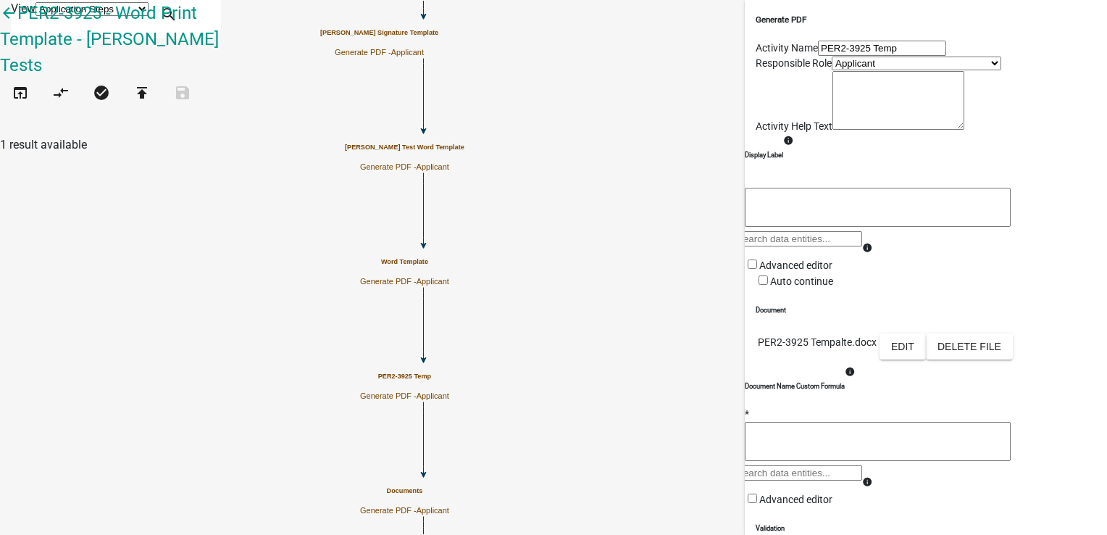
scroll to position [257, 0]
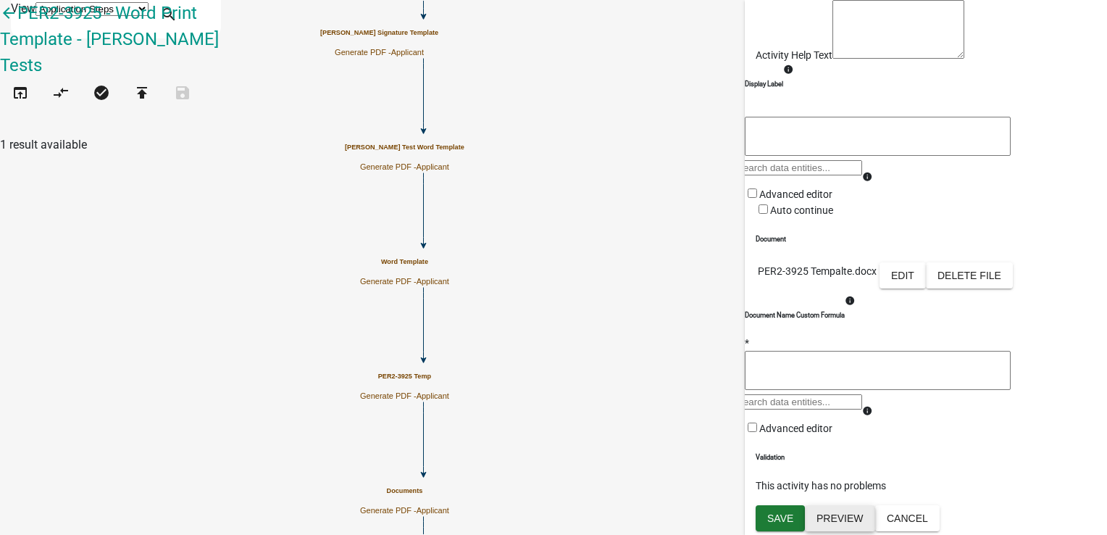
click at [849, 520] on button "Preview" at bounding box center [840, 518] width 70 height 26
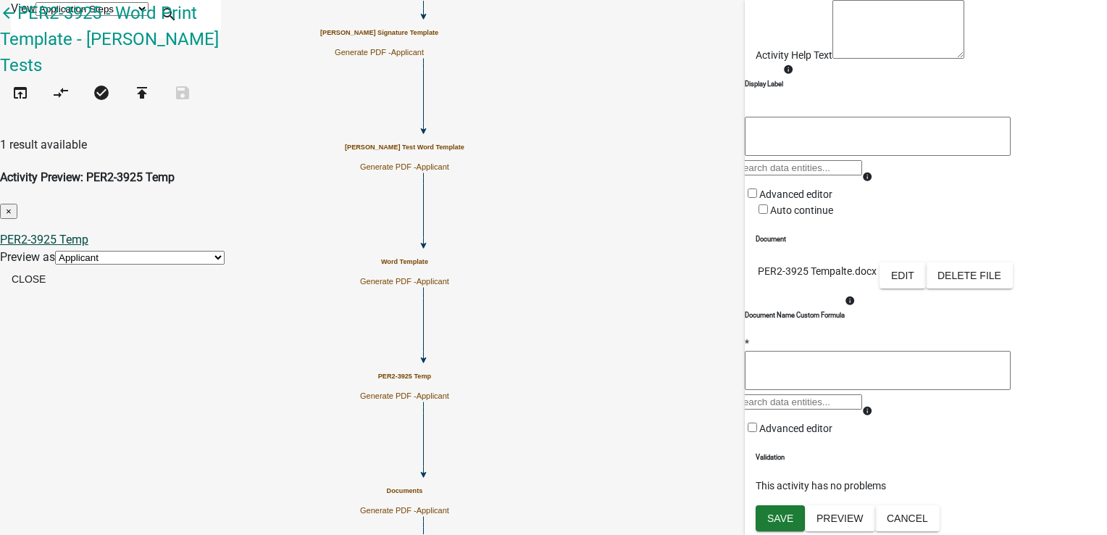
click at [88, 233] on link "PER2-3925 Temp" at bounding box center [44, 240] width 88 height 14
click at [57, 266] on button "Close" at bounding box center [28, 279] width 57 height 26
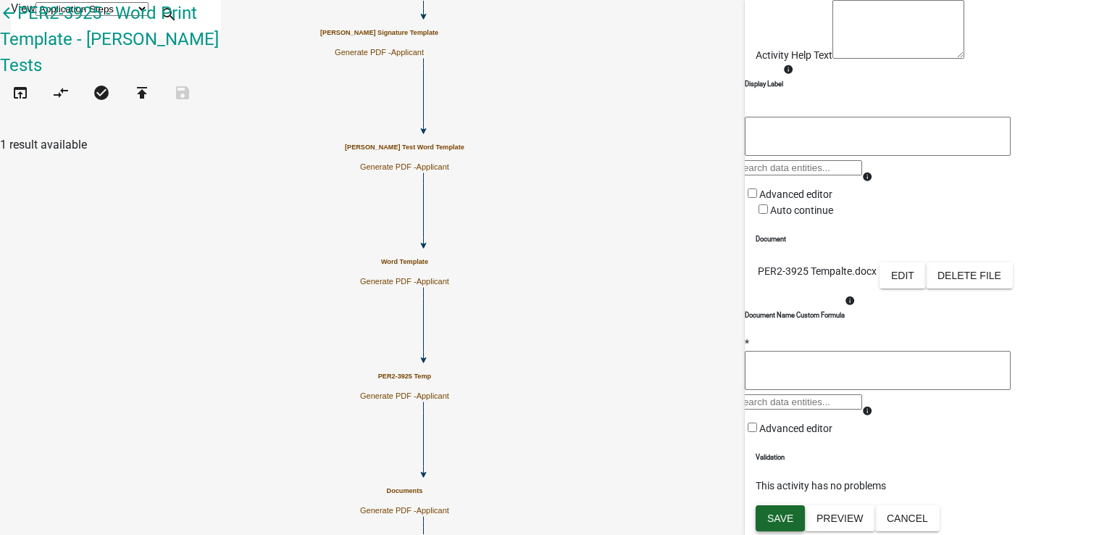
click at [780, 517] on span "Save" at bounding box center [780, 518] width 26 height 12
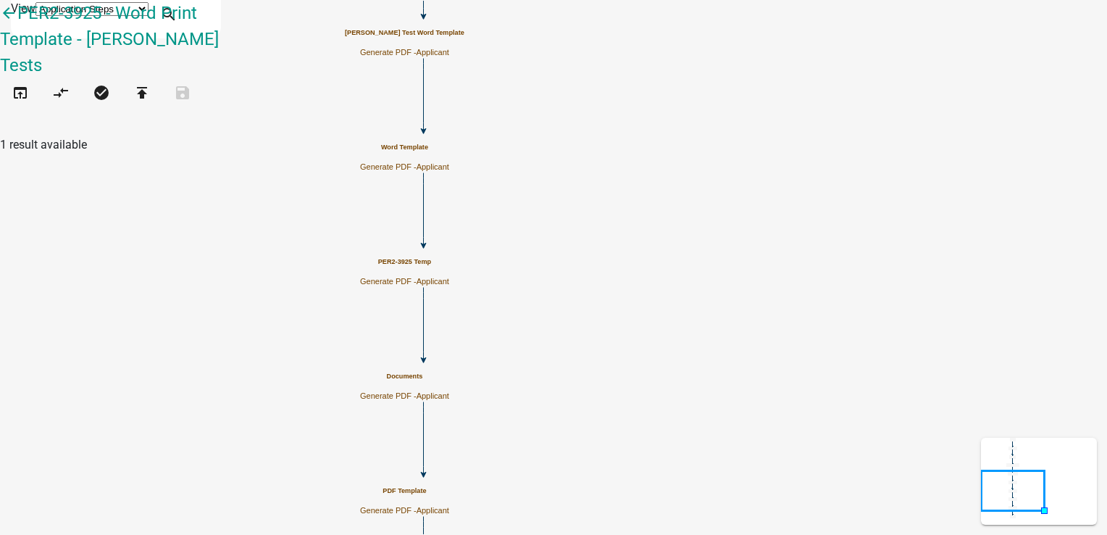
click at [449, 396] on div "Documents Generate PDF - Applicant" at bounding box center [404, 386] width 89 height 28
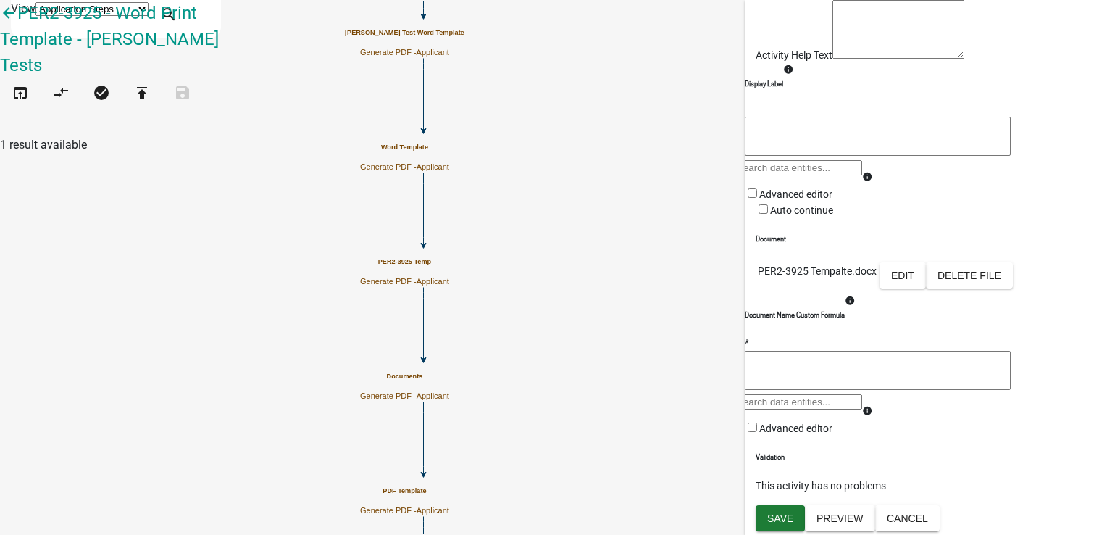
scroll to position [257, 0]
click at [855, 517] on button "Preview" at bounding box center [840, 518] width 70 height 26
click at [59, 233] on link "Documents" at bounding box center [29, 240] width 59 height 14
click at [57, 266] on button "Close" at bounding box center [28, 279] width 57 height 26
click at [993, 262] on div "Edit Delete File" at bounding box center [946, 277] width 133 height 30
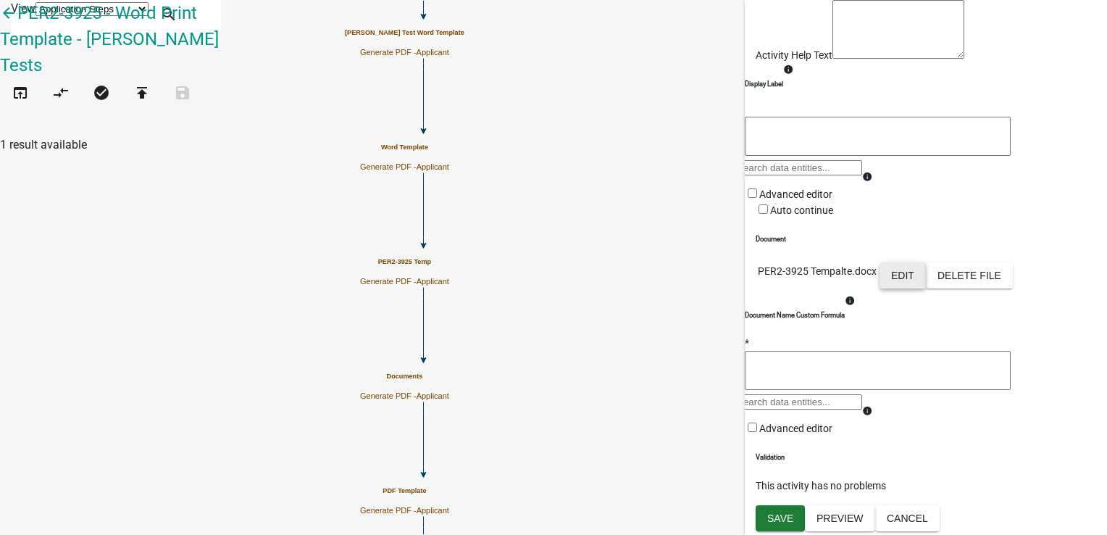
click at [926, 262] on button "Edit" at bounding box center [903, 275] width 46 height 26
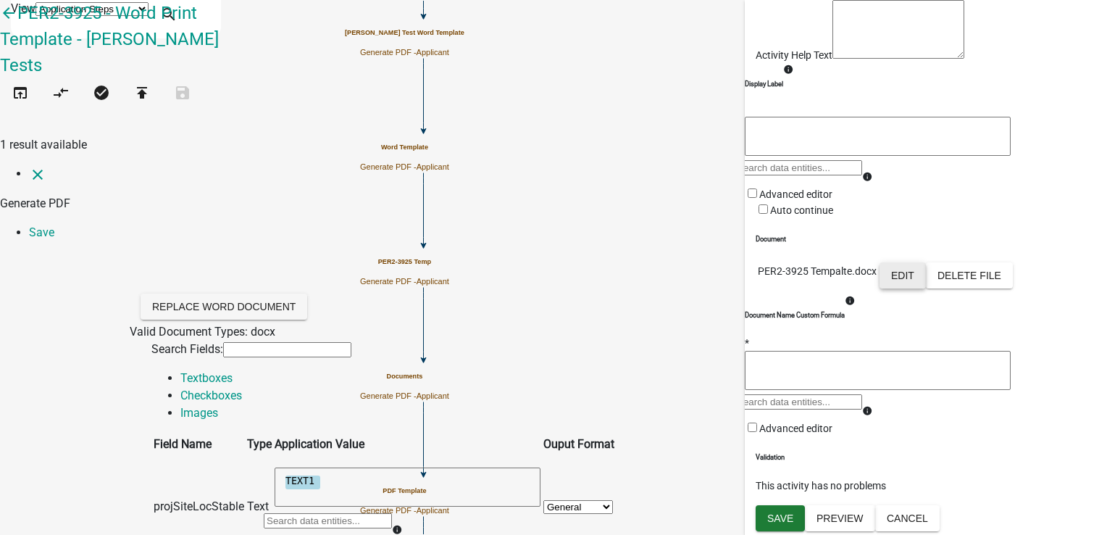
scroll to position [0, 0]
click at [242, 388] on link "Checkboxes" at bounding box center [211, 395] width 62 height 14
click at [218, 406] on link "Images" at bounding box center [199, 413] width 38 height 14
select select "SIG1"
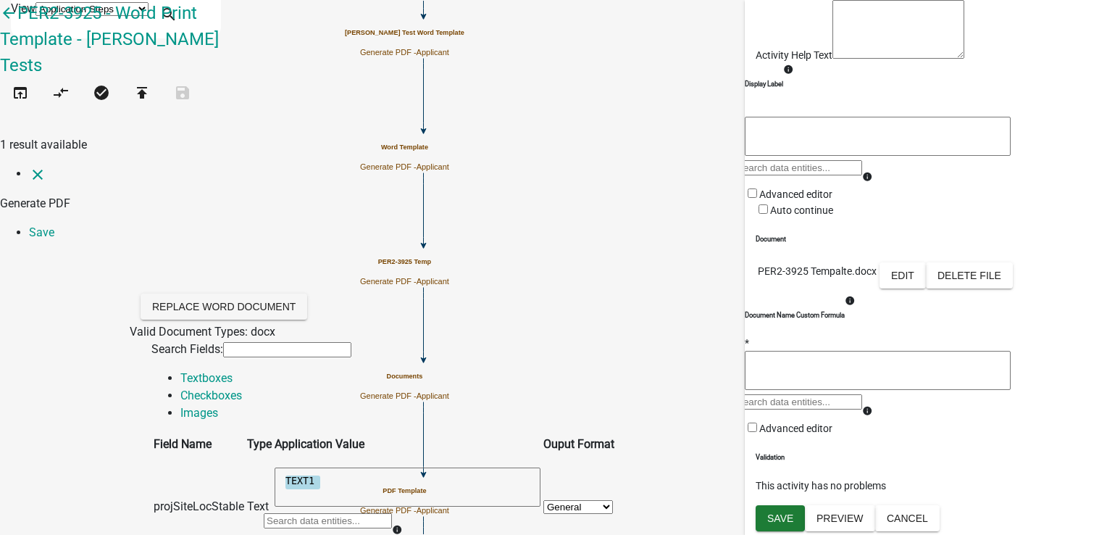
select select "MAP1"
click at [54, 225] on link "Save" at bounding box center [41, 232] width 25 height 14
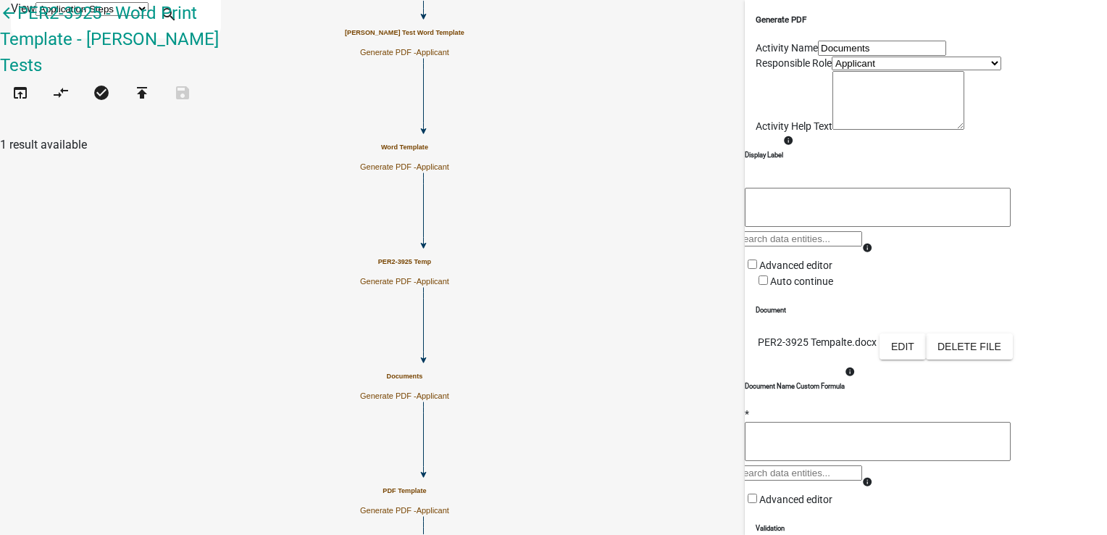
scroll to position [257, 0]
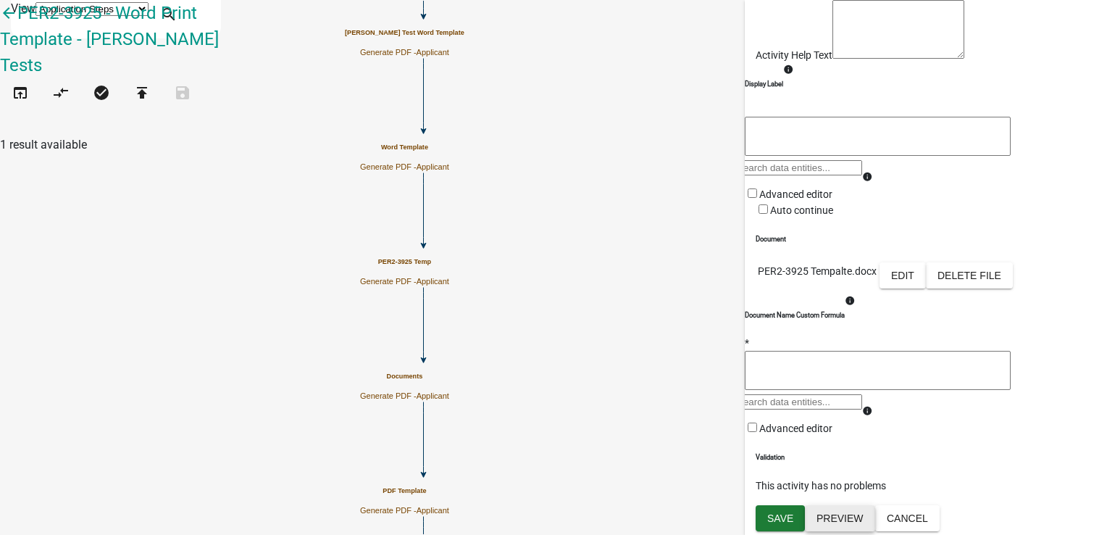
click at [846, 521] on button "Preview" at bounding box center [840, 518] width 70 height 26
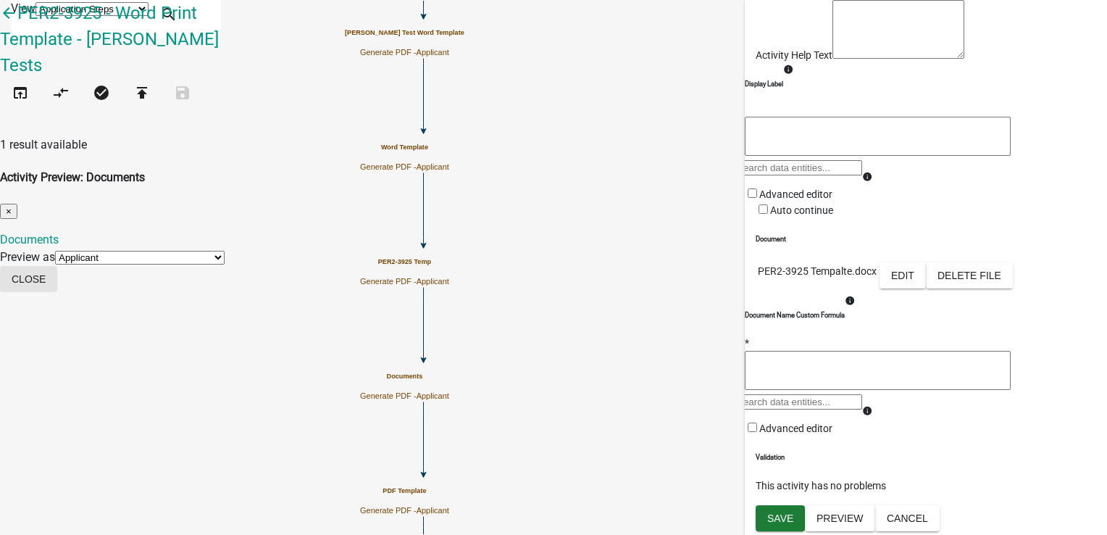
drag, startPoint x: 808, startPoint y: 196, endPoint x: 801, endPoint y: 227, distance: 31.3
click at [57, 266] on button "Close" at bounding box center [28, 279] width 57 height 26
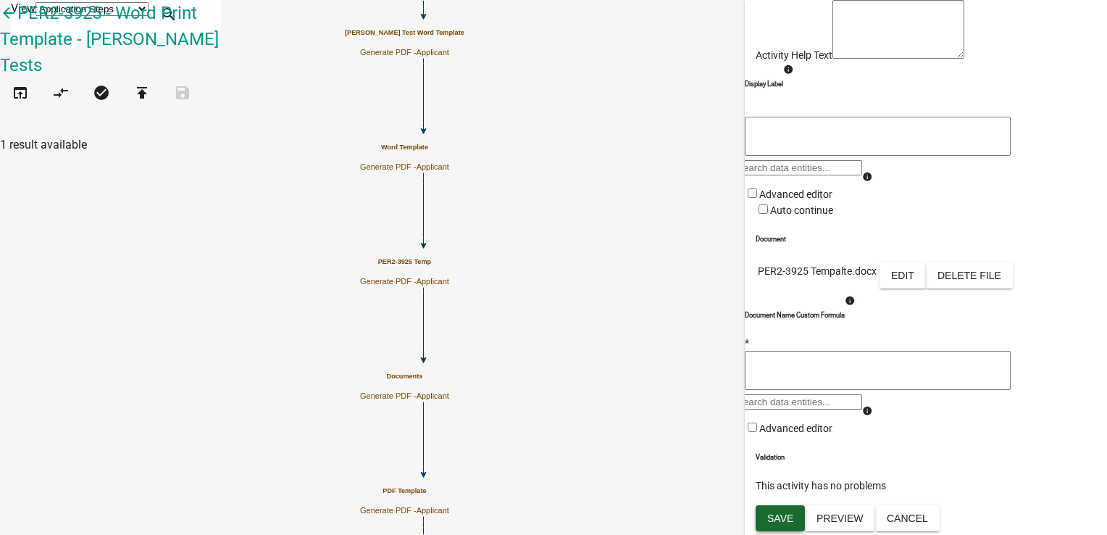
click at [787, 526] on button "Save" at bounding box center [780, 518] width 49 height 26
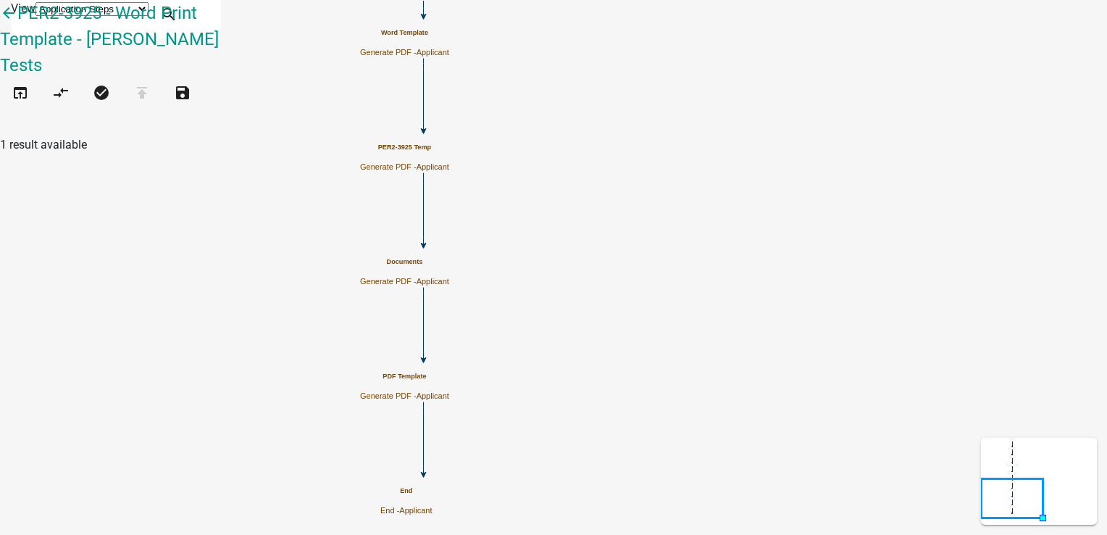
scroll to position [0, 0]
click at [449, 380] on h5 "PDF Template" at bounding box center [404, 376] width 89 height 8
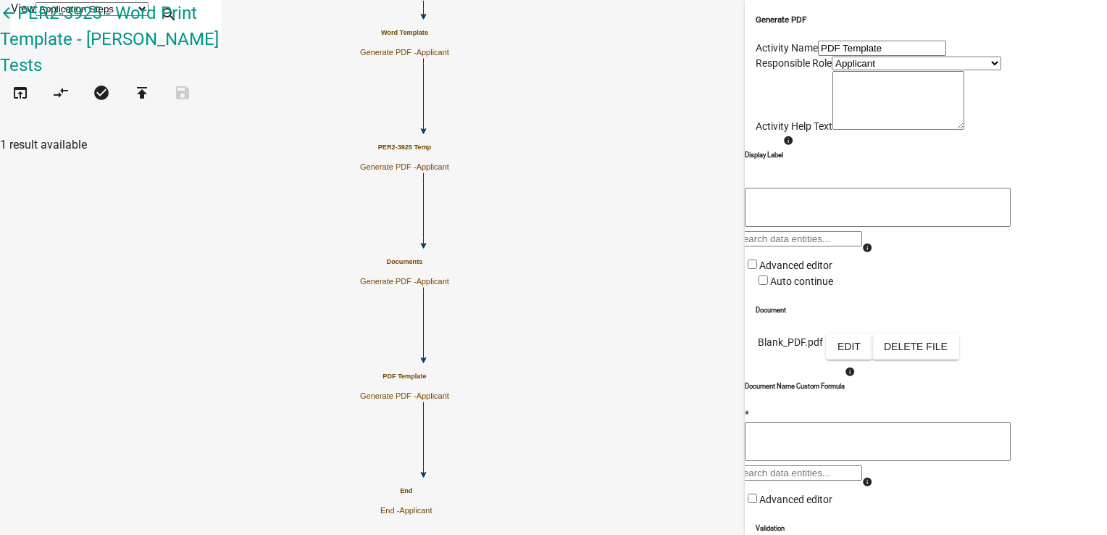
scroll to position [217, 0]
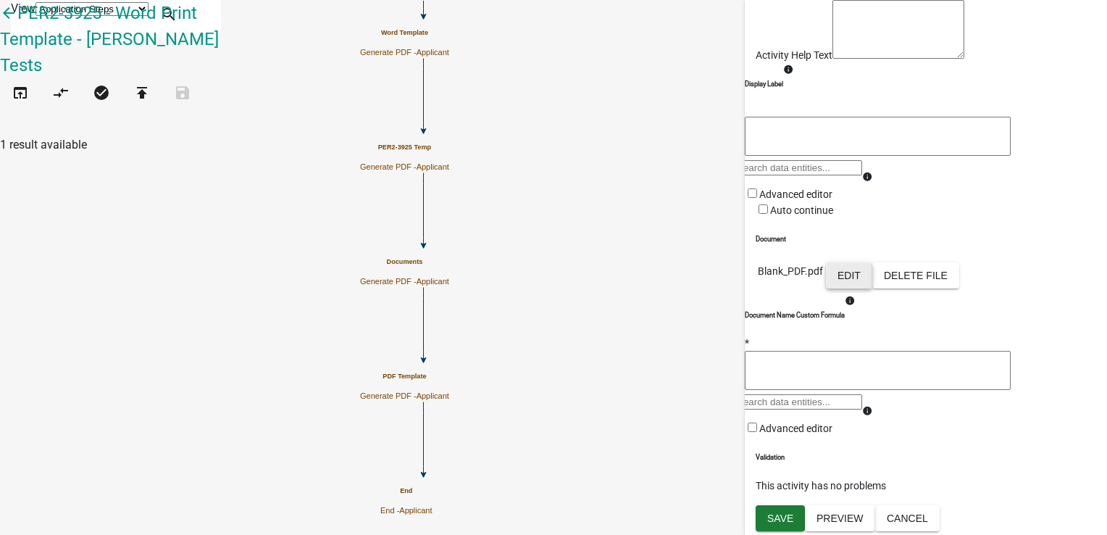
click at [873, 277] on button "Edit" at bounding box center [849, 275] width 46 height 26
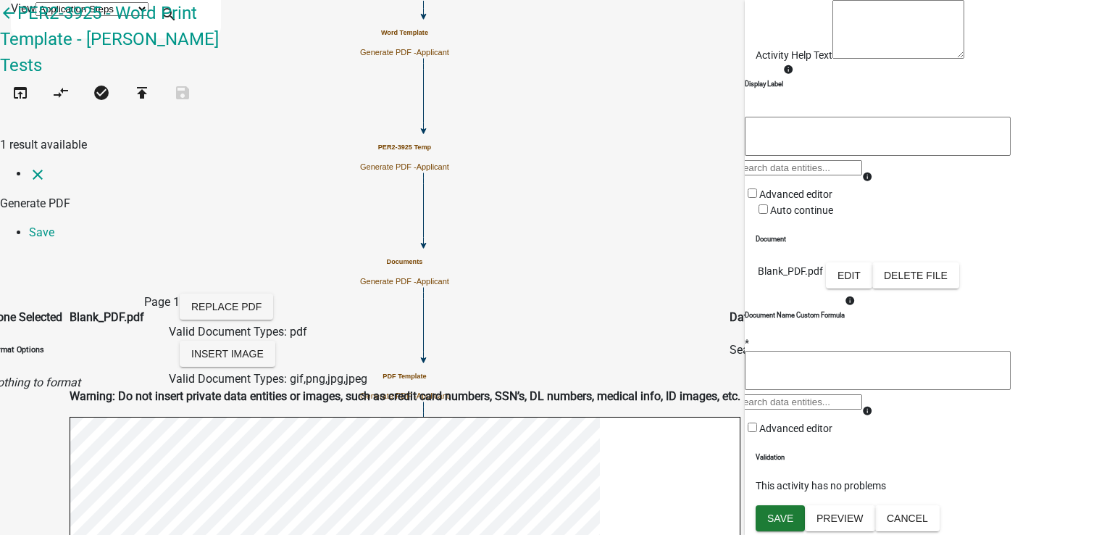
select select
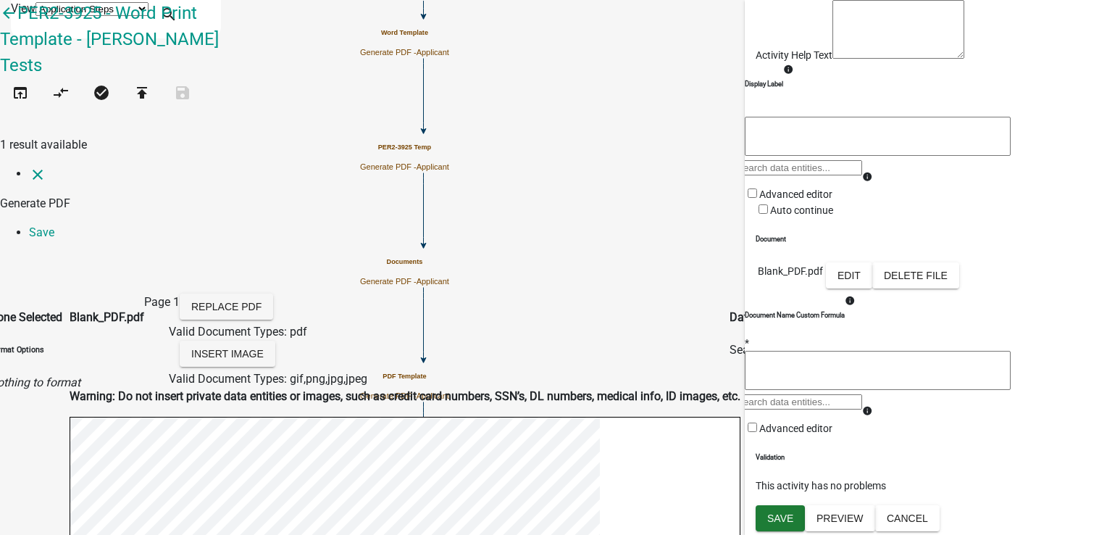
select select
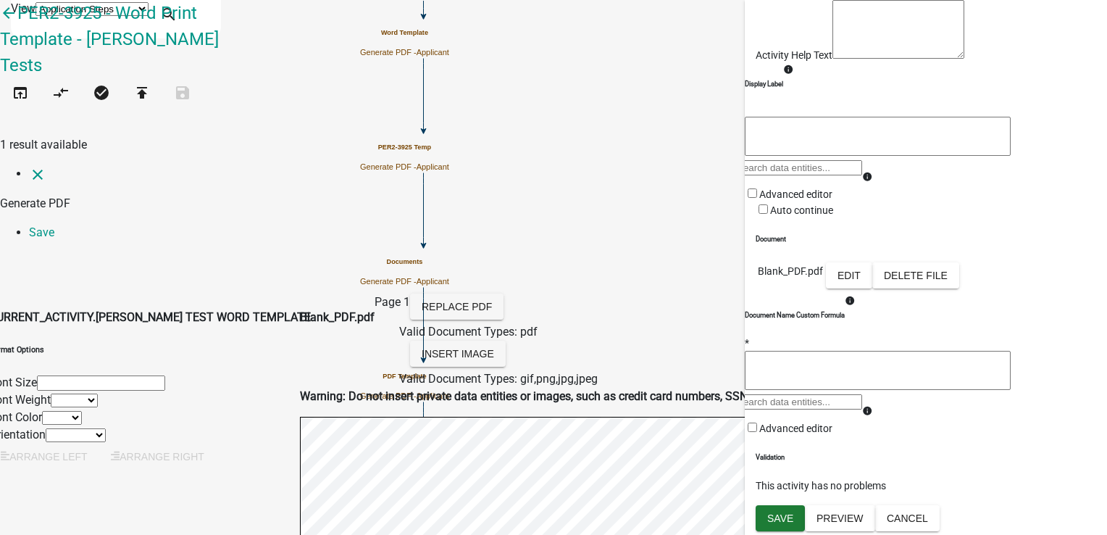
scroll to position [0, 0]
click at [54, 225] on link "Save" at bounding box center [41, 232] width 25 height 14
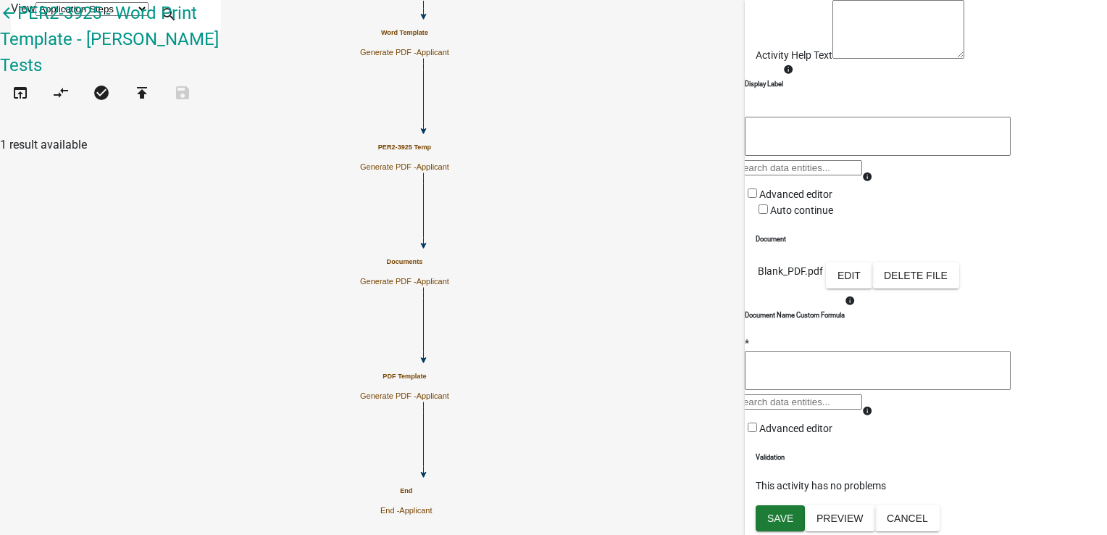
scroll to position [257, 0]
click at [849, 522] on button "Preview" at bounding box center [840, 518] width 70 height 26
click at [72, 233] on link "PDF Template" at bounding box center [36, 240] width 72 height 14
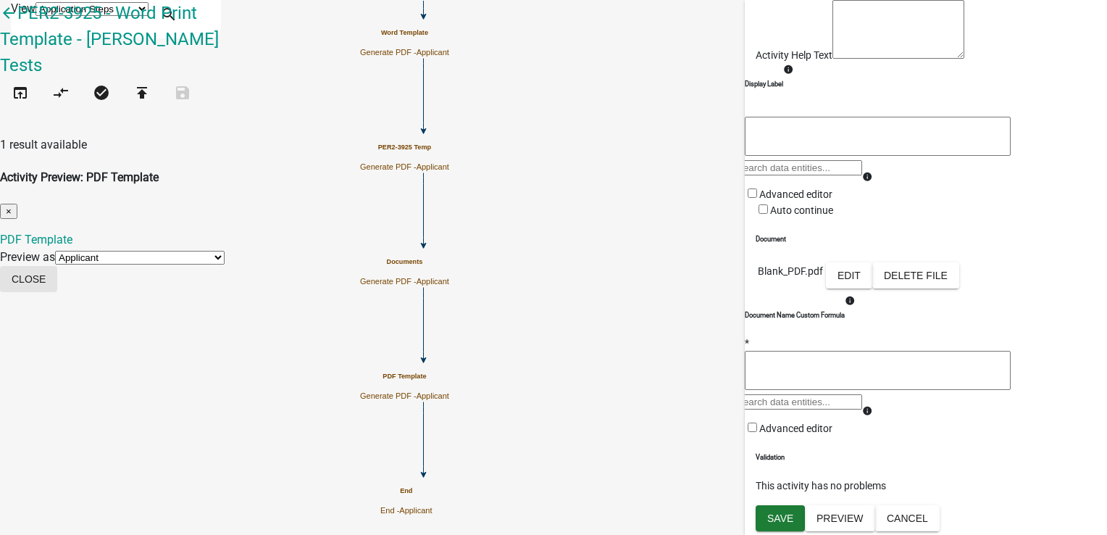
click at [57, 266] on button "Close" at bounding box center [28, 279] width 57 height 26
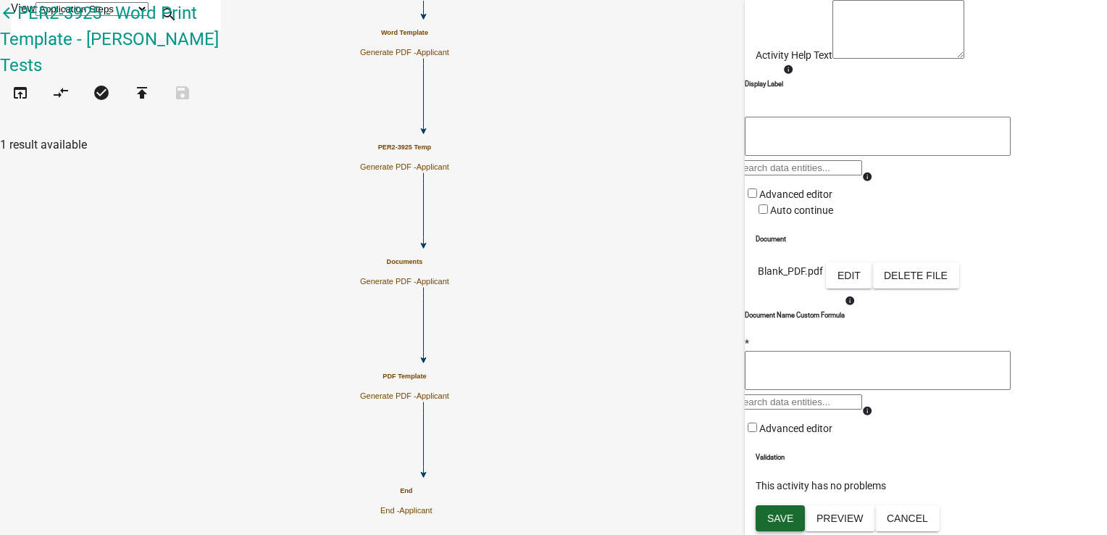
click at [788, 528] on button "Save" at bounding box center [780, 518] width 49 height 26
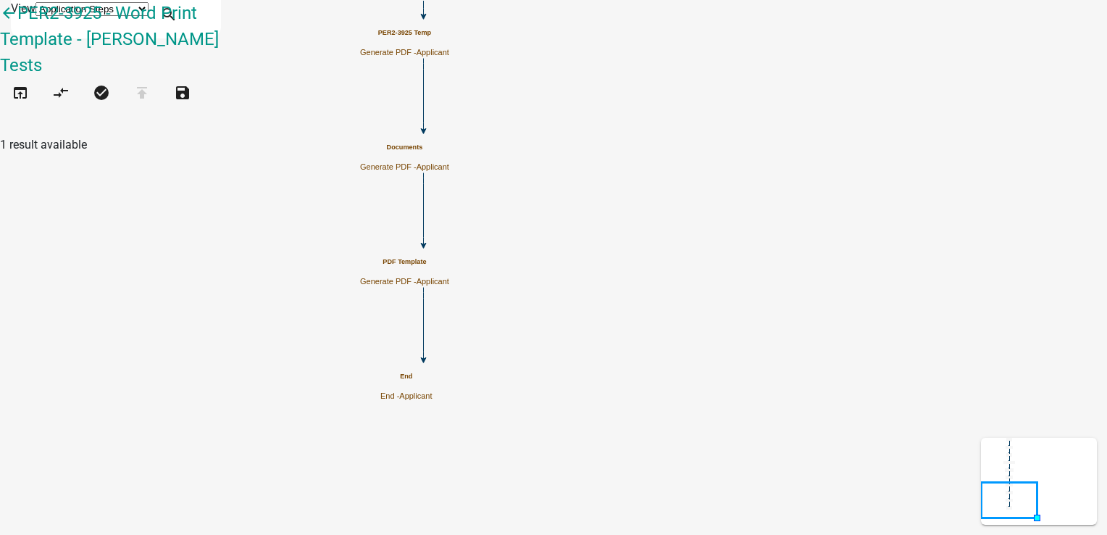
scroll to position [0, 0]
click at [20, 84] on icon "open_in_browser" at bounding box center [20, 94] width 17 height 20
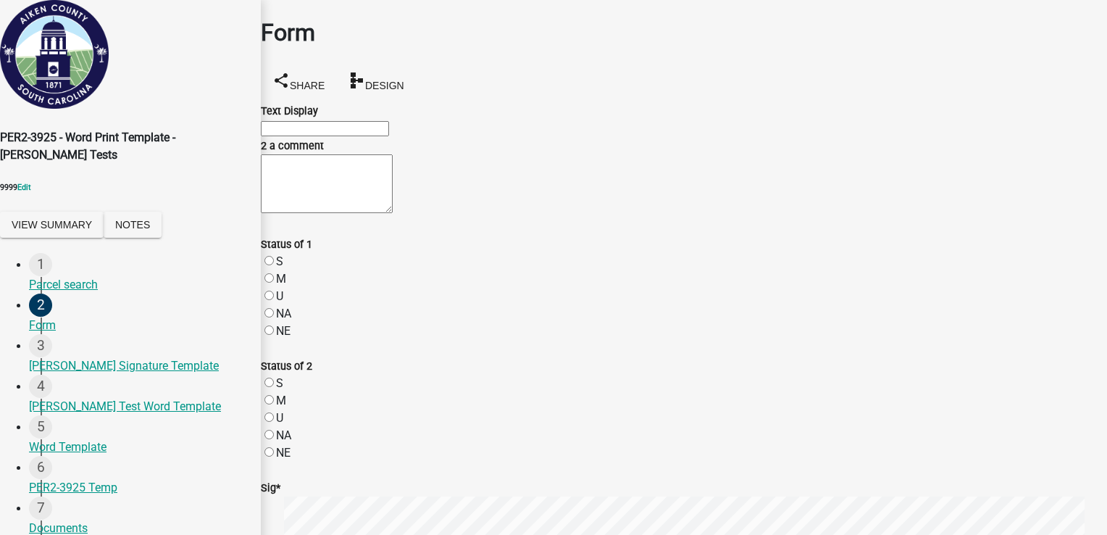
click at [359, 136] on input "Text Display" at bounding box center [325, 128] width 128 height 15
type input "test 1p"
click at [307, 213] on textarea "2 a comment" at bounding box center [327, 183] width 132 height 59
type textarea "test2"
click at [283, 268] on label "S" at bounding box center [279, 261] width 7 height 14
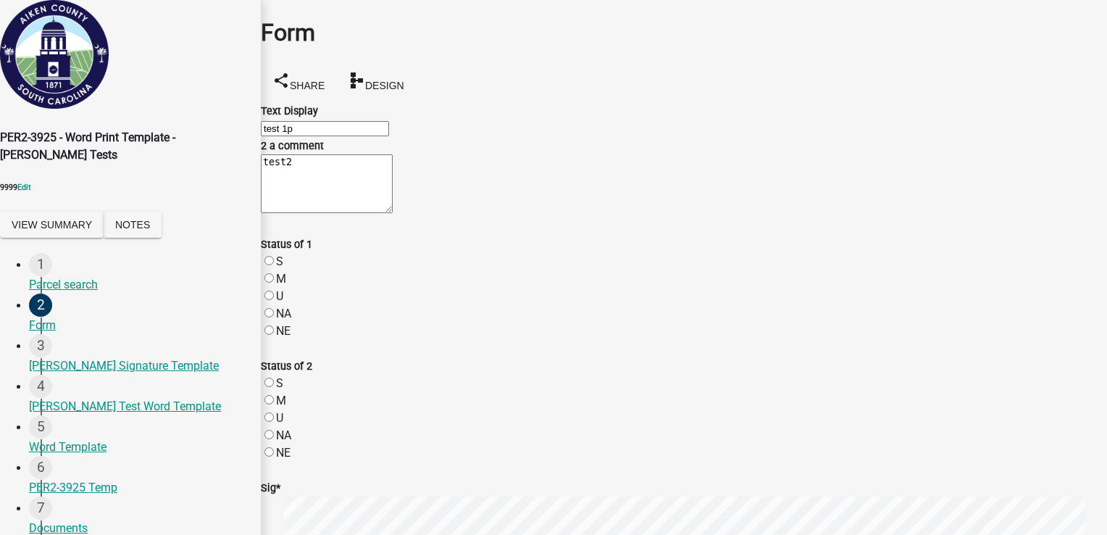
click at [274, 265] on input "S" at bounding box center [269, 260] width 9 height 9
radio input "true"
click at [288, 446] on label "NE" at bounding box center [283, 453] width 14 height 14
click at [274, 447] on input "NE" at bounding box center [269, 451] width 9 height 9
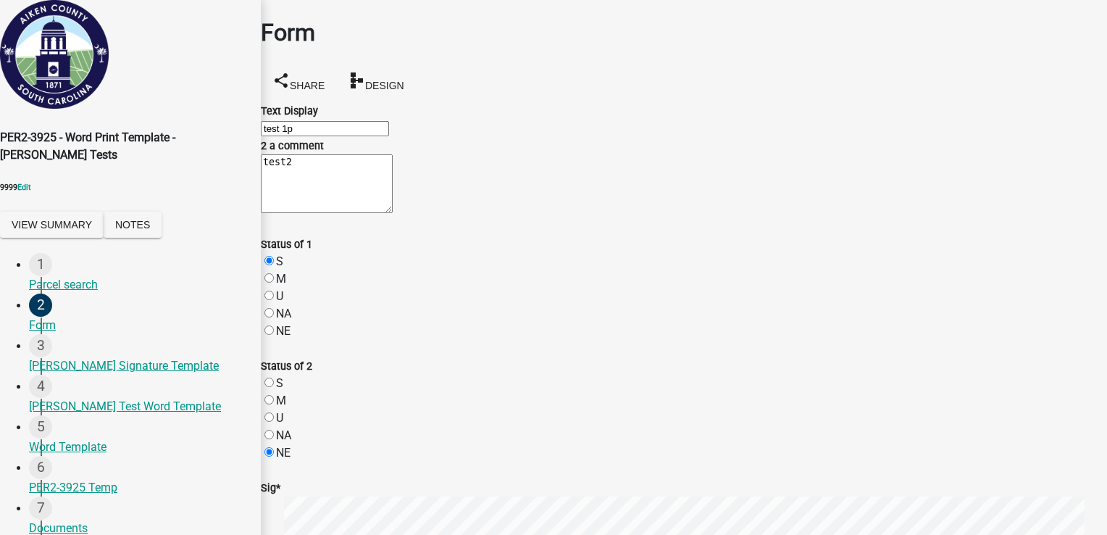
radio input "true"
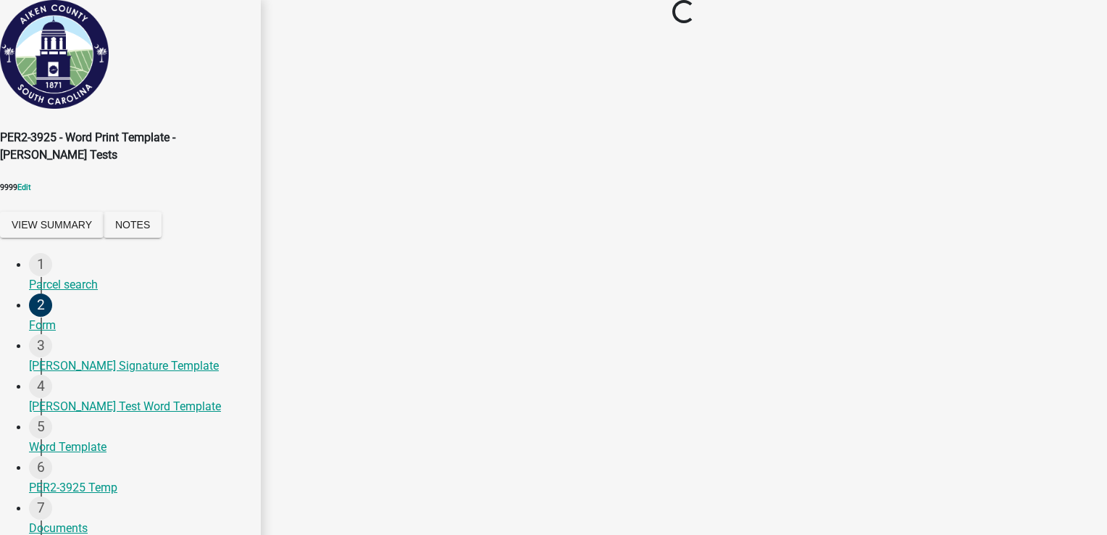
scroll to position [0, 0]
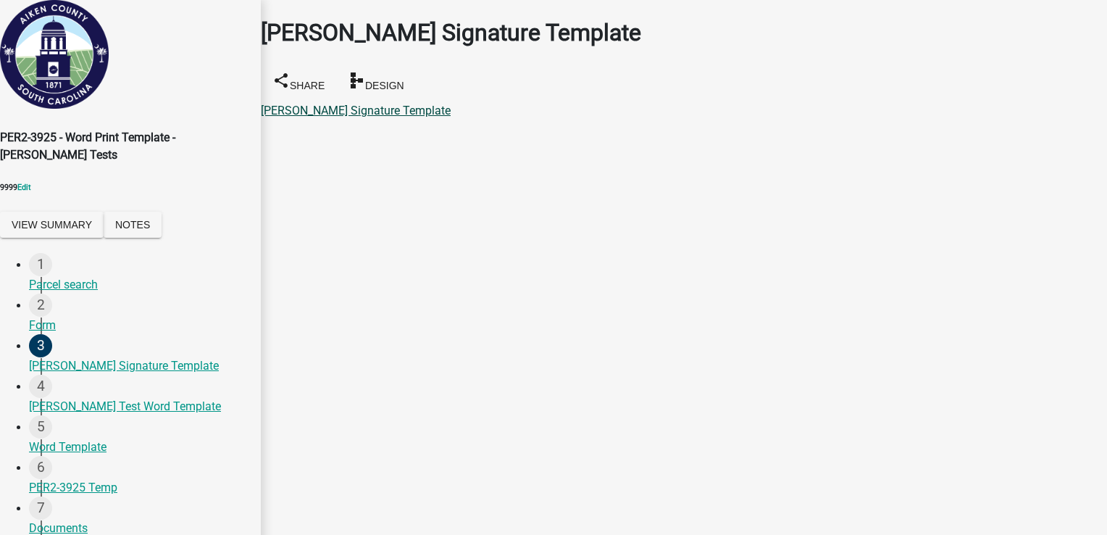
click at [428, 104] on link "[PERSON_NAME] Signature Template" at bounding box center [356, 111] width 190 height 14
click at [380, 104] on link "[PERSON_NAME] Test Word Template" at bounding box center [357, 111] width 192 height 14
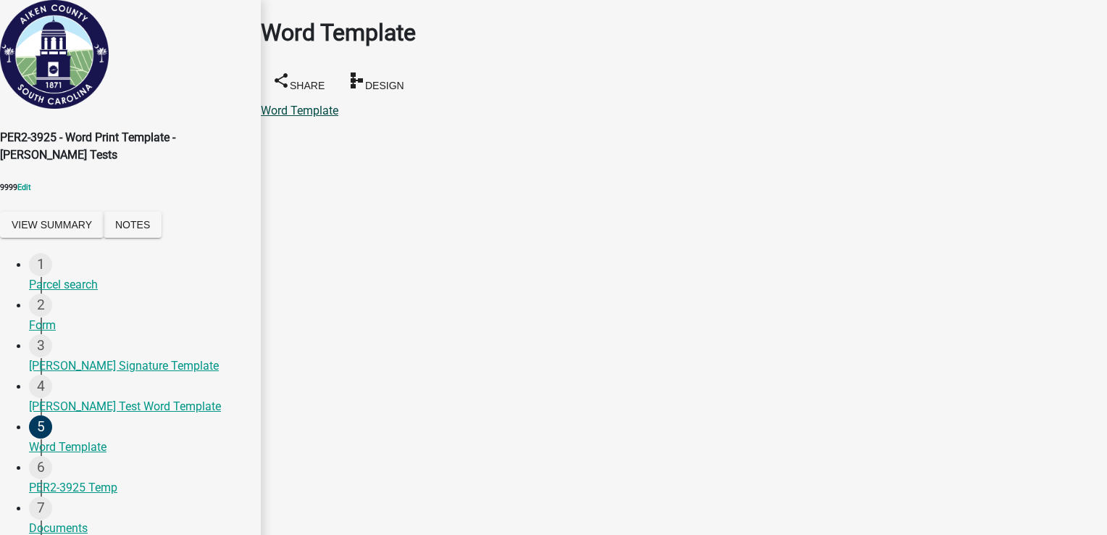
click at [285, 104] on link "Word Template" at bounding box center [300, 111] width 78 height 14
click at [342, 104] on link "PER2-3925 Temp" at bounding box center [305, 111] width 88 height 14
click at [320, 104] on link "Documents" at bounding box center [290, 111] width 59 height 14
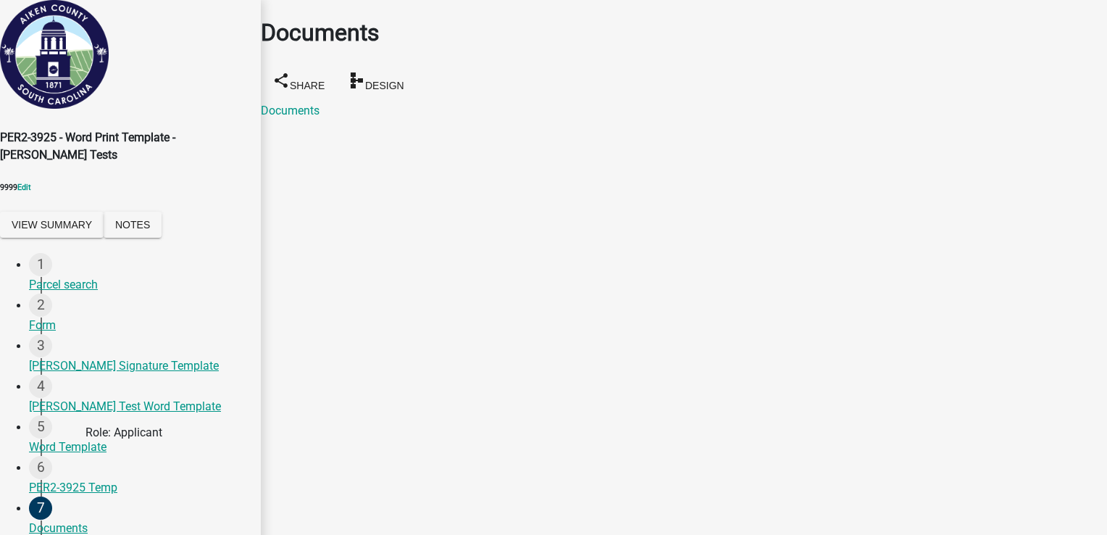
click at [305, 104] on link "PDF Template" at bounding box center [297, 111] width 72 height 14
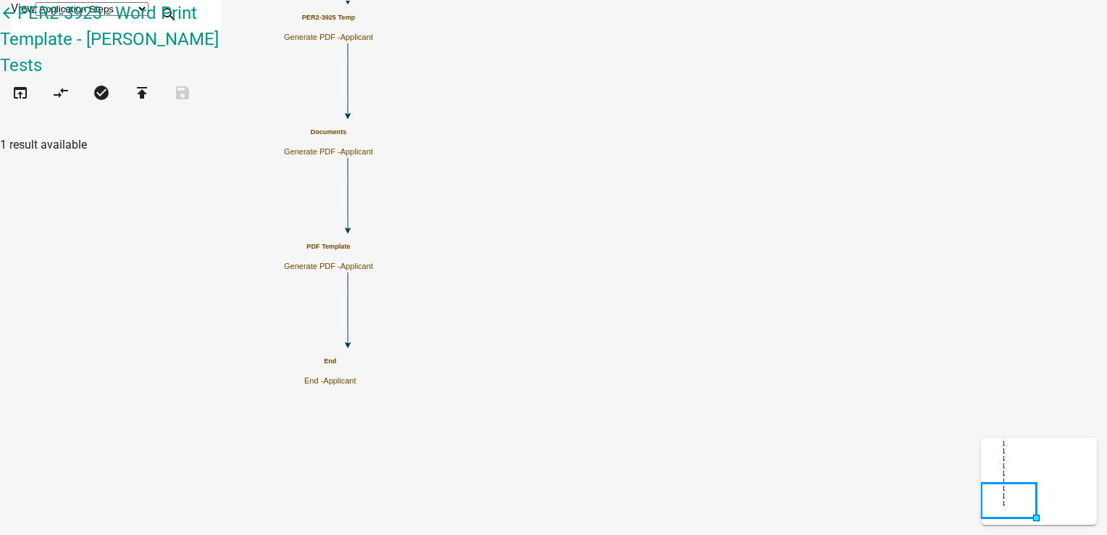
click at [373, 264] on p "Generate PDF - Applicant" at bounding box center [328, 266] width 89 height 9
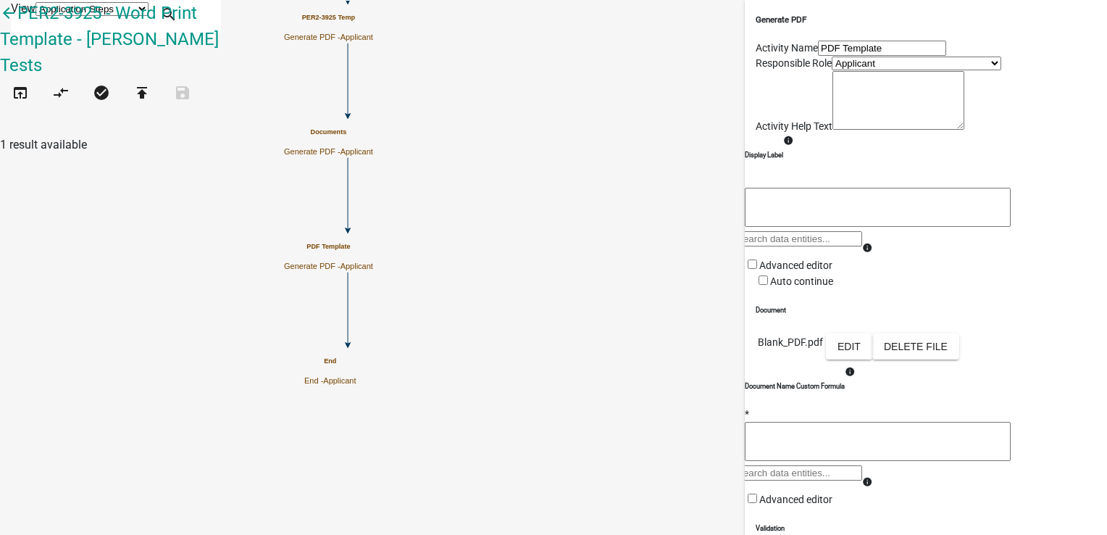
scroll to position [257, 0]
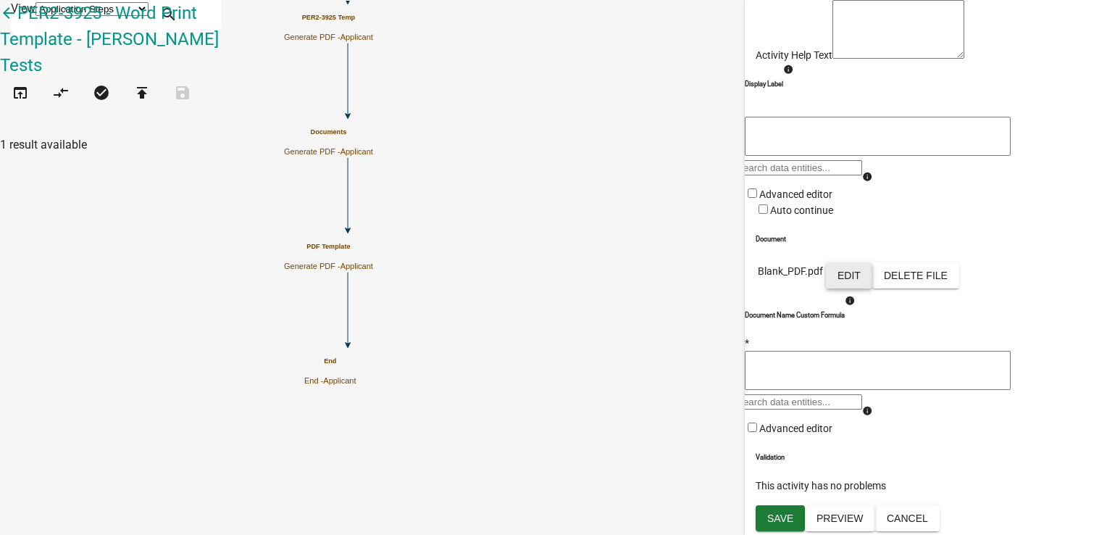
click at [873, 262] on button "Edit" at bounding box center [849, 275] width 46 height 26
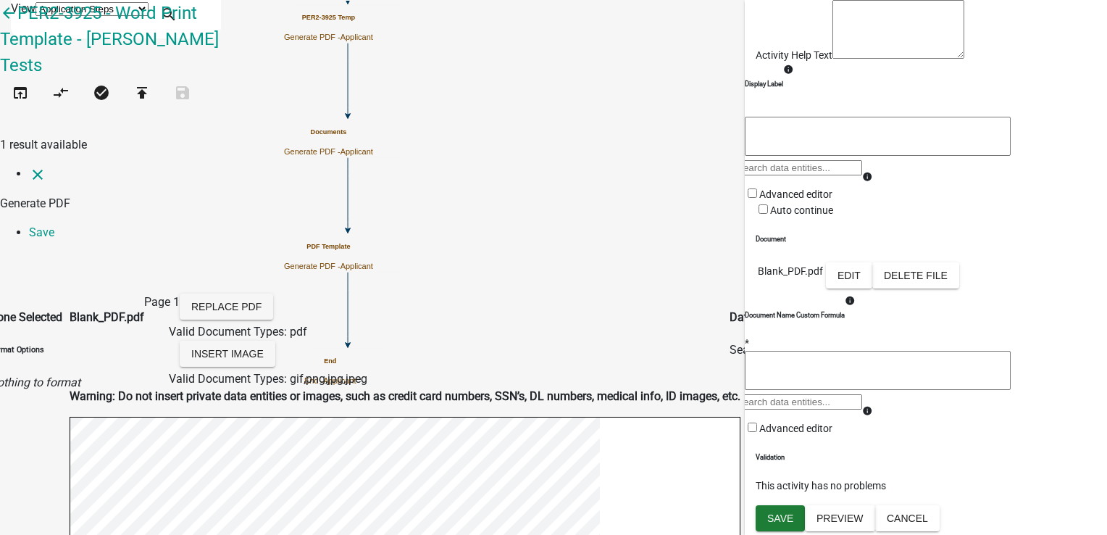
select select
click at [894, 343] on input "text" at bounding box center [829, 350] width 128 height 15
click at [881, 343] on input "si" at bounding box center [829, 350] width 128 height 15
type input "s"
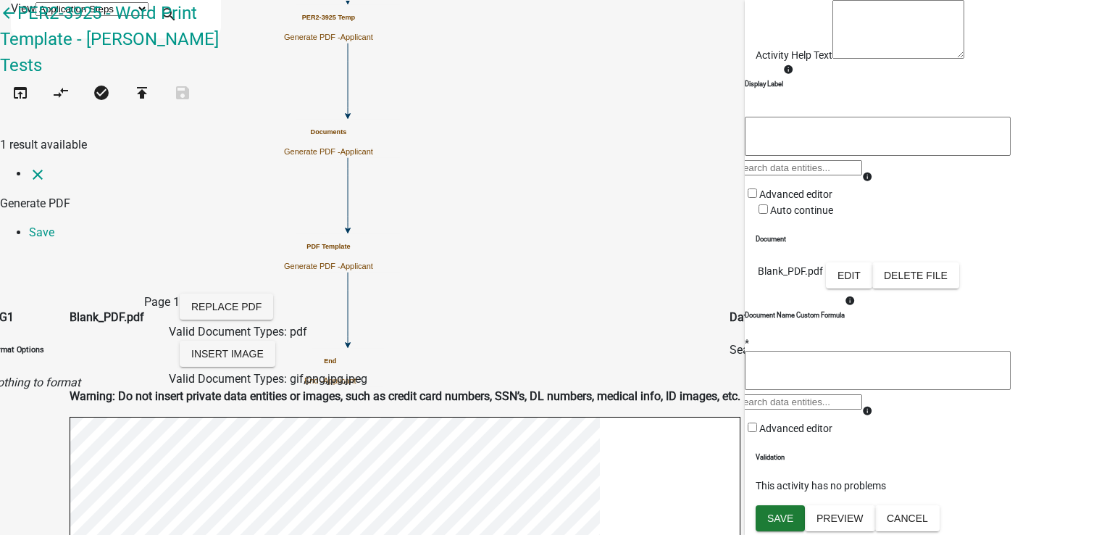
type input "ma"
click at [859, 370] on li "MAP1" at bounding box center [826, 378] width 135 height 17
click at [54, 225] on link "Save" at bounding box center [41, 232] width 25 height 14
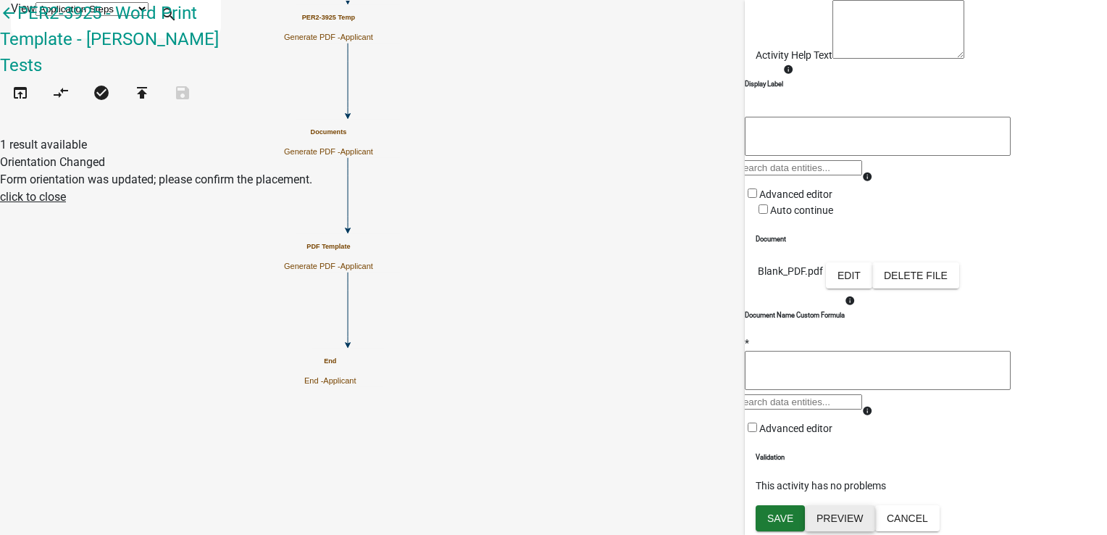
click at [853, 517] on button "Preview" at bounding box center [840, 518] width 70 height 26
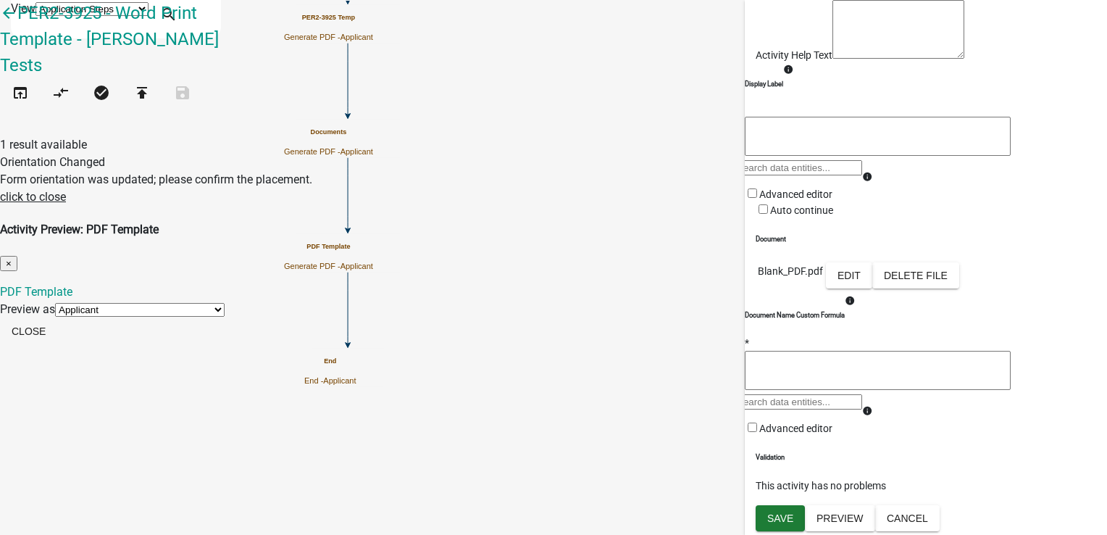
click at [330, 283] on div "PDF Template" at bounding box center [553, 291] width 1107 height 17
click at [72, 285] on link "PDF Template" at bounding box center [36, 292] width 72 height 14
drag, startPoint x: 800, startPoint y: 202, endPoint x: 821, endPoint y: 288, distance: 88.8
click at [57, 318] on button "Close" at bounding box center [28, 331] width 57 height 26
click at [66, 204] on u "click to close" at bounding box center [33, 197] width 66 height 14
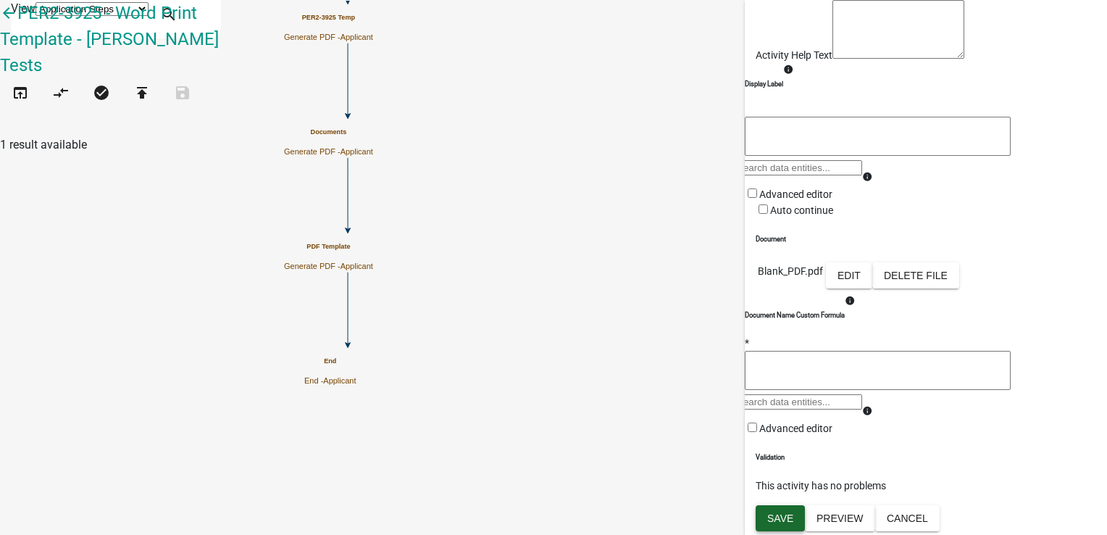
click at [783, 520] on span "Save" at bounding box center [780, 518] width 26 height 12
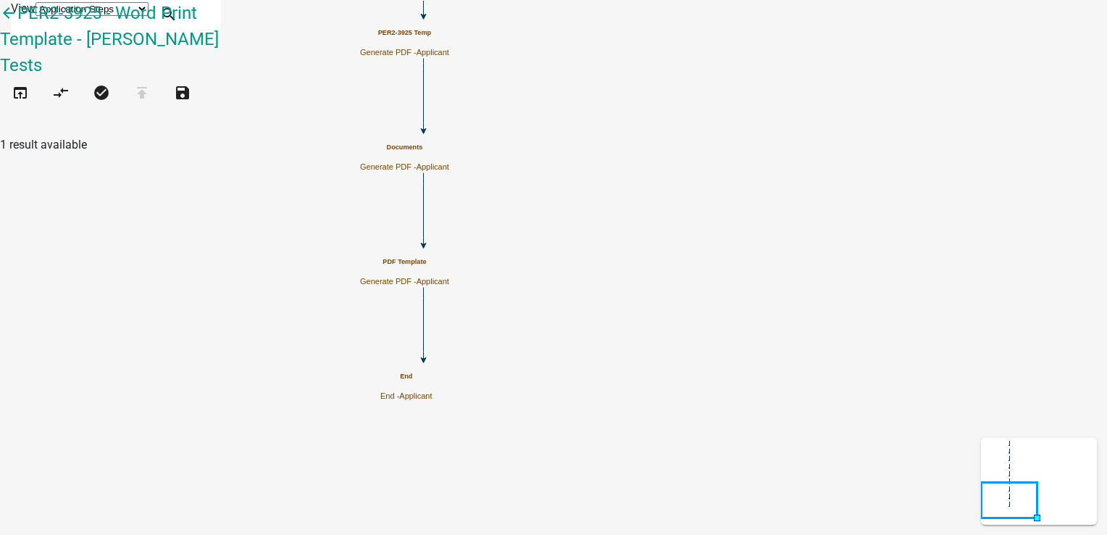
scroll to position [0, 0]
click at [29, 84] on icon "open_in_browser" at bounding box center [20, 94] width 17 height 20
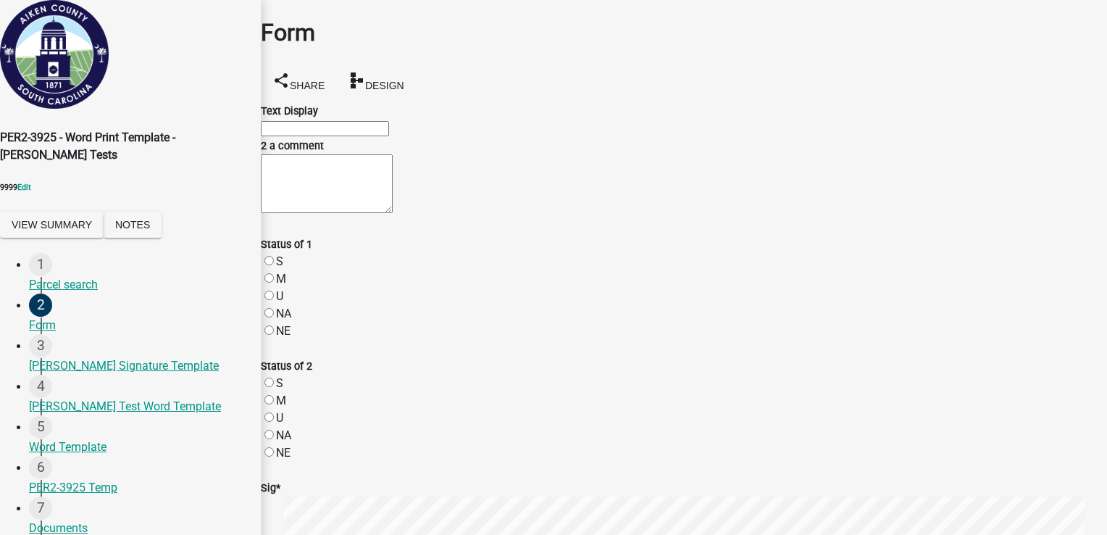
click at [389, 136] on input "Text Display" at bounding box center [325, 128] width 128 height 15
type input "test1"
click at [328, 213] on textarea "2 a comment" at bounding box center [327, 183] width 132 height 59
type textarea "ertret"
click at [293, 270] on div "S" at bounding box center [684, 261] width 846 height 17
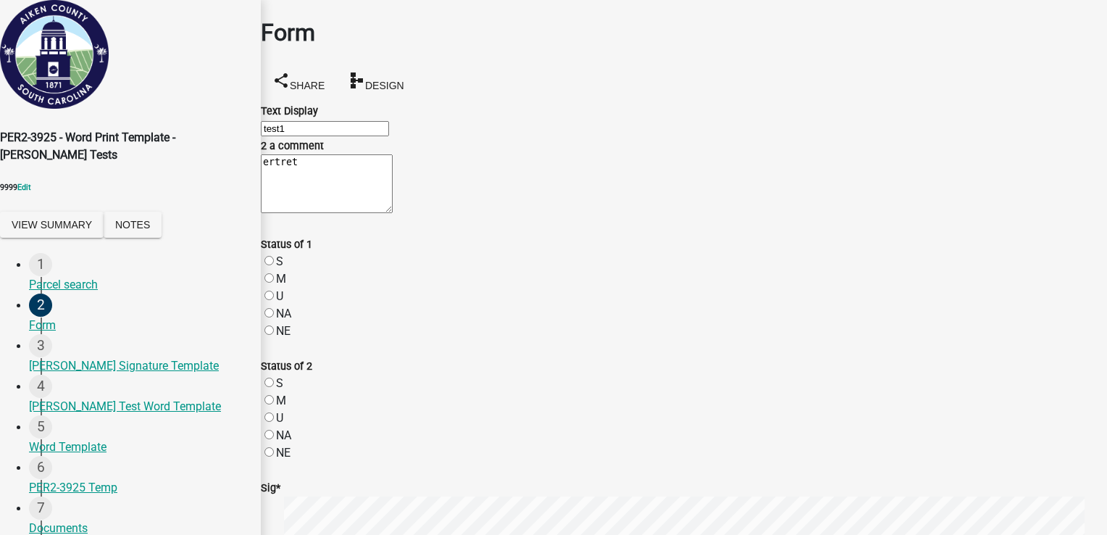
scroll to position [217, 0]
click at [290, 444] on div "NE" at bounding box center [684, 452] width 846 height 17
click at [283, 254] on label "S" at bounding box center [279, 261] width 7 height 14
click at [274, 256] on input "S" at bounding box center [269, 260] width 9 height 9
radio input "true"
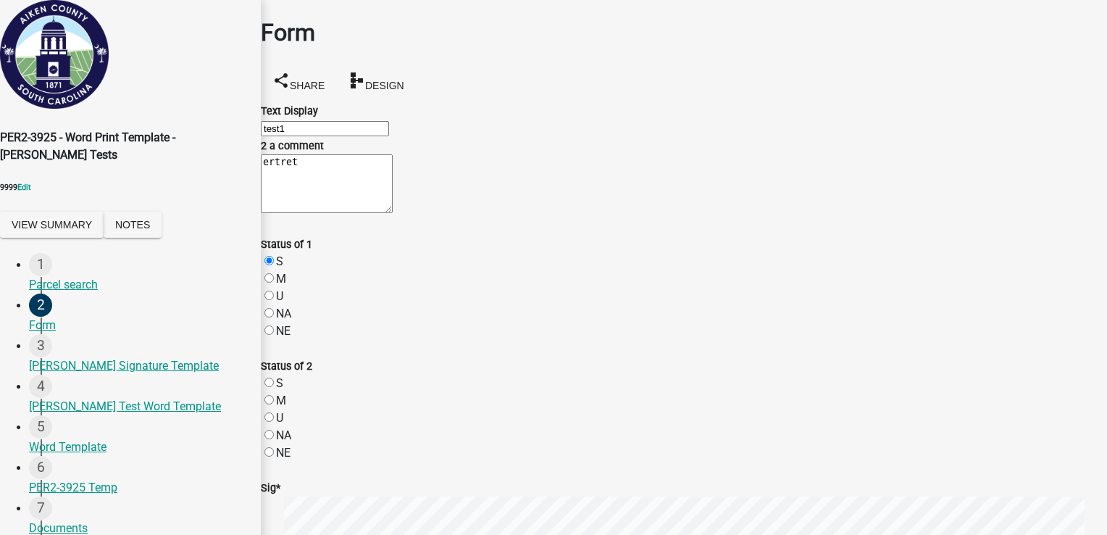
click at [284, 446] on label "NE" at bounding box center [283, 453] width 14 height 14
click at [274, 447] on input "NE" at bounding box center [269, 451] width 9 height 9
radio input "true"
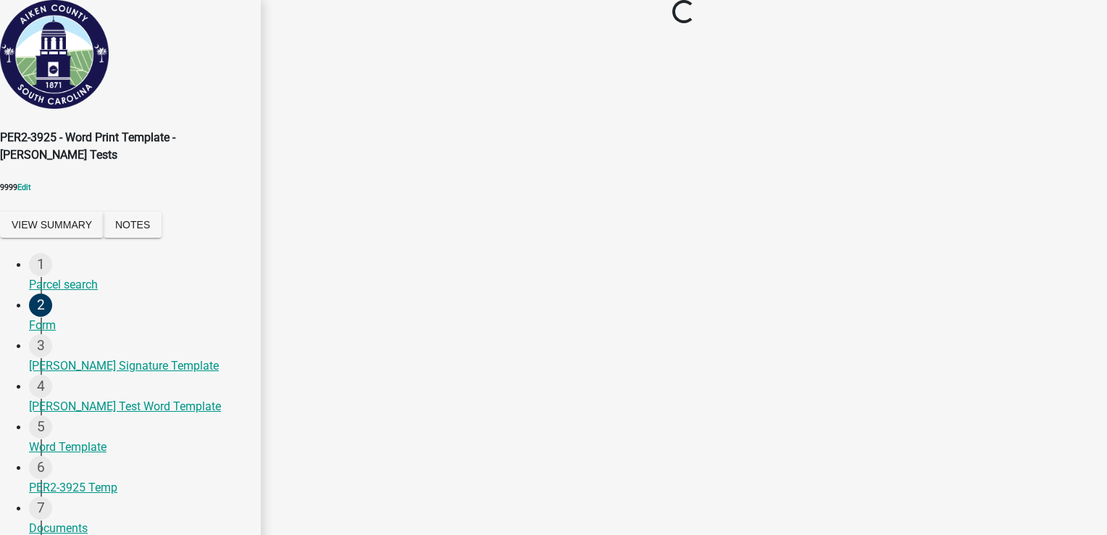
scroll to position [0, 0]
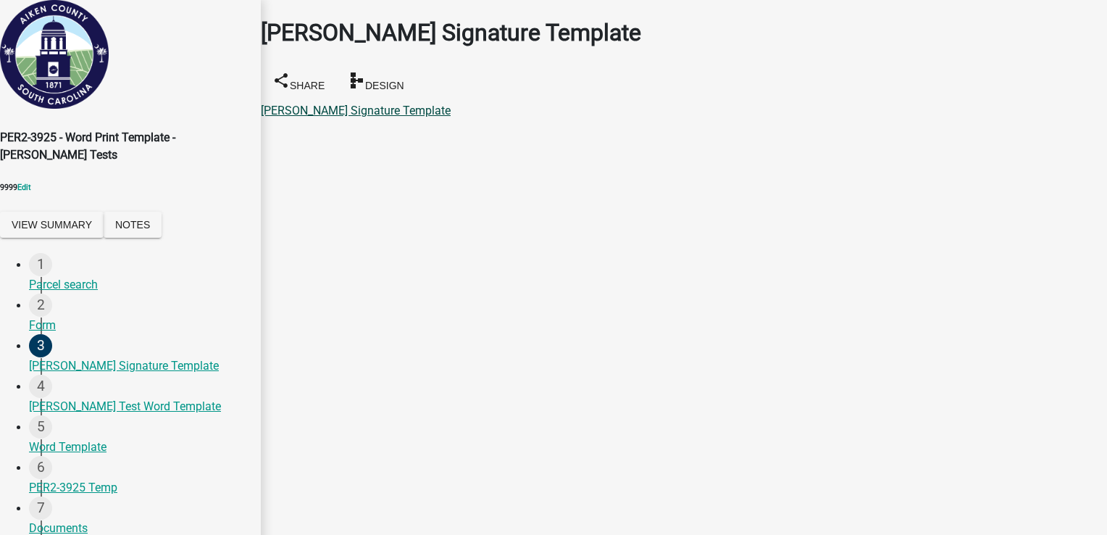
click at [409, 104] on link "[PERSON_NAME] Signature Template" at bounding box center [356, 111] width 190 height 14
click at [349, 104] on link "[PERSON_NAME] Test Word Template" at bounding box center [357, 111] width 192 height 14
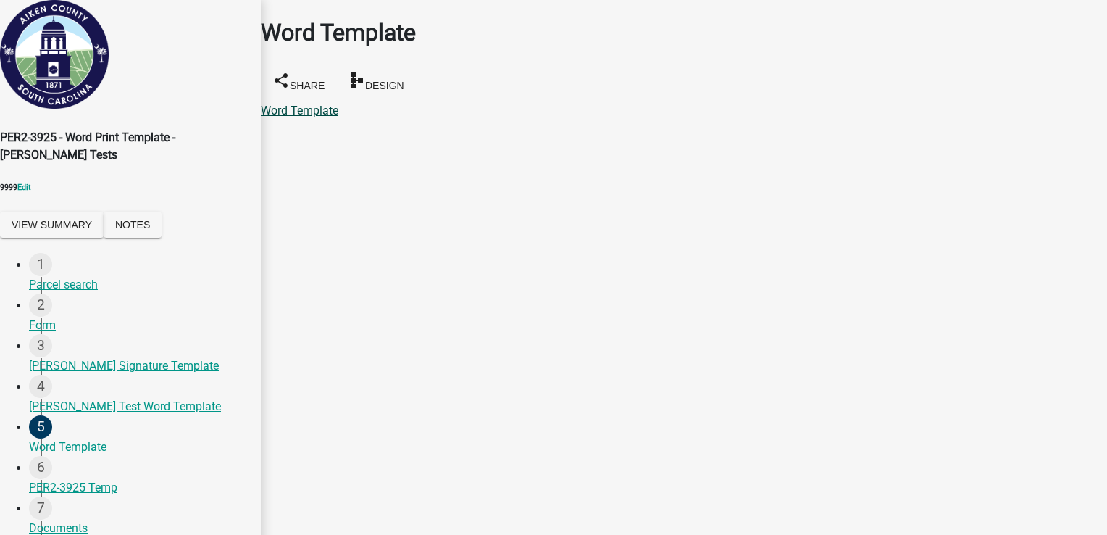
click at [338, 104] on link "Word Template" at bounding box center [300, 111] width 78 height 14
click at [349, 104] on link "PER2-3925 Temp" at bounding box center [305, 111] width 88 height 14
click at [320, 104] on link "Documents" at bounding box center [290, 111] width 59 height 14
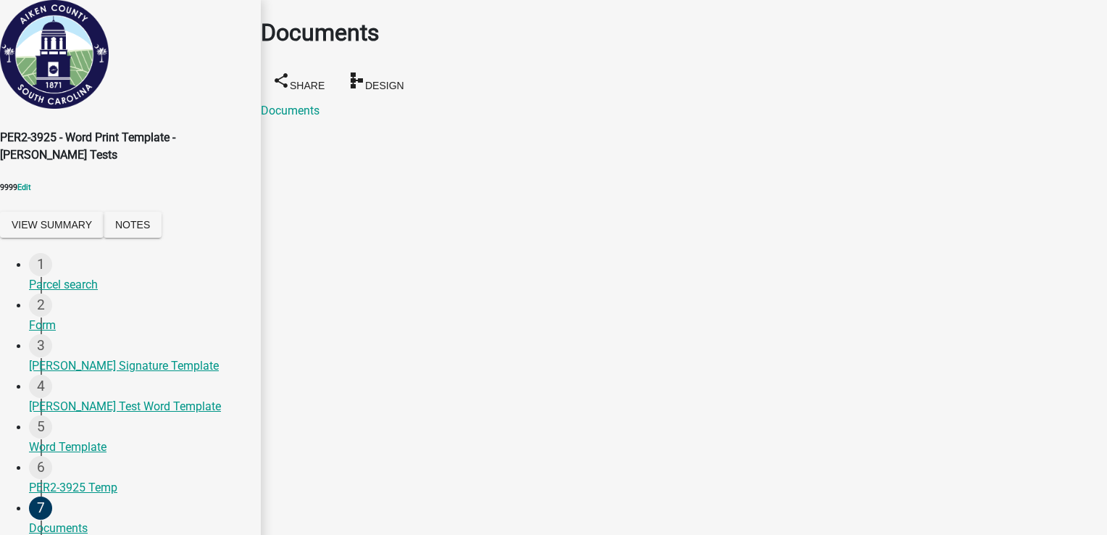
click at [324, 104] on link "PDF Template" at bounding box center [297, 111] width 72 height 14
